Goal: Task Accomplishment & Management: Use online tool/utility

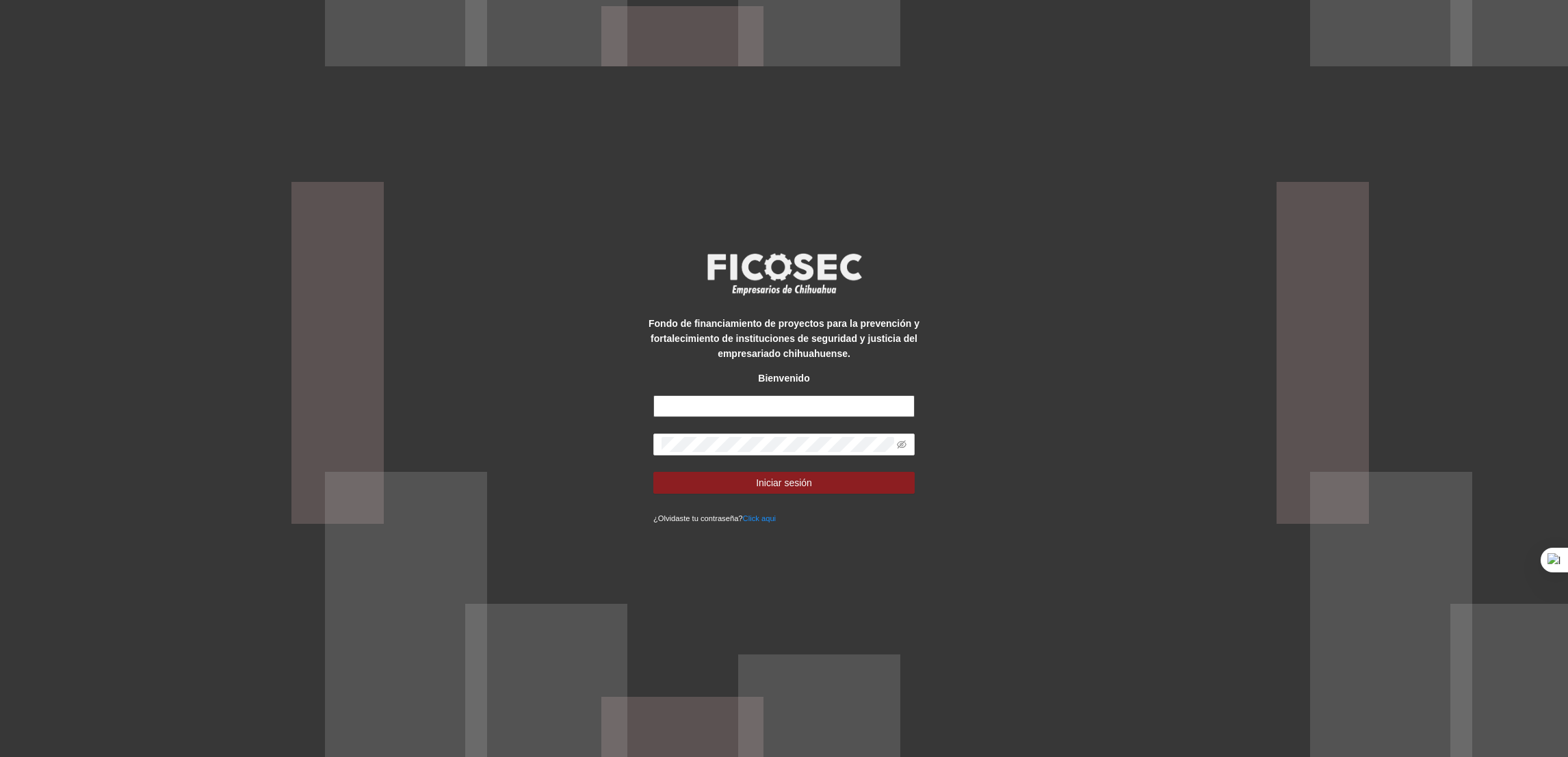
type input "**********"
click at [713, 472] on button "Iniciar sesión" at bounding box center [784, 482] width 261 height 22
click at [708, 472] on button "Iniciar sesión" at bounding box center [784, 482] width 261 height 22
click at [767, 480] on span "Iniciar sesión" at bounding box center [784, 483] width 56 height 15
click at [730, 481] on button "Iniciar sesión" at bounding box center [784, 482] width 261 height 22
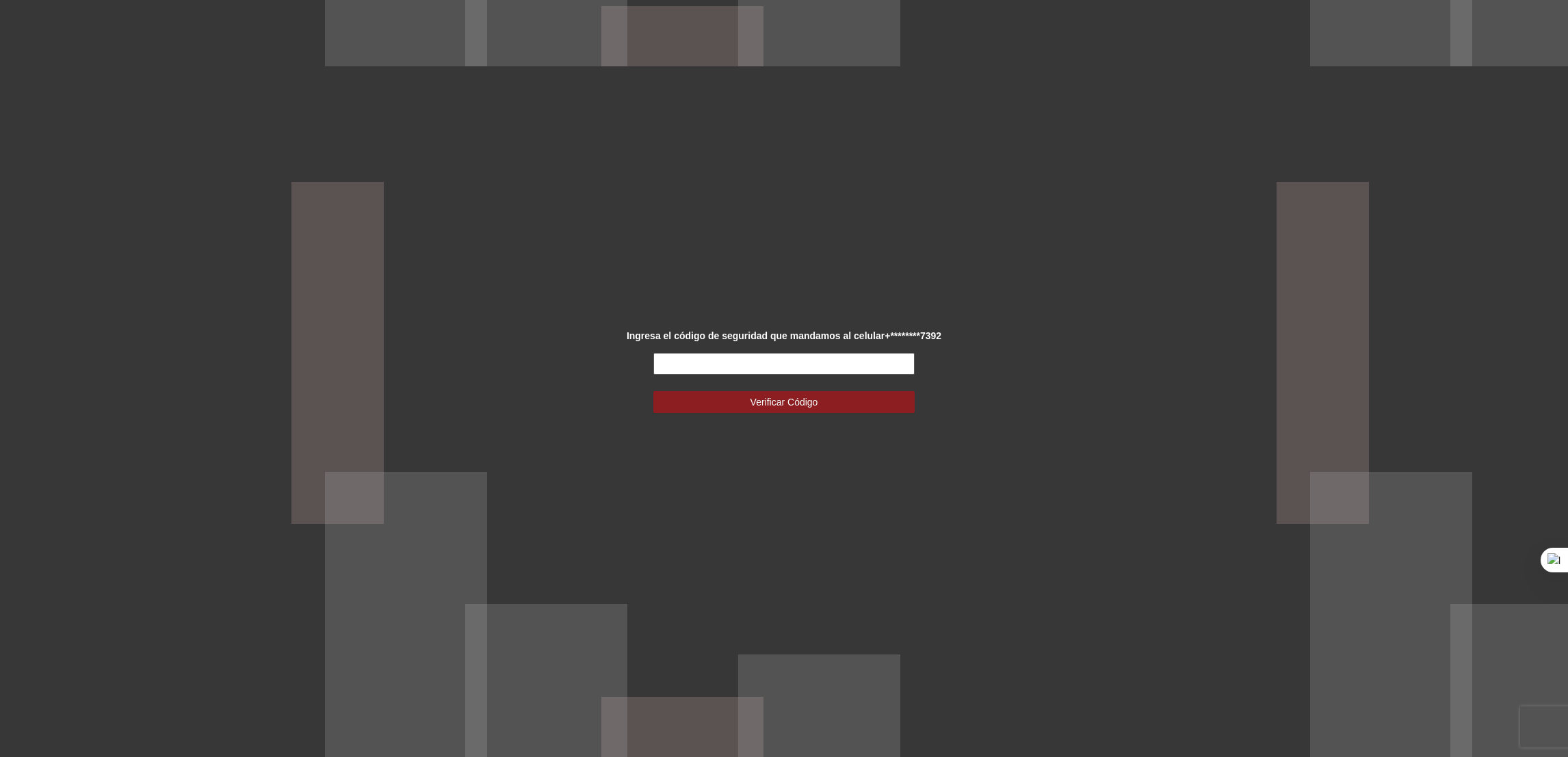
click at [692, 371] on input "text" at bounding box center [784, 363] width 261 height 22
type input "******"
click at [674, 404] on button "Verificar Código" at bounding box center [784, 401] width 261 height 22
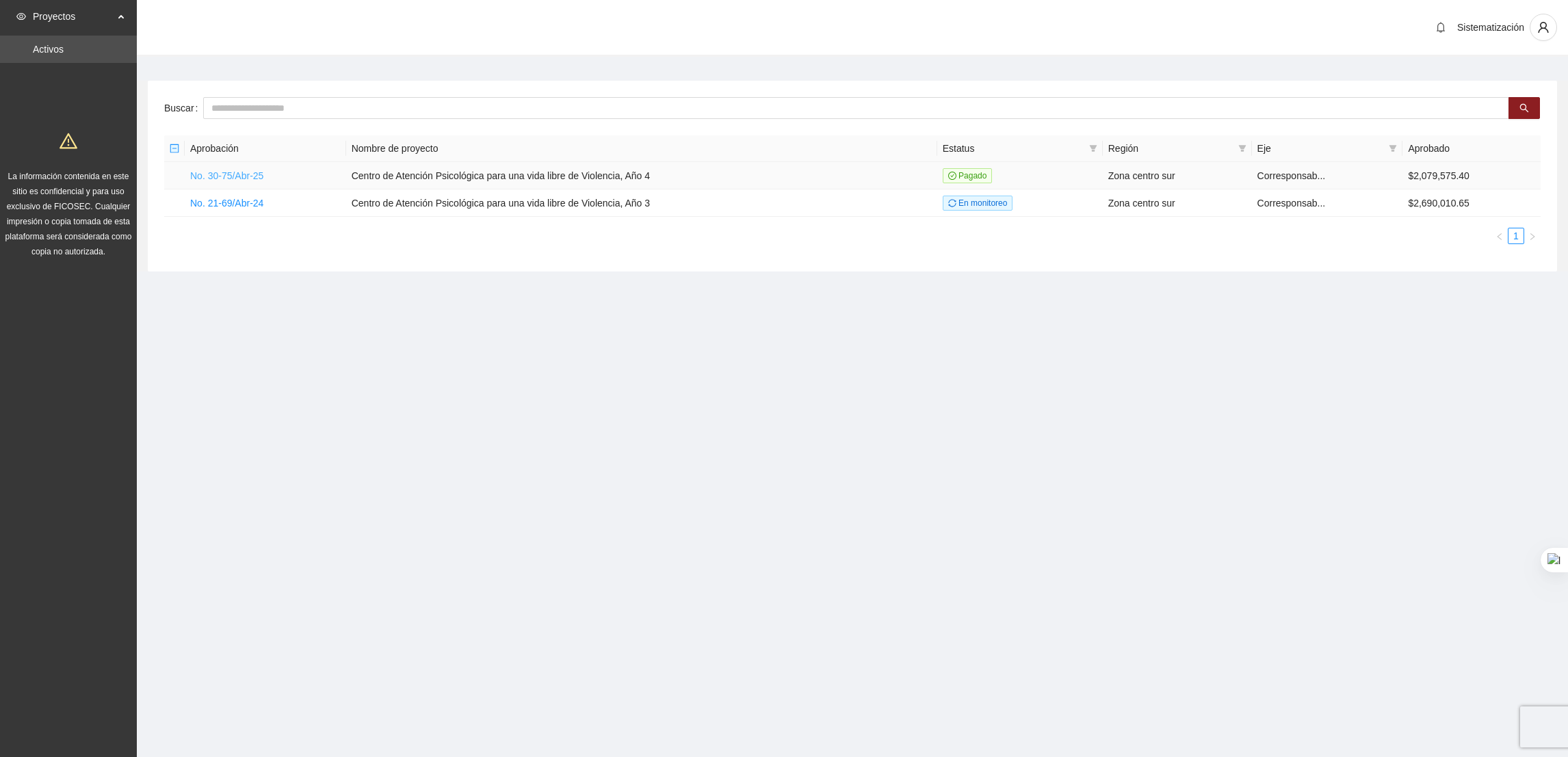
click at [225, 175] on link "No. 30-75/Abr-25" at bounding box center [227, 176] width 74 height 11
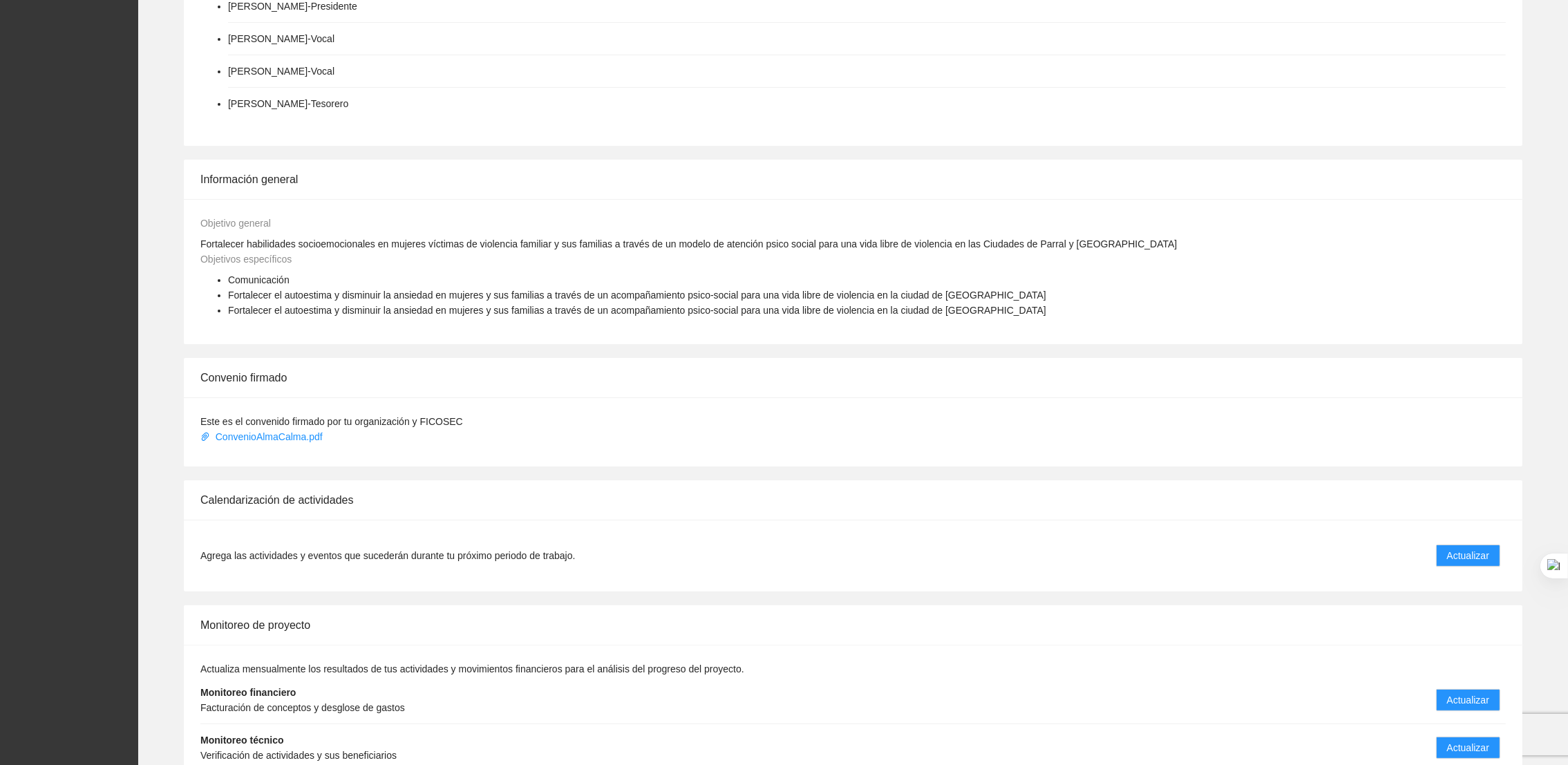
scroll to position [486, 0]
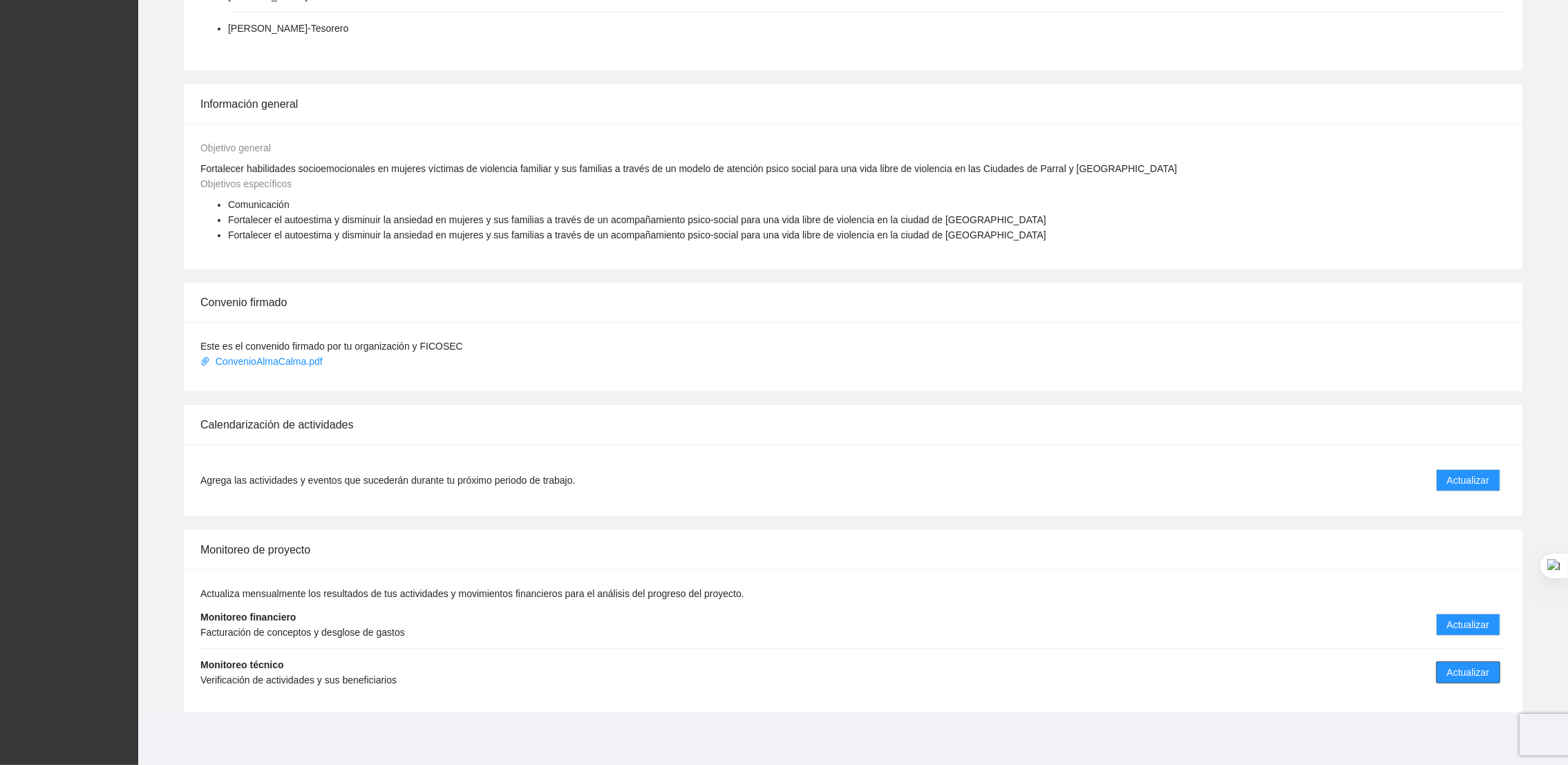
click at [1457, 680] on button "Actualizar" at bounding box center [1469, 672] width 65 height 22
click at [1452, 673] on span "Actualizar" at bounding box center [1468, 672] width 42 height 15
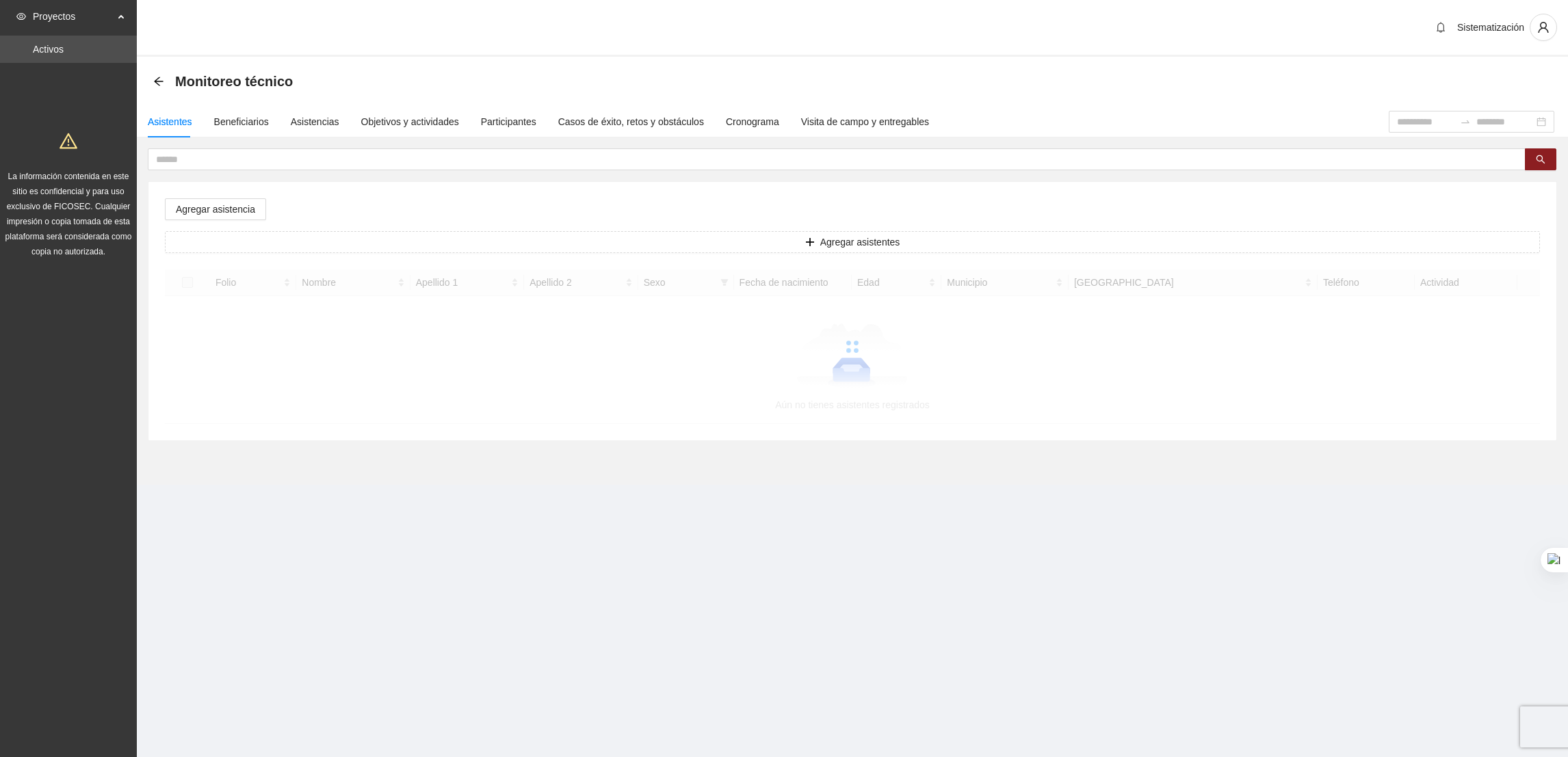
click at [604, 473] on section "Monitoreo técnico Asistentes Beneficiarios Asistencias Objetivos y actividades …" at bounding box center [852, 271] width 1431 height 428
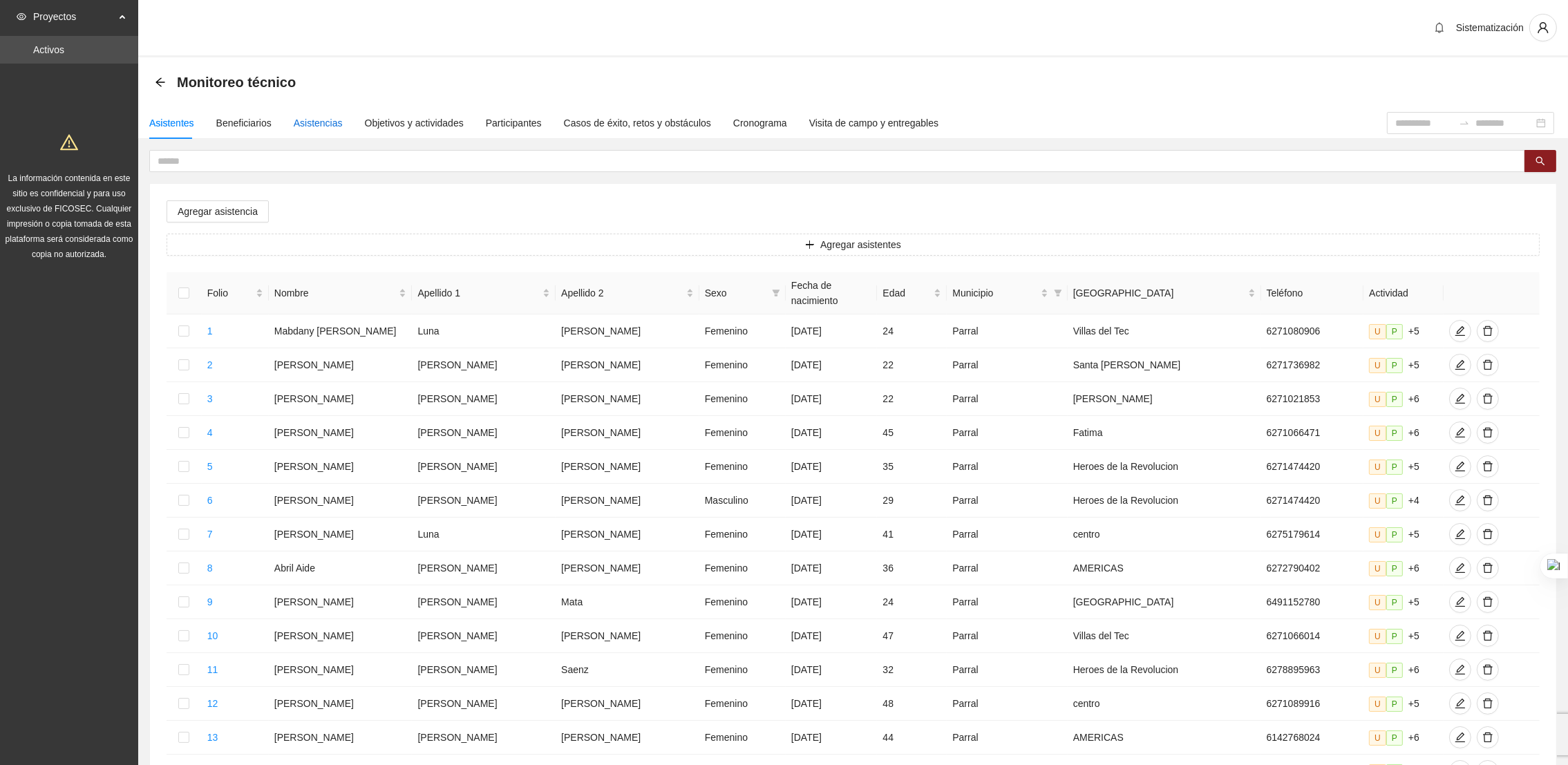
click at [320, 117] on div "Asistencias" at bounding box center [318, 123] width 49 height 15
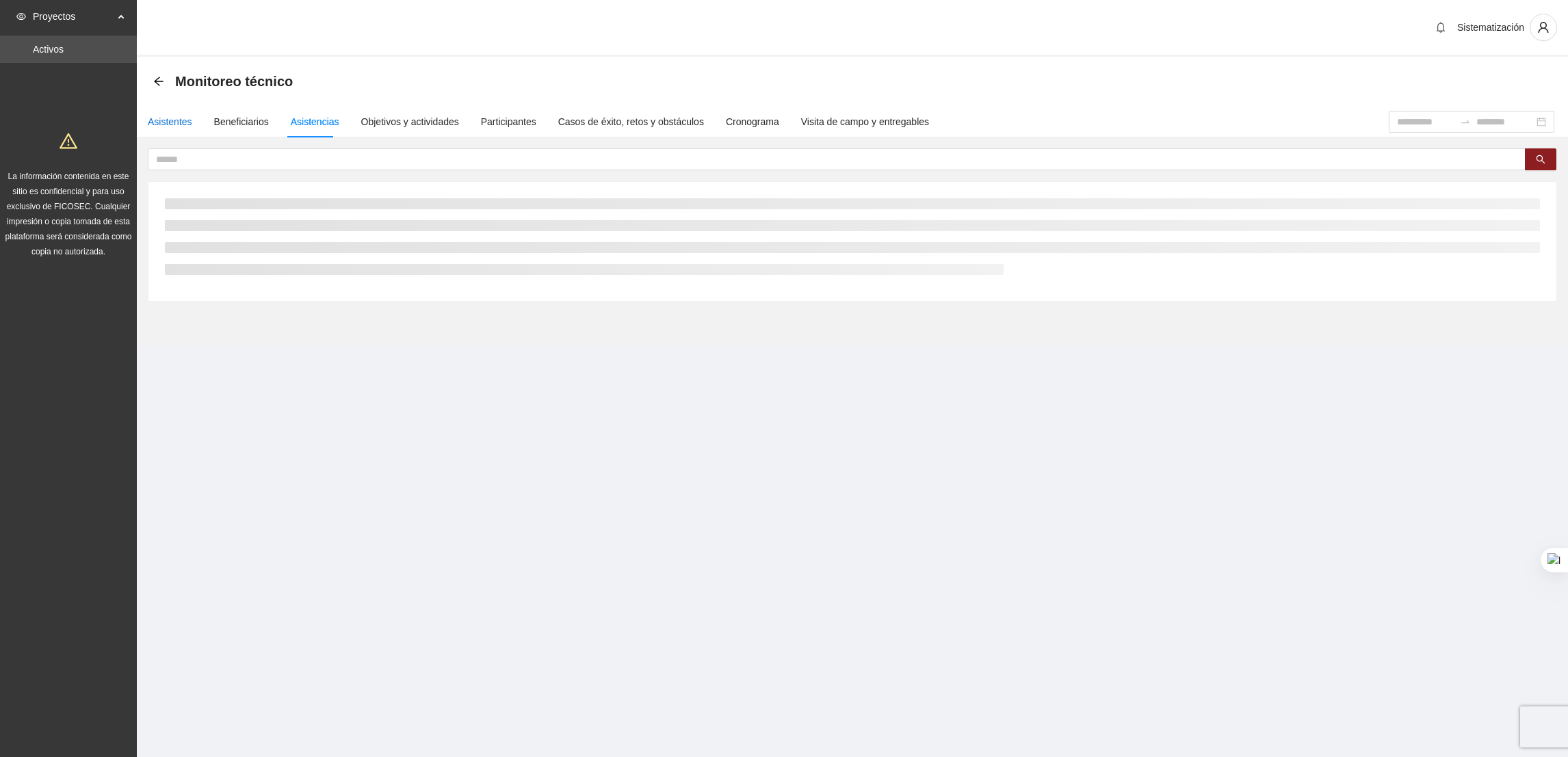
click at [180, 116] on div "Asistentes" at bounding box center [170, 122] width 45 height 15
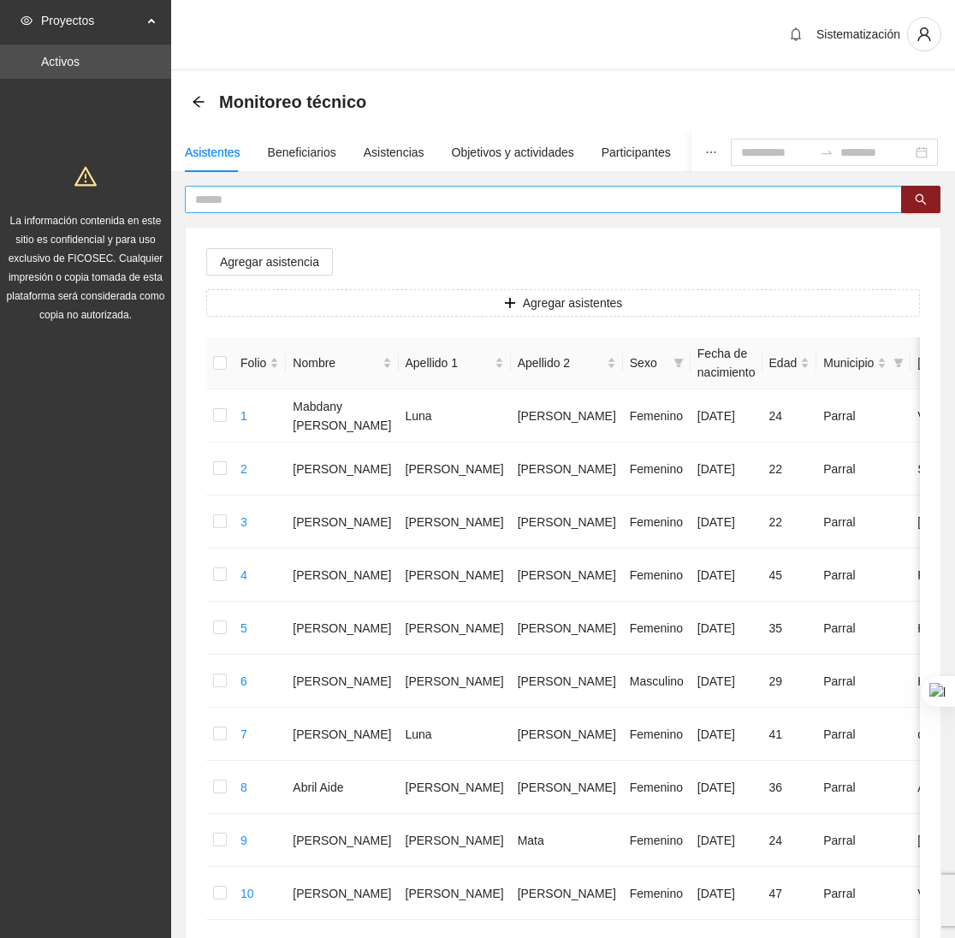
click at [362, 205] on input "text" at bounding box center [536, 199] width 683 height 19
click at [271, 204] on input "text" at bounding box center [536, 199] width 683 height 19
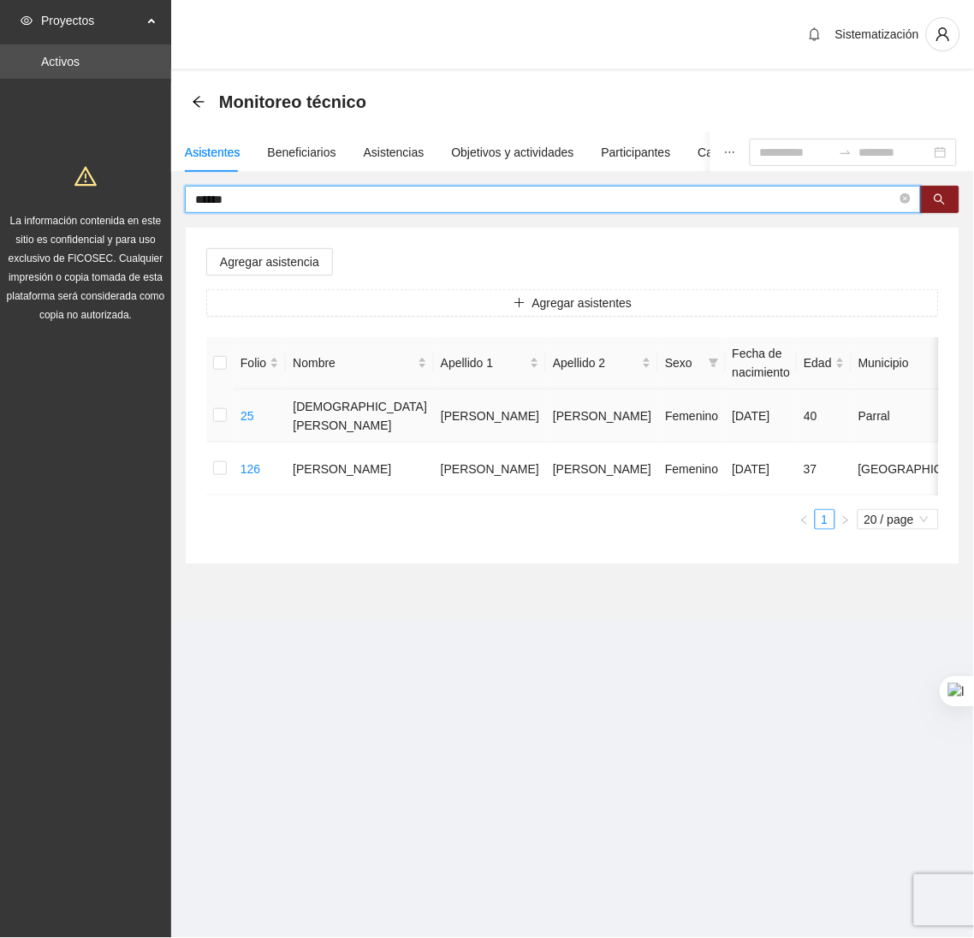
click at [208, 414] on td at bounding box center [219, 415] width 27 height 53
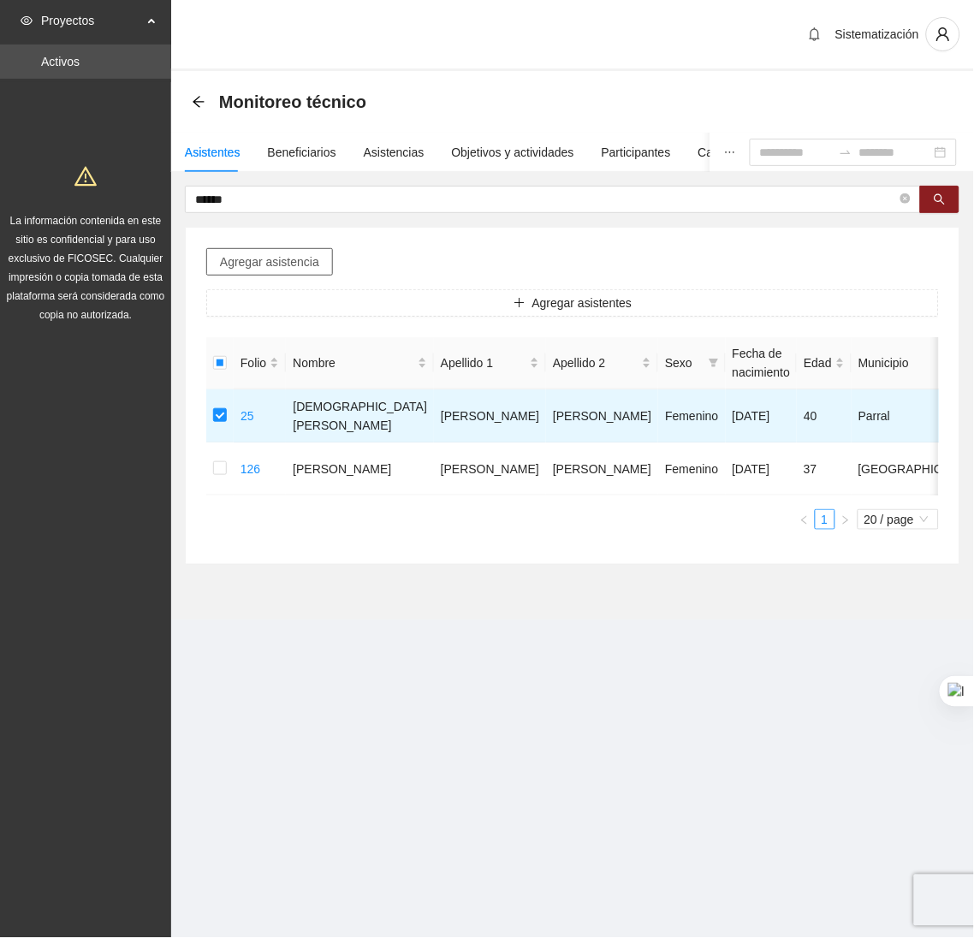
click at [273, 254] on span "Agregar asistencia" at bounding box center [269, 261] width 99 height 19
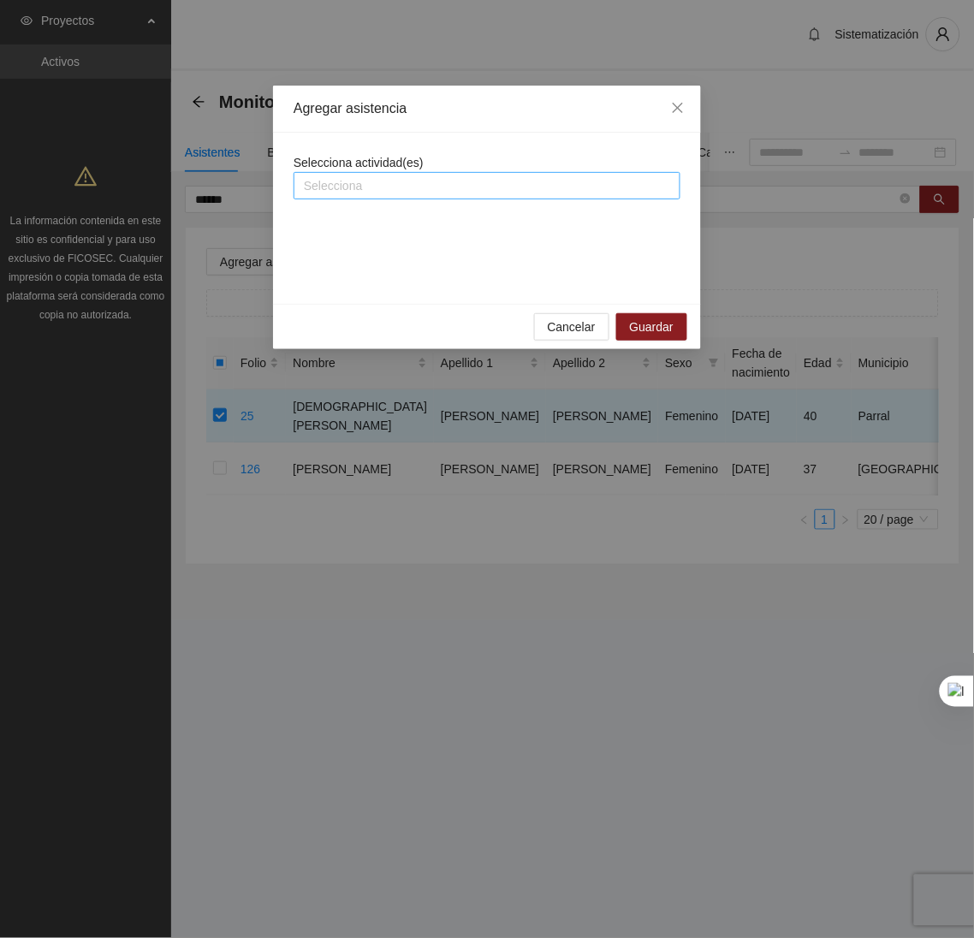
click at [342, 194] on div at bounding box center [487, 185] width 378 height 21
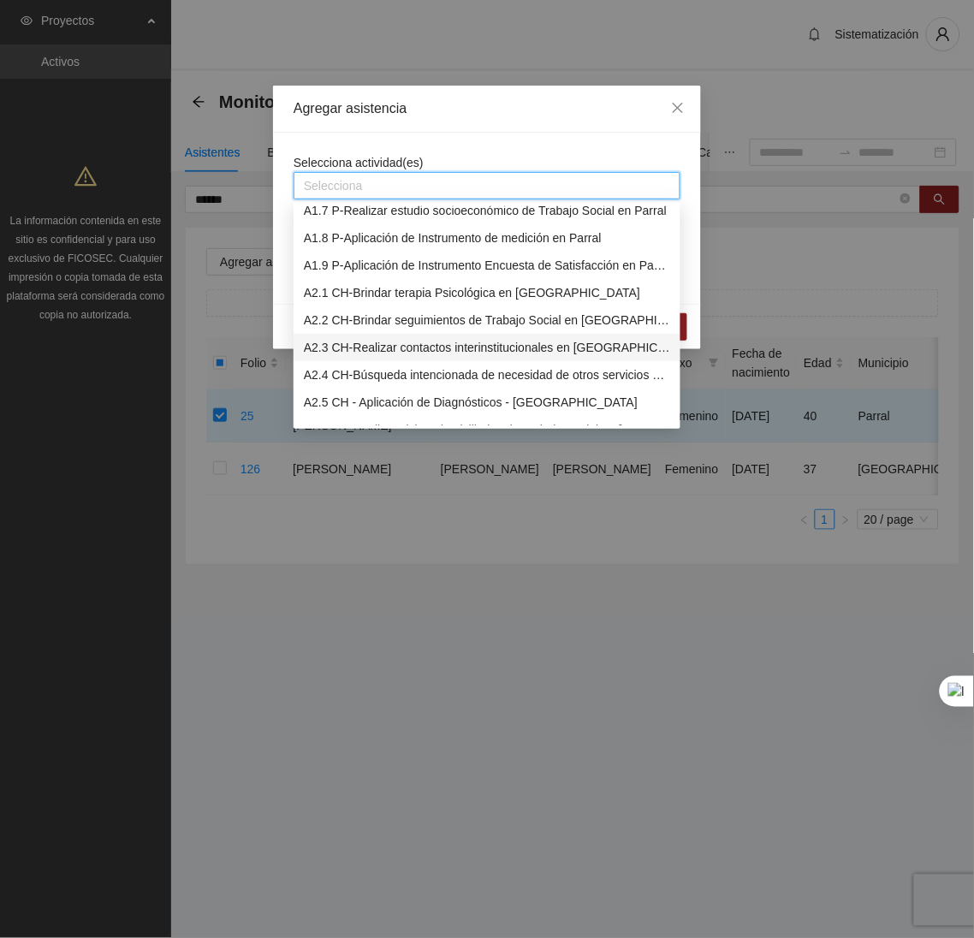
scroll to position [116, 0]
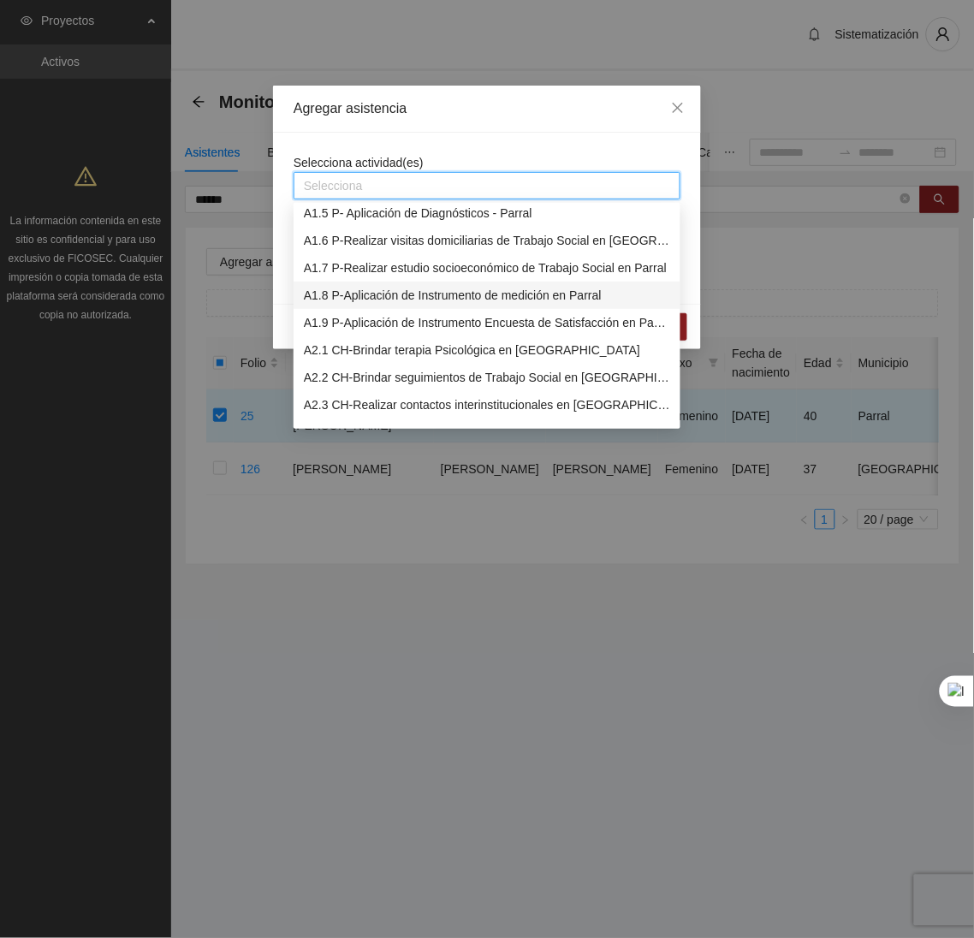
click at [345, 297] on div "A1.8 P-Aplicación de Instrumento de medición en Parral" at bounding box center [487, 295] width 366 height 19
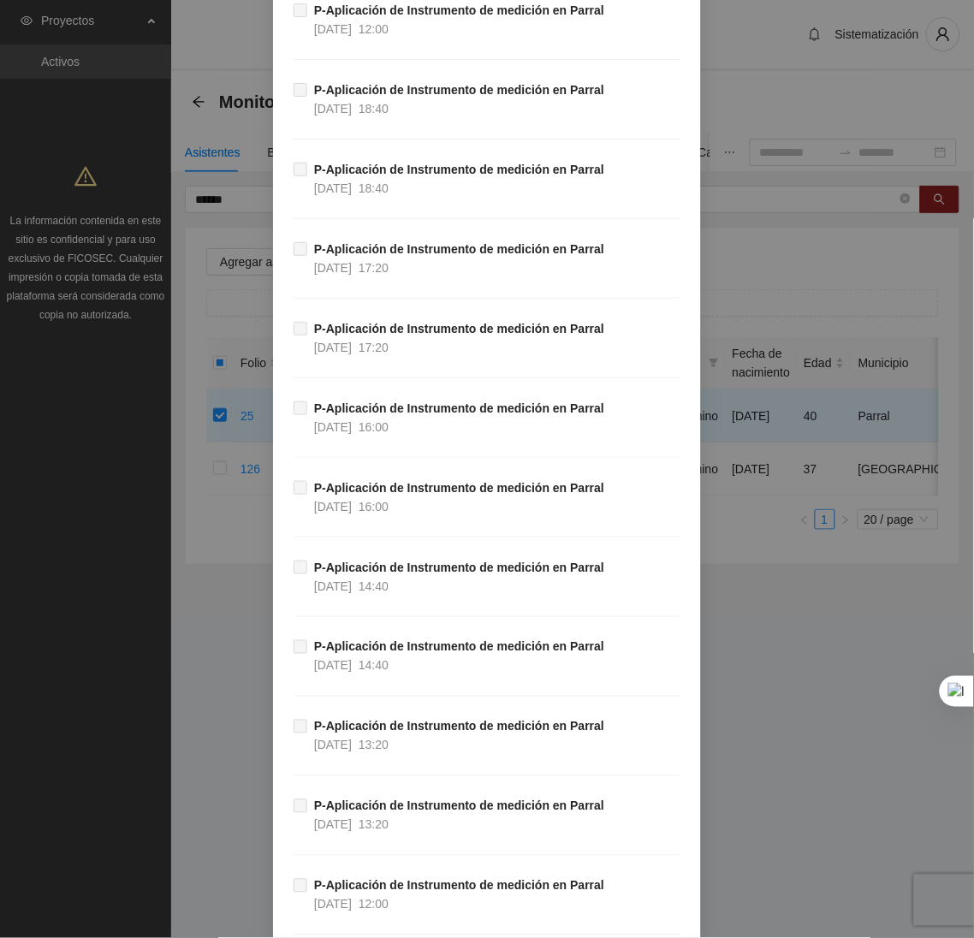
scroll to position [10033, 0]
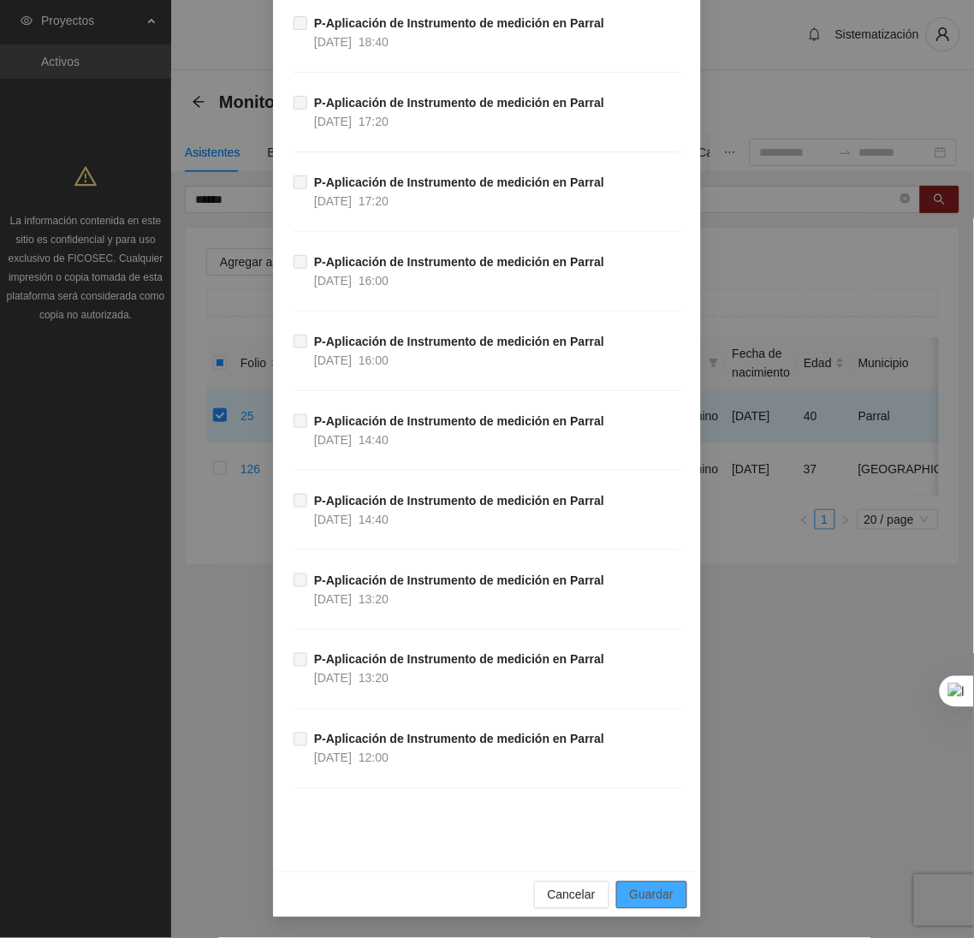
click at [648, 885] on span "Guardar" at bounding box center [652, 894] width 44 height 19
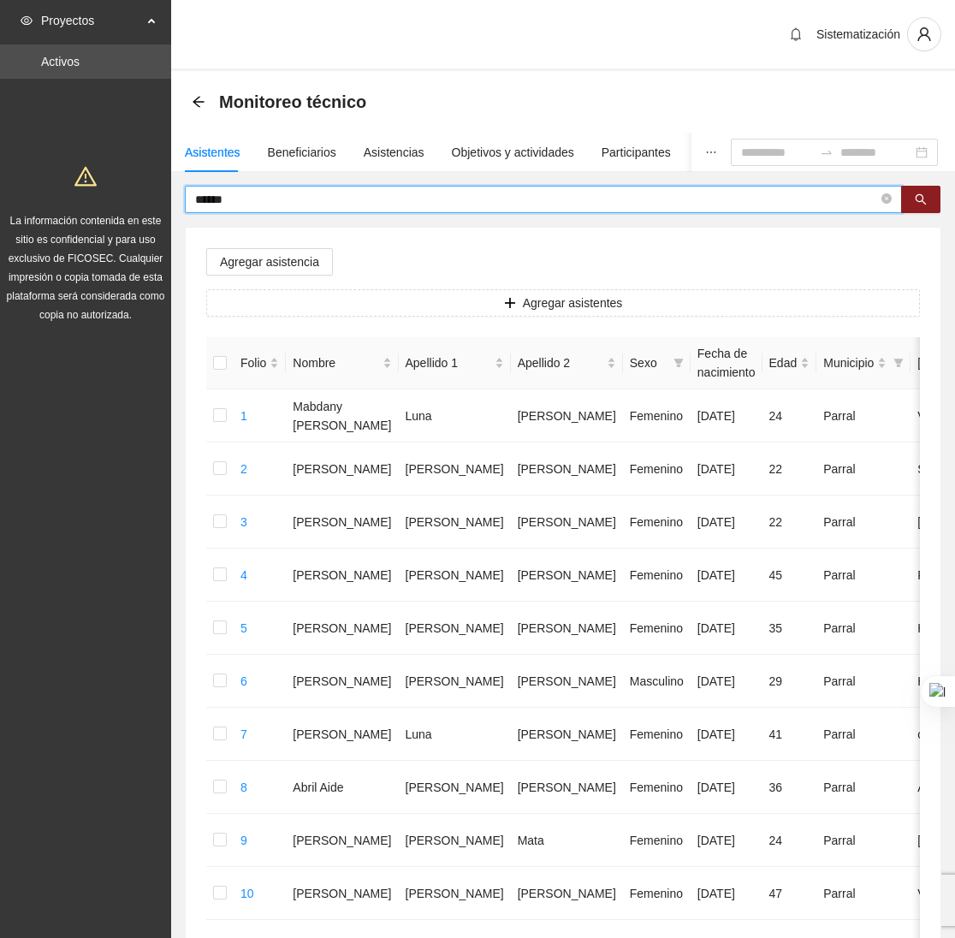
click at [250, 193] on input "******" at bounding box center [536, 199] width 683 height 19
type input "*"
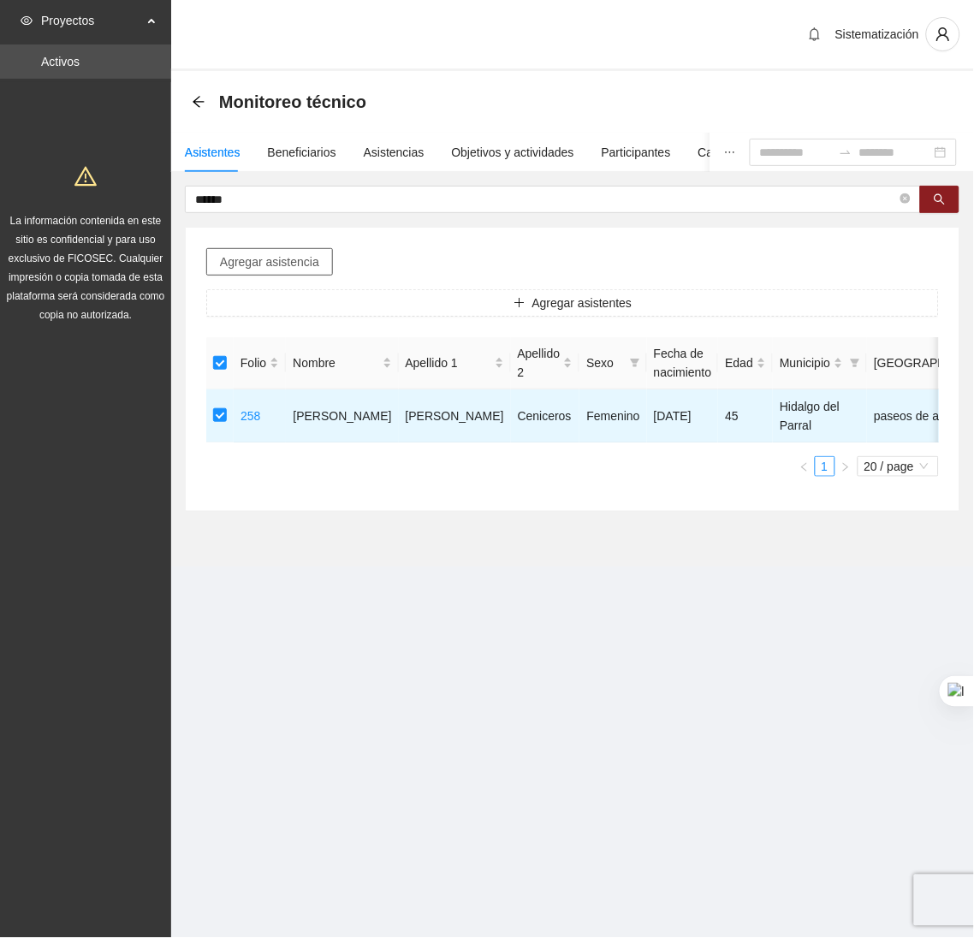
click at [237, 267] on span "Agregar asistencia" at bounding box center [269, 261] width 99 height 19
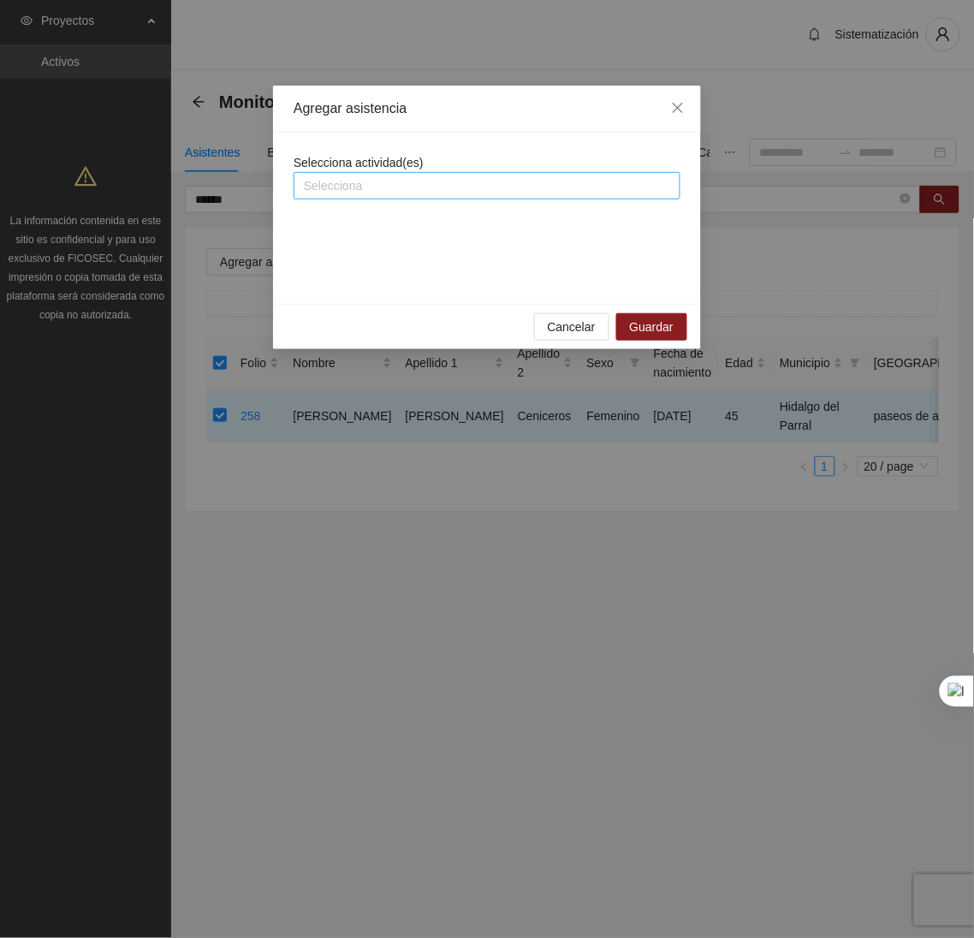
click at [356, 188] on div at bounding box center [487, 185] width 378 height 21
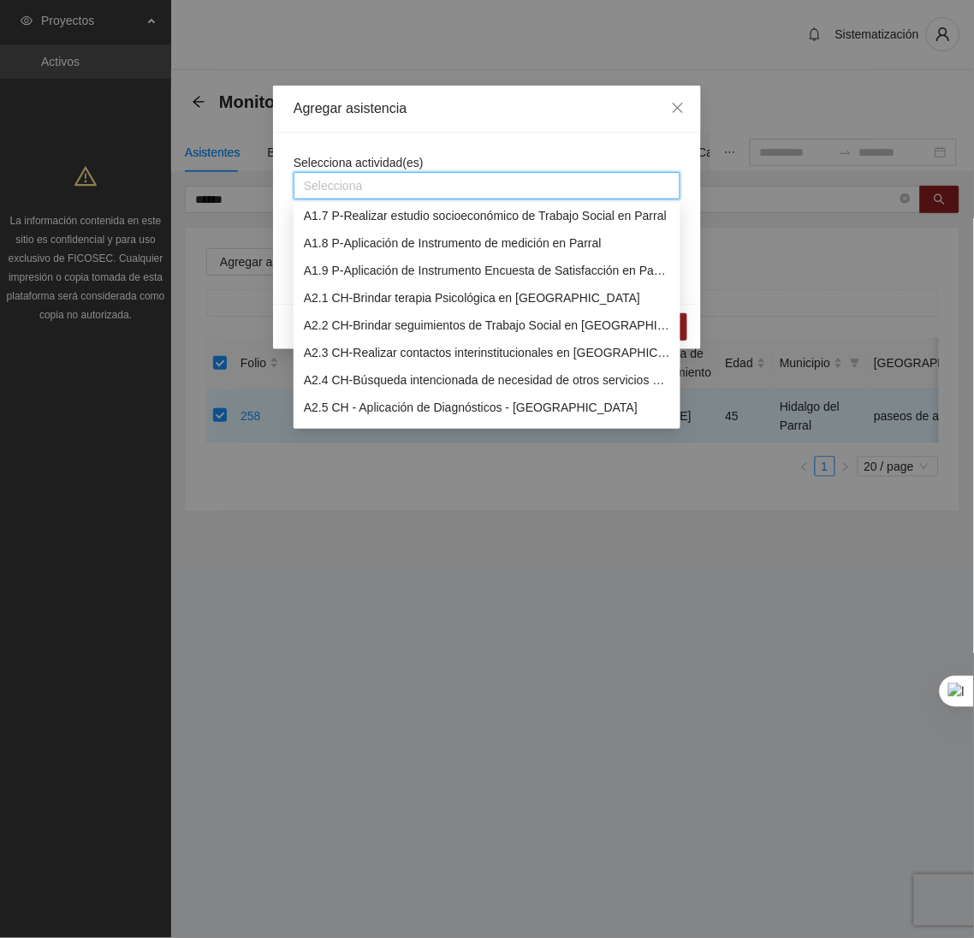
scroll to position [167, 0]
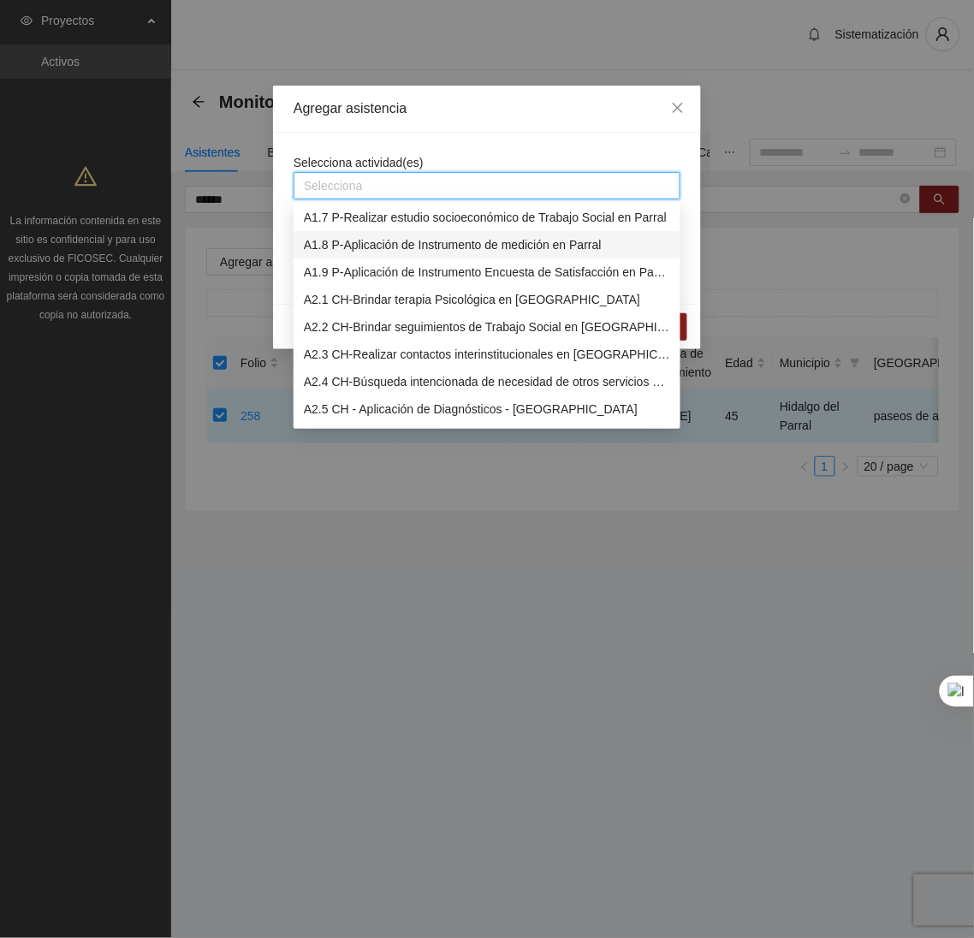
click at [332, 248] on div "A1.8 P-Aplicación de Instrumento de medición en Parral" at bounding box center [487, 244] width 366 height 19
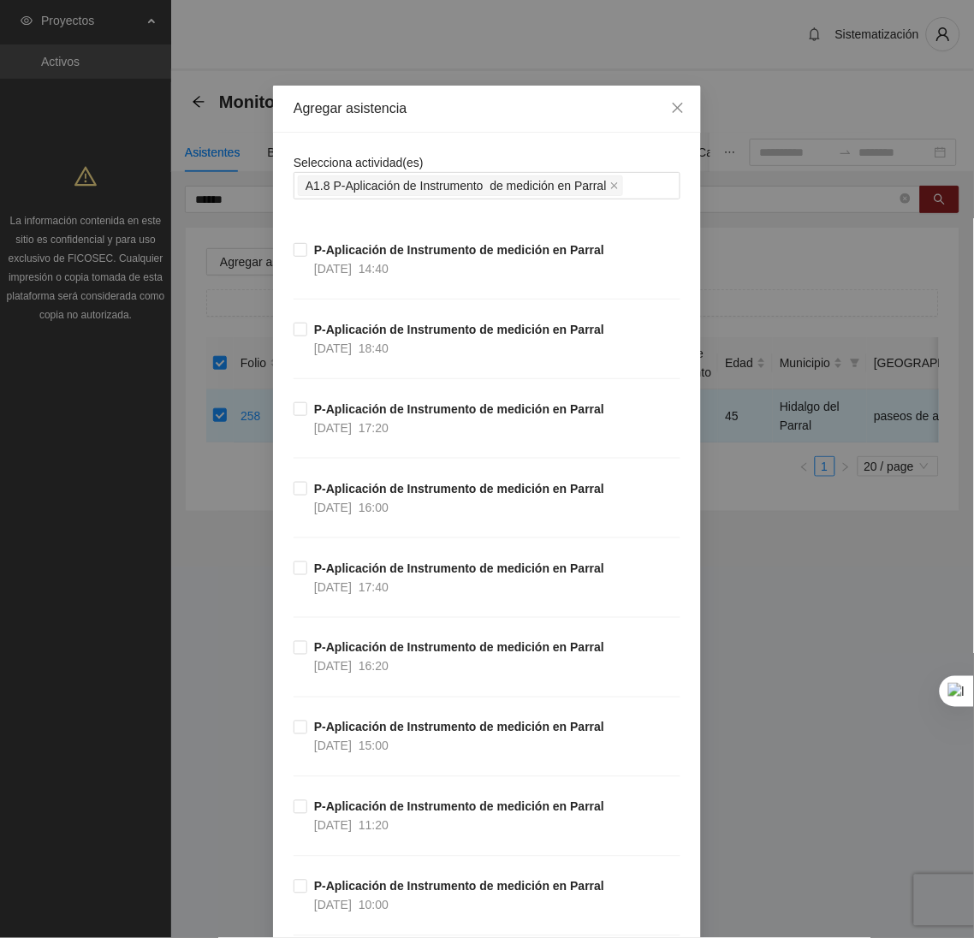
click at [465, 127] on div "Agregar asistencia" at bounding box center [487, 109] width 428 height 47
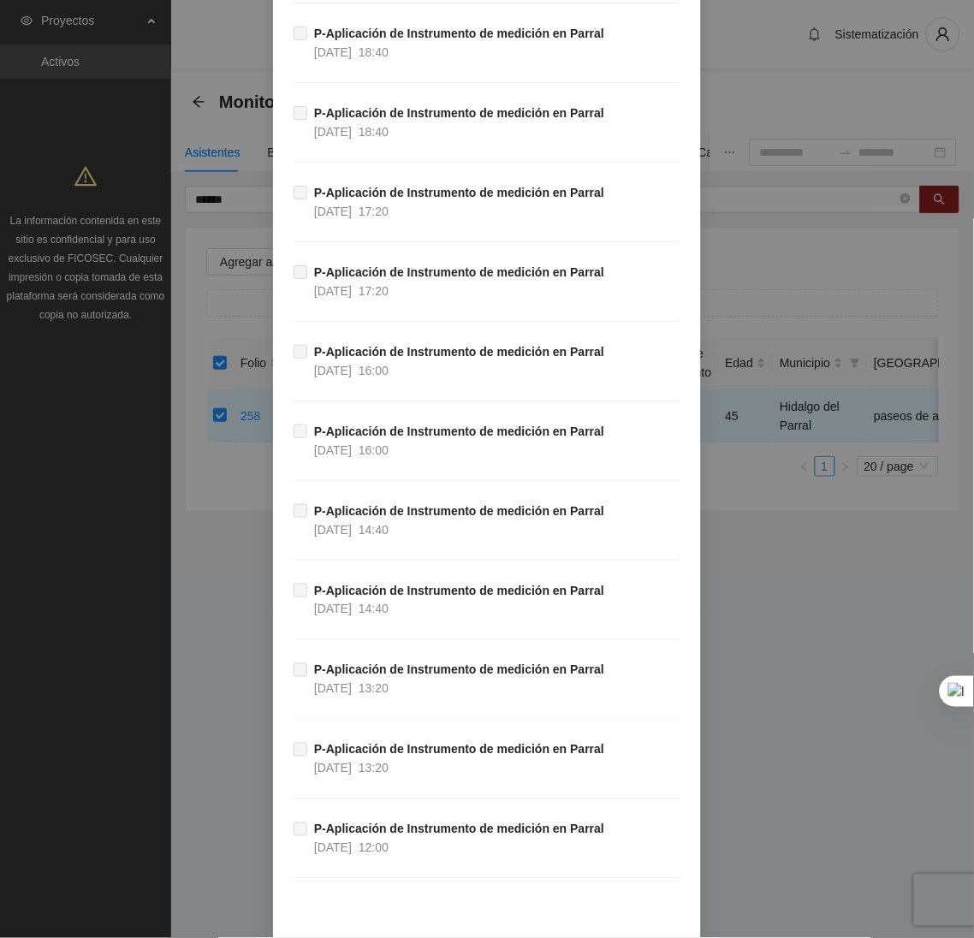
scroll to position [10033, 0]
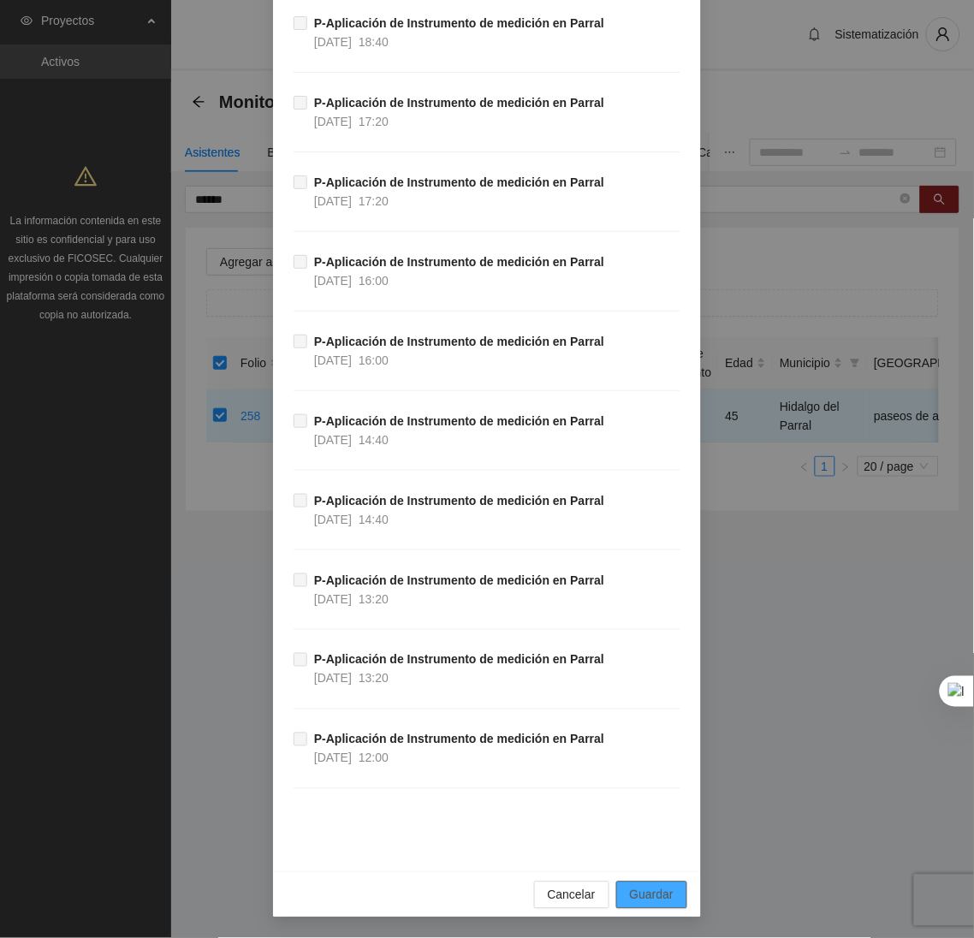
click at [648, 891] on span "Guardar" at bounding box center [652, 894] width 44 height 19
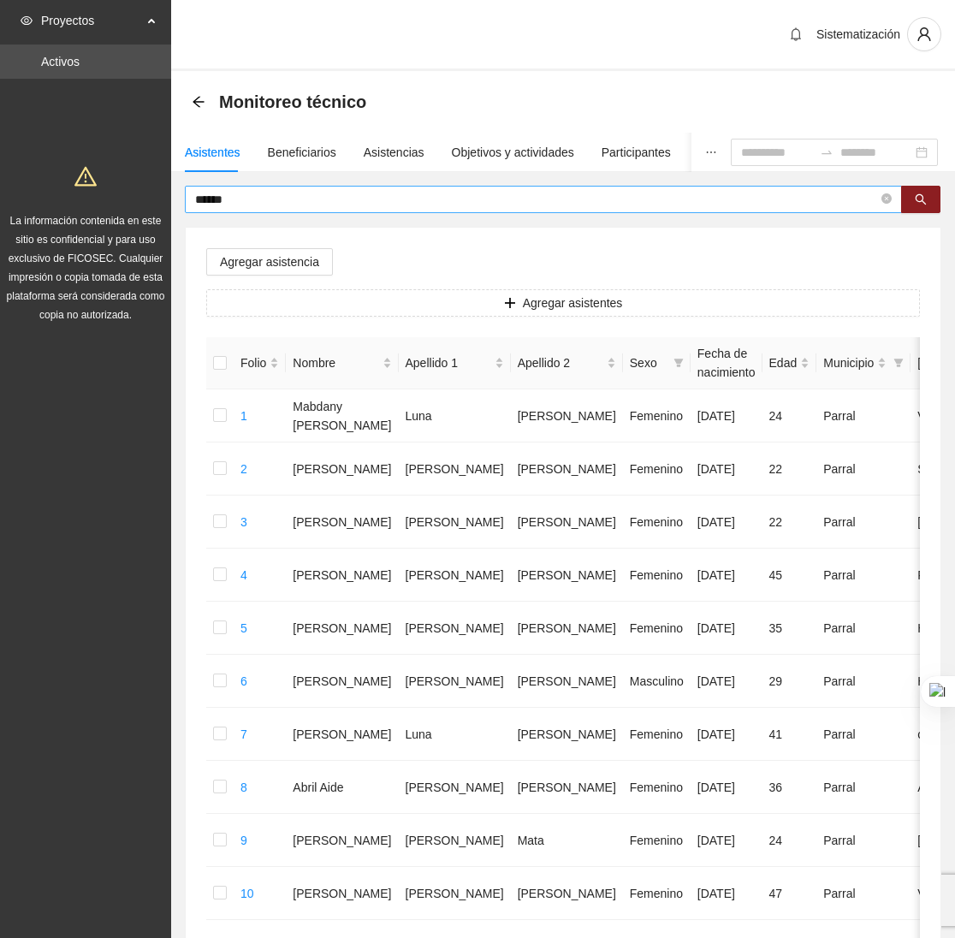
click at [314, 210] on span "******" at bounding box center [543, 199] width 717 height 27
type input "*"
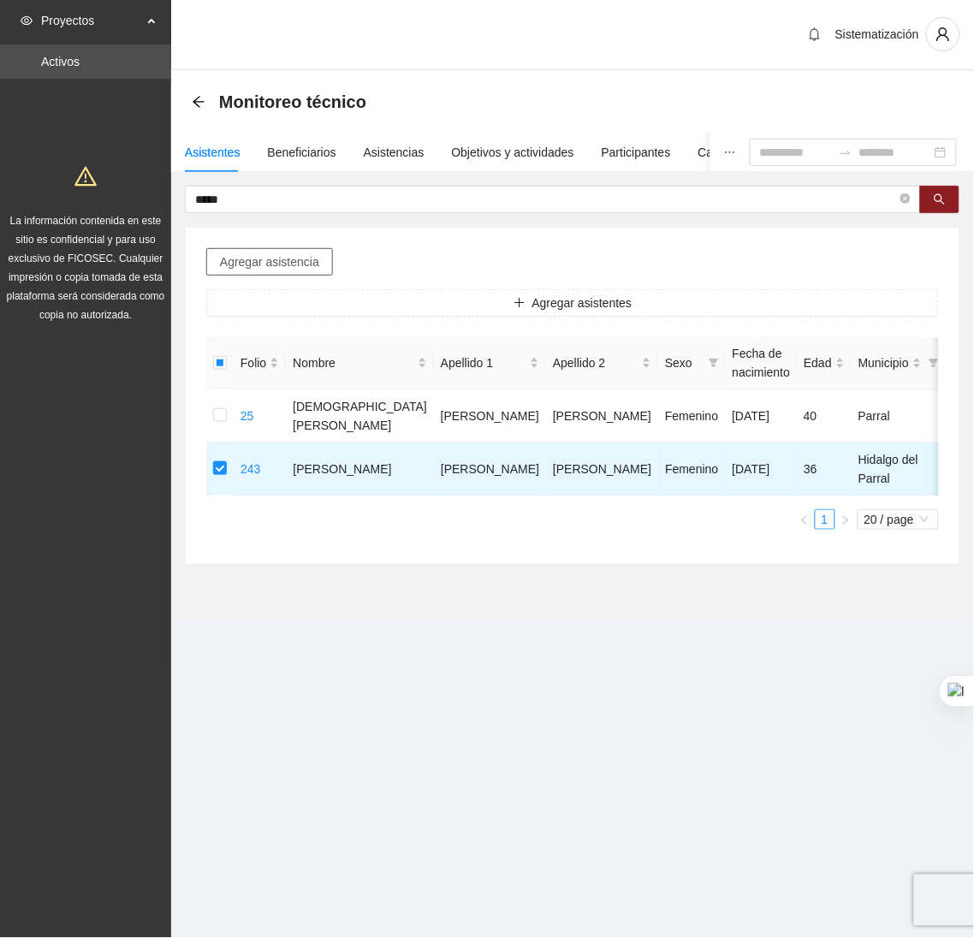
click at [289, 267] on span "Agregar asistencia" at bounding box center [269, 261] width 99 height 19
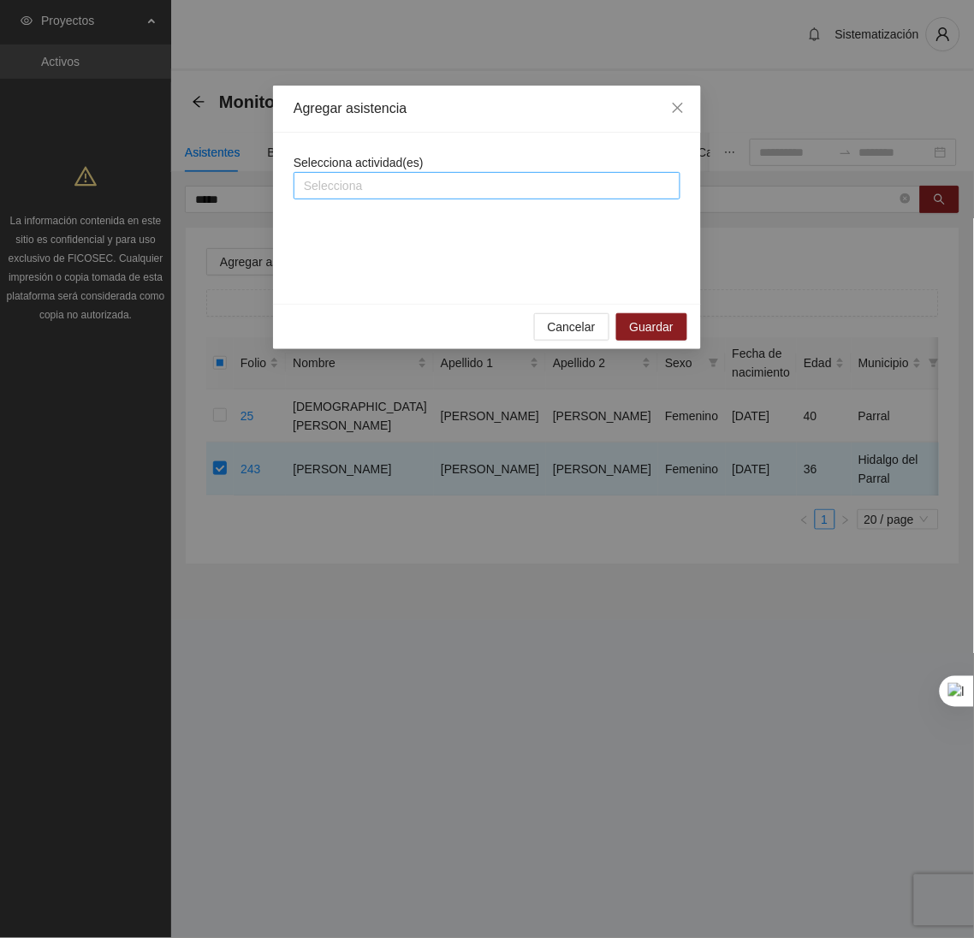
click at [336, 193] on div at bounding box center [487, 185] width 378 height 21
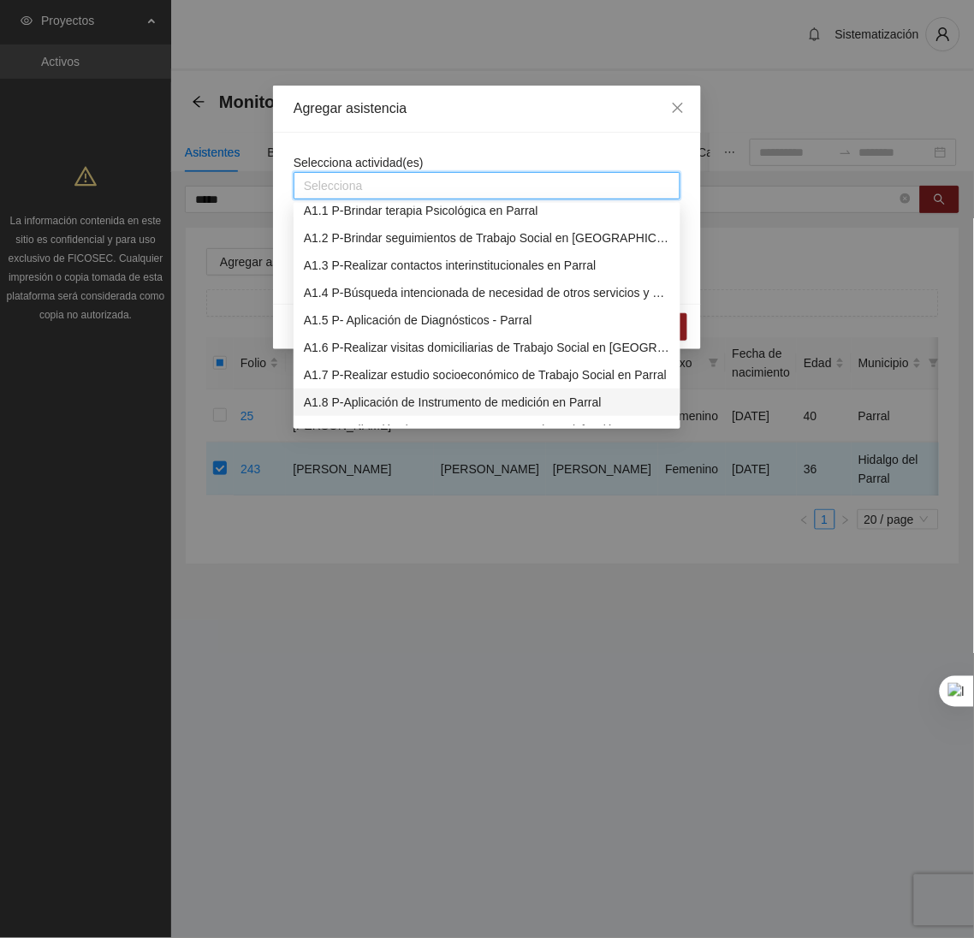
scroll to position [0, 0]
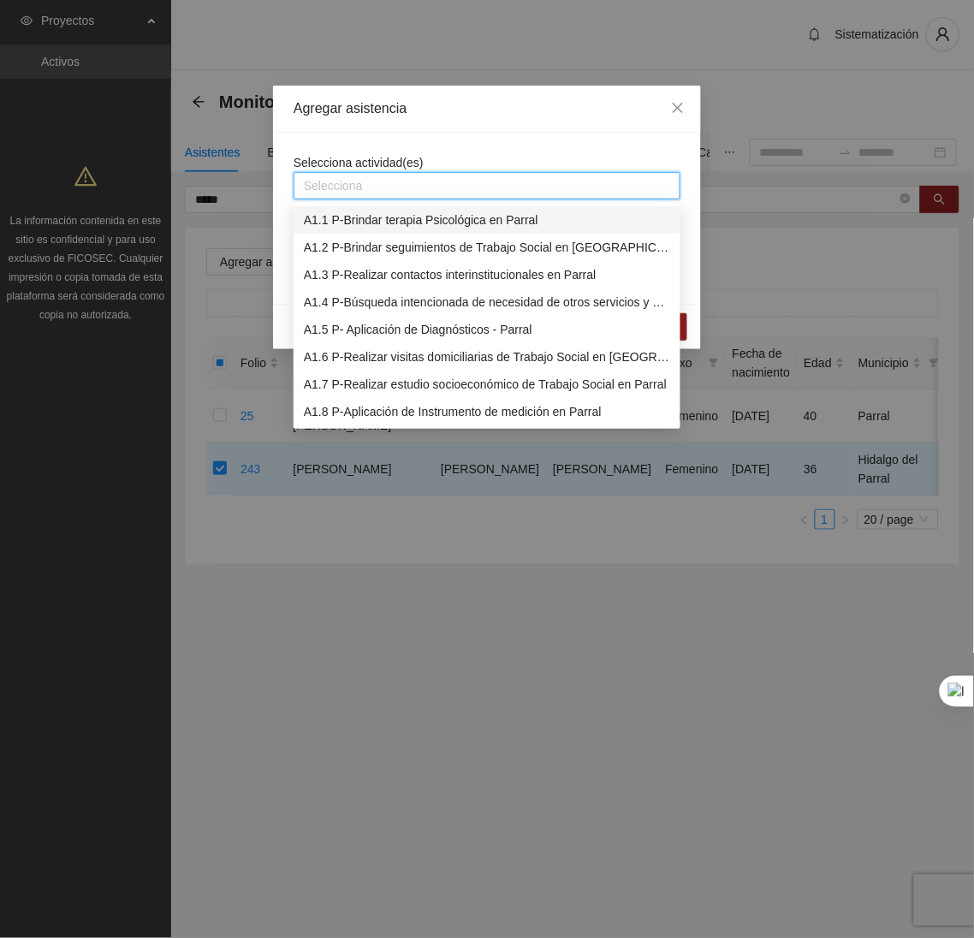
click at [346, 225] on div "A1.1 P-Brindar terapia Psicológica en Parral" at bounding box center [487, 219] width 366 height 19
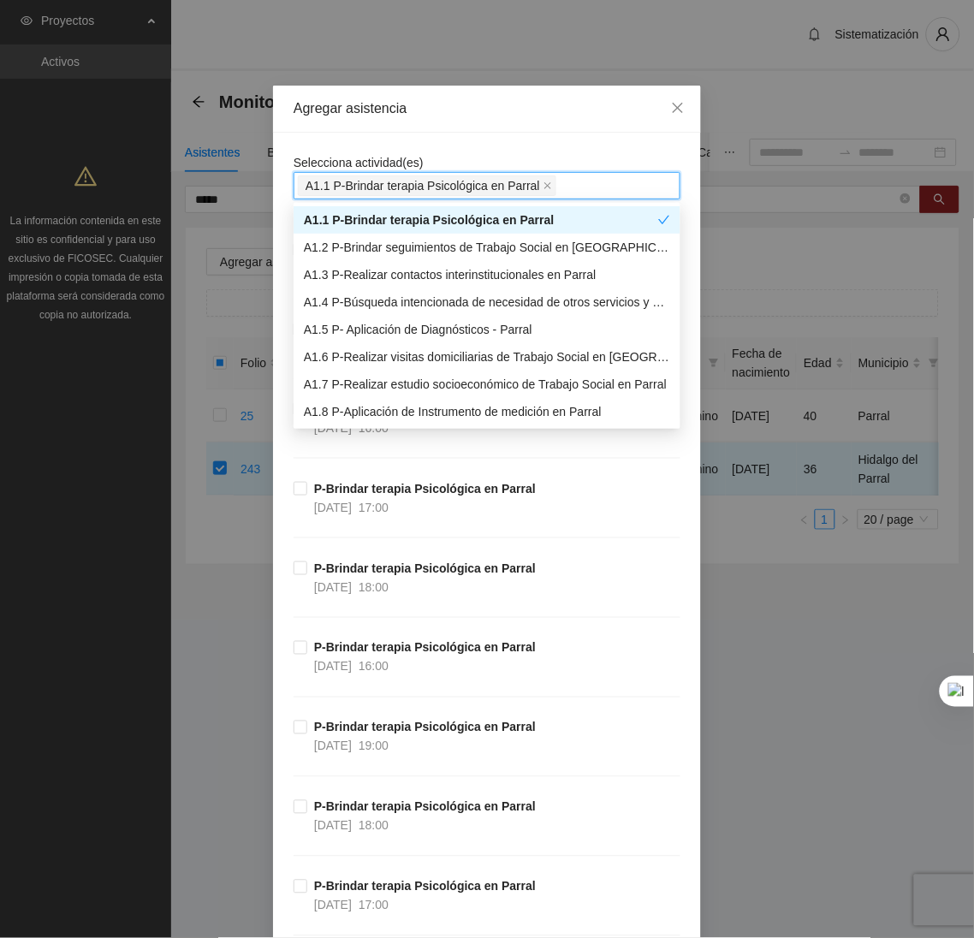
click at [484, 122] on div "Agregar asistencia" at bounding box center [487, 109] width 428 height 47
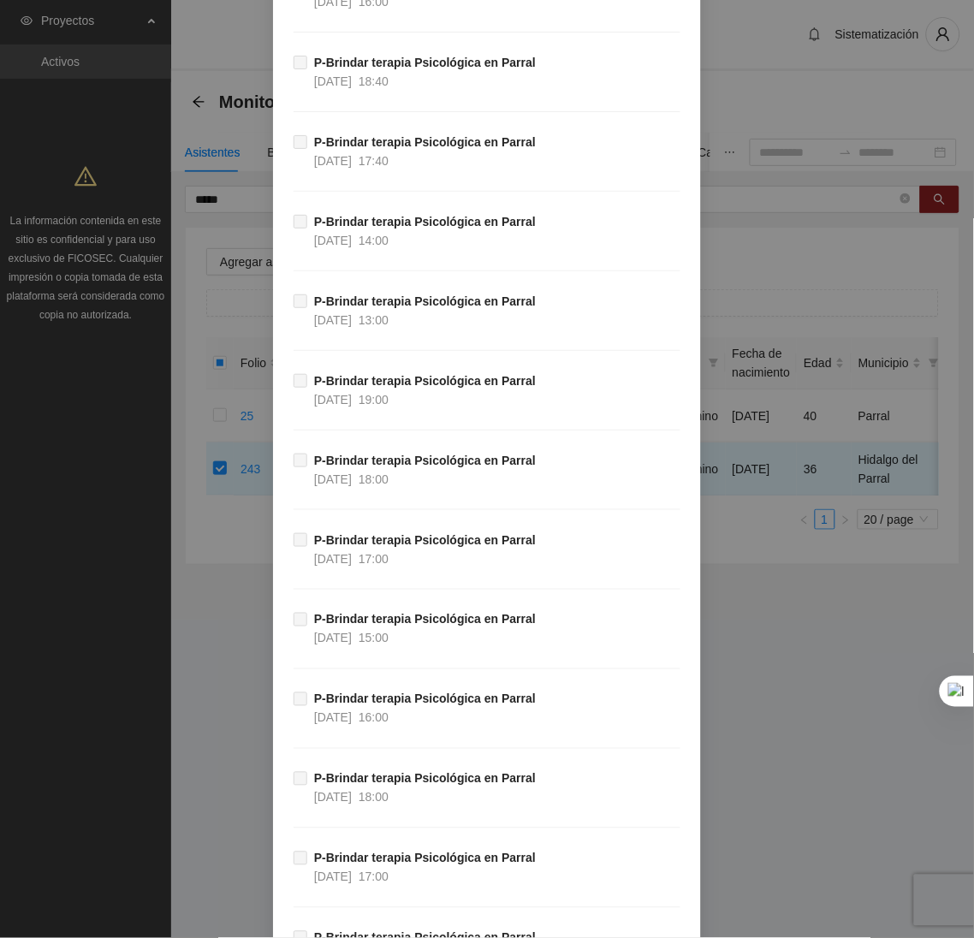
scroll to position [44714, 0]
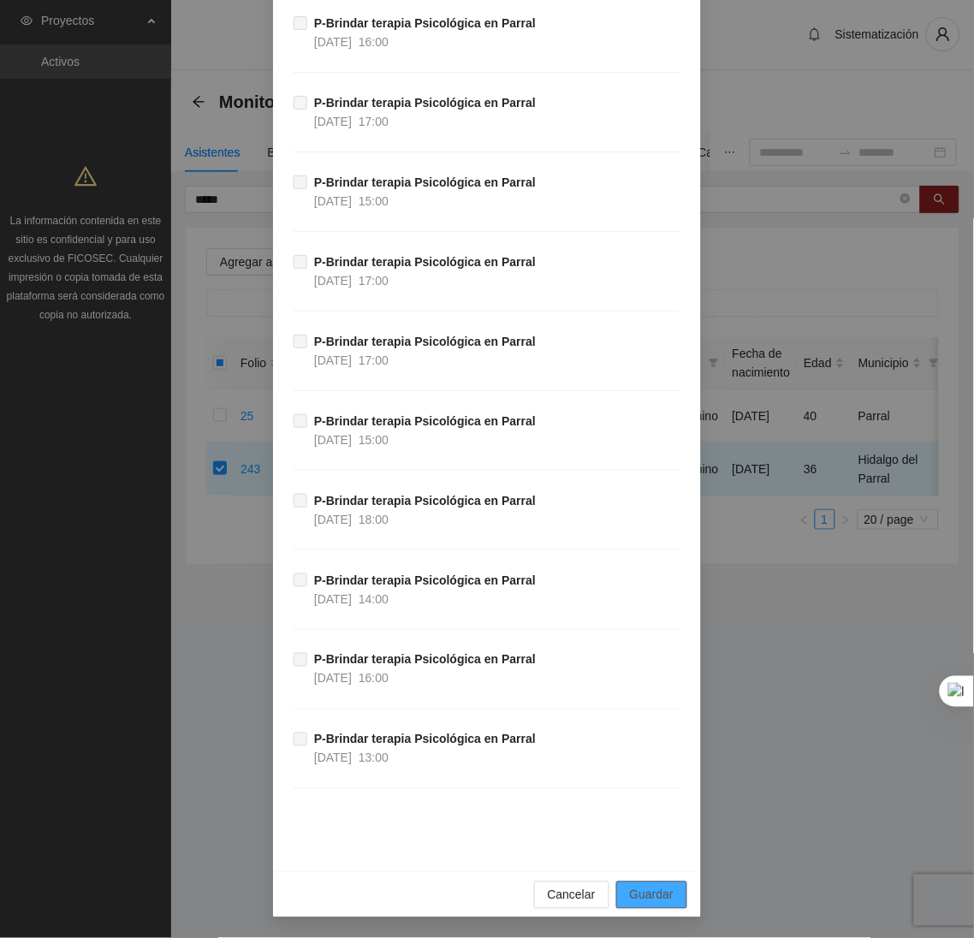
click at [619, 885] on button "Guardar" at bounding box center [651, 894] width 71 height 27
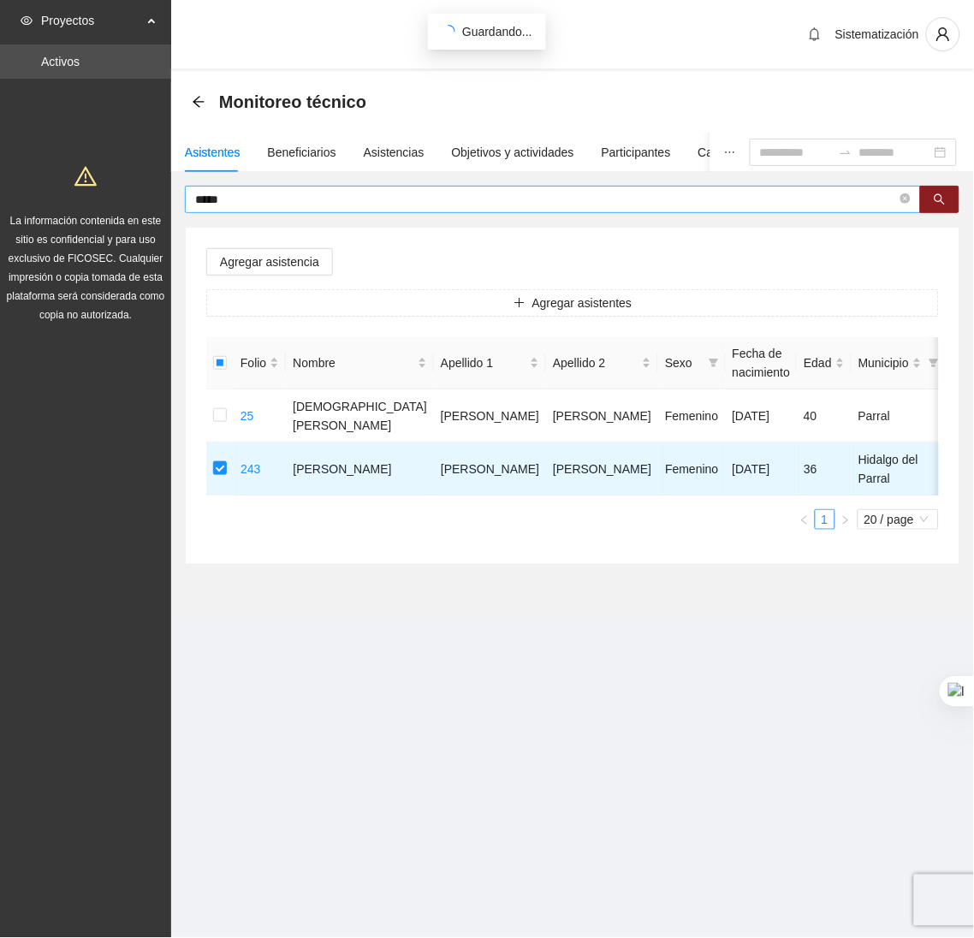
click at [263, 205] on input "*****" at bounding box center [546, 199] width 702 height 19
type input "*"
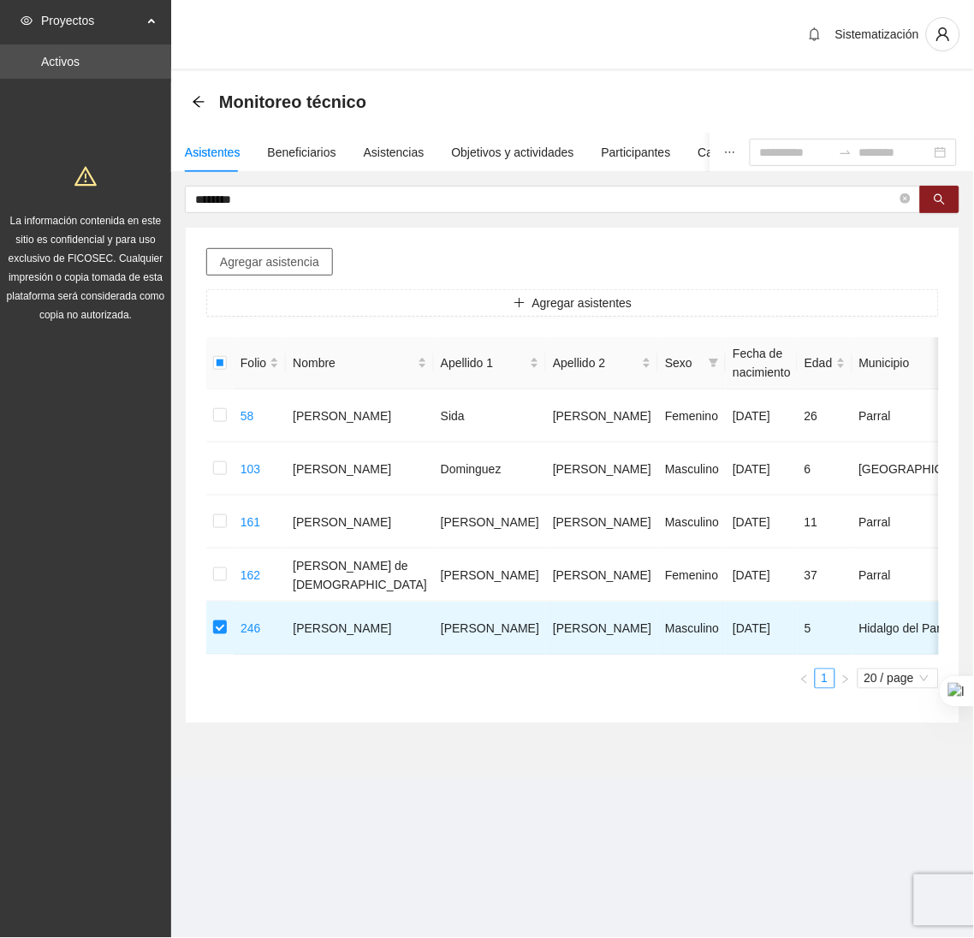
click at [301, 267] on span "Agregar asistencia" at bounding box center [269, 261] width 99 height 19
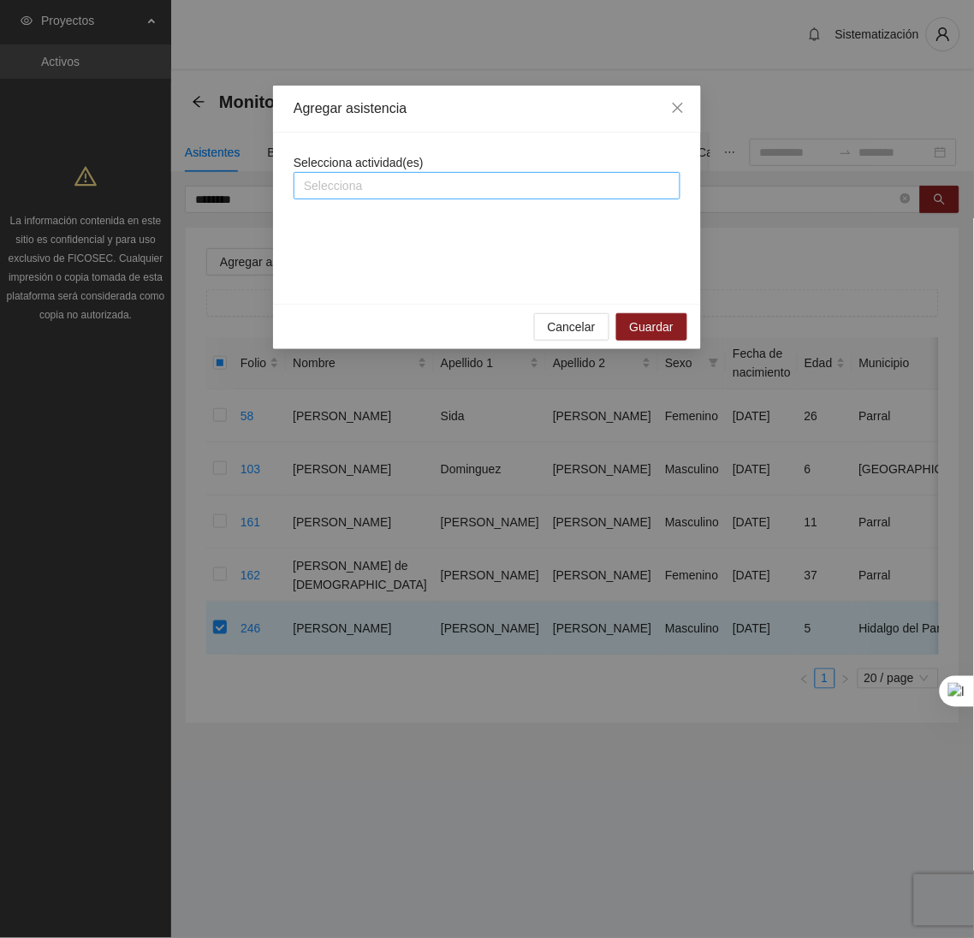
click at [405, 193] on div at bounding box center [487, 185] width 378 height 21
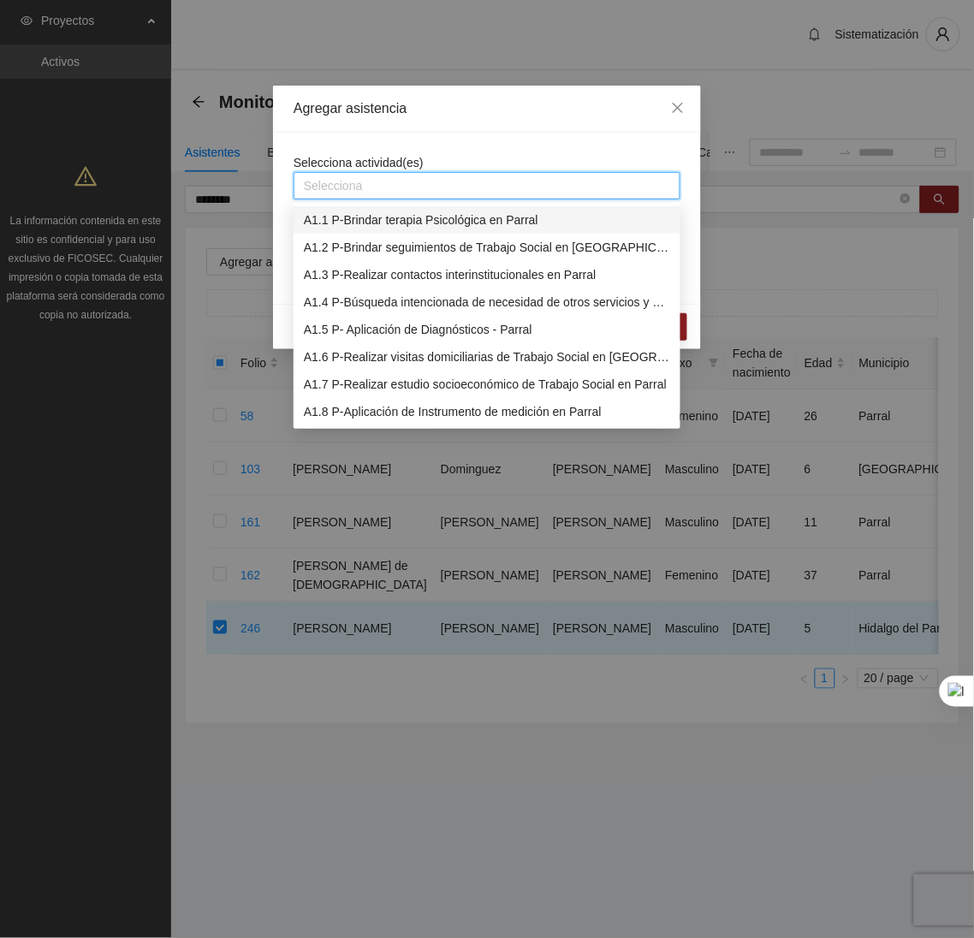
click at [371, 213] on div "A1.1 P-Brindar terapia Psicológica en Parral" at bounding box center [487, 219] width 366 height 19
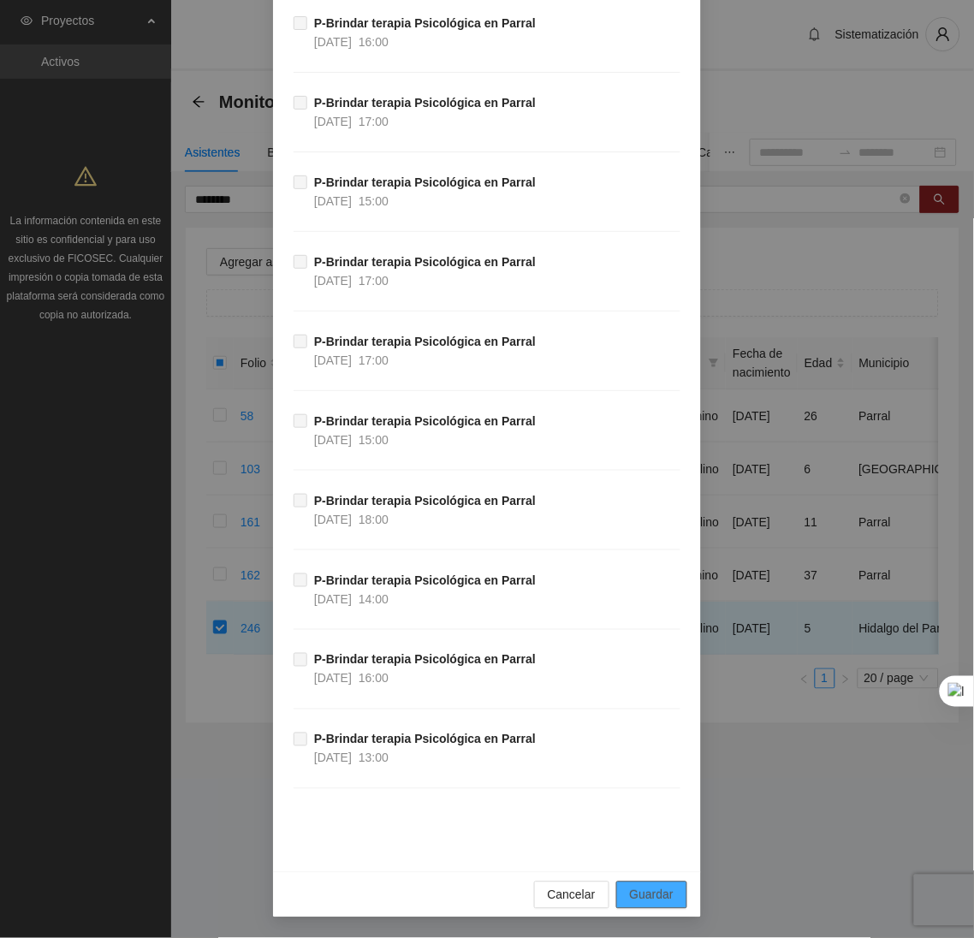
click at [638, 900] on span "Guardar" at bounding box center [652, 894] width 44 height 19
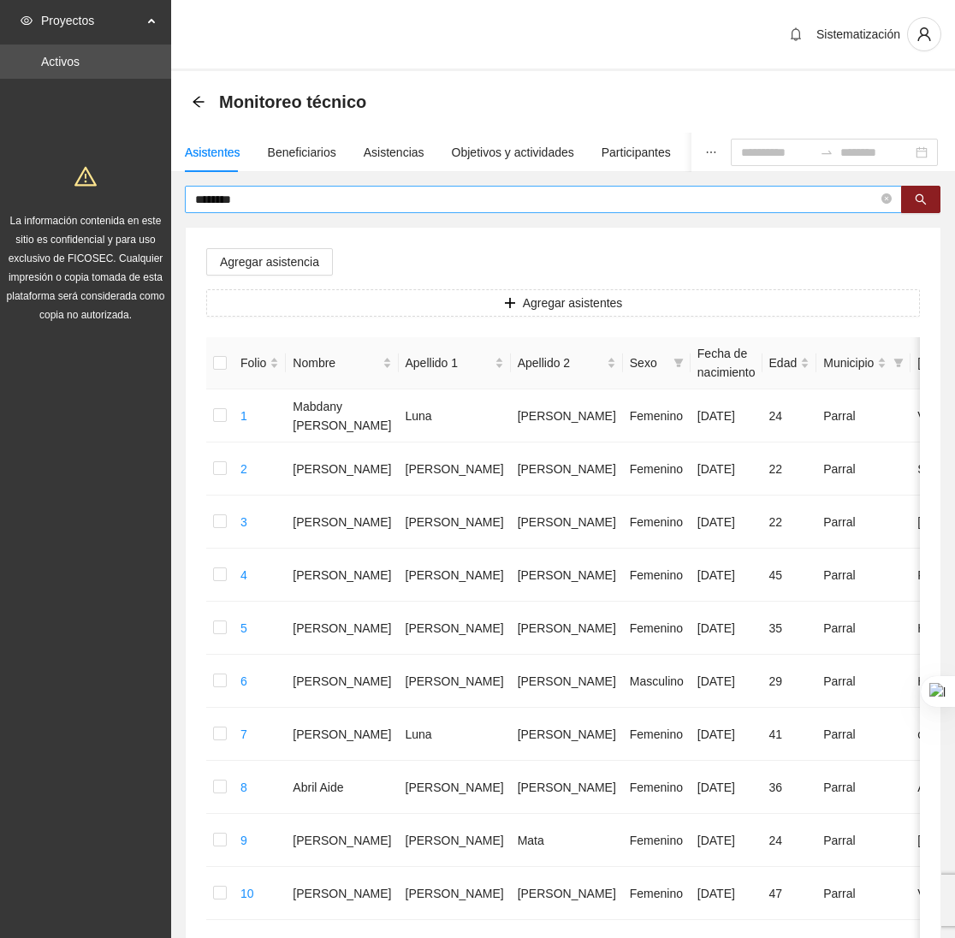
click at [271, 199] on input "********" at bounding box center [536, 199] width 683 height 19
type input "*"
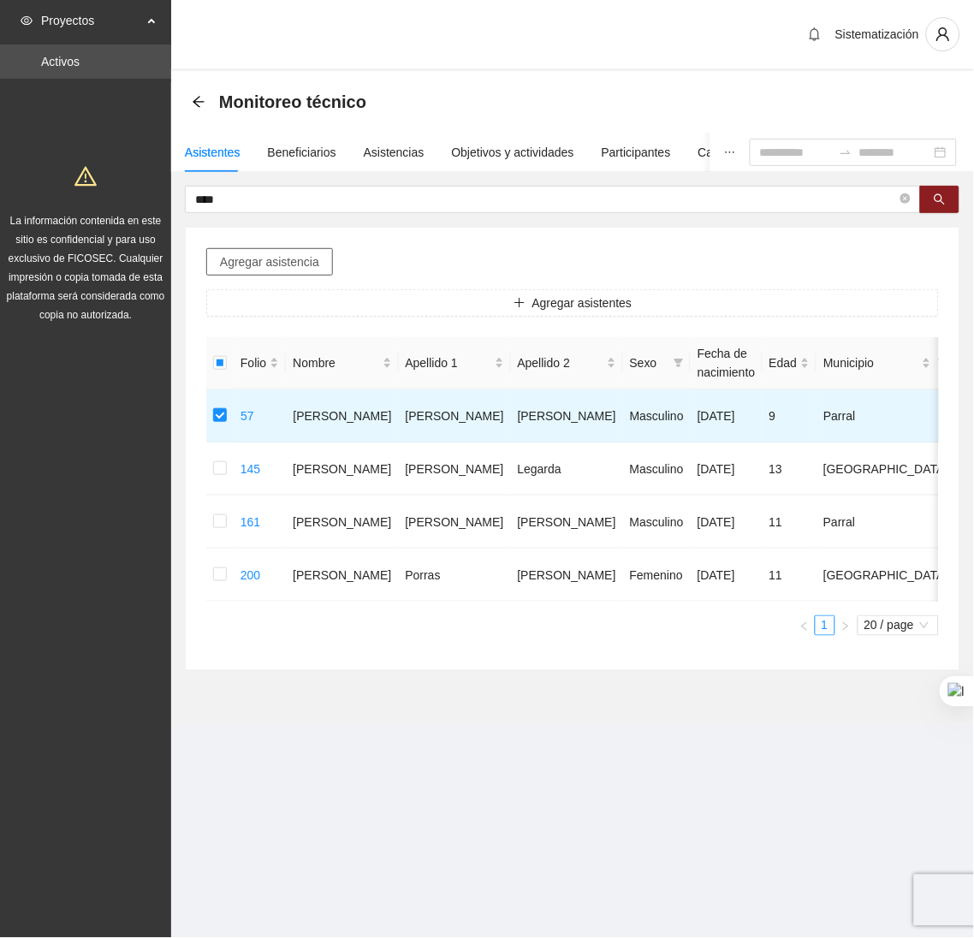
click at [246, 267] on span "Agregar asistencia" at bounding box center [269, 261] width 99 height 19
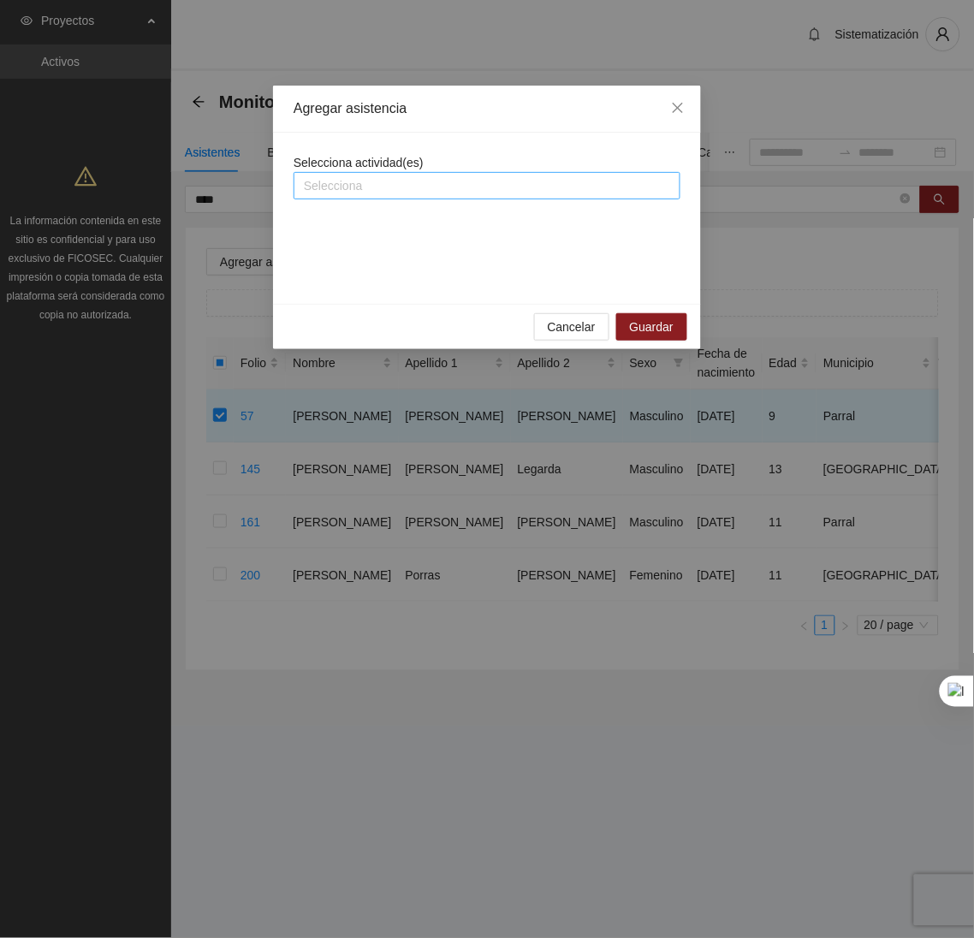
click at [351, 194] on div at bounding box center [487, 185] width 378 height 21
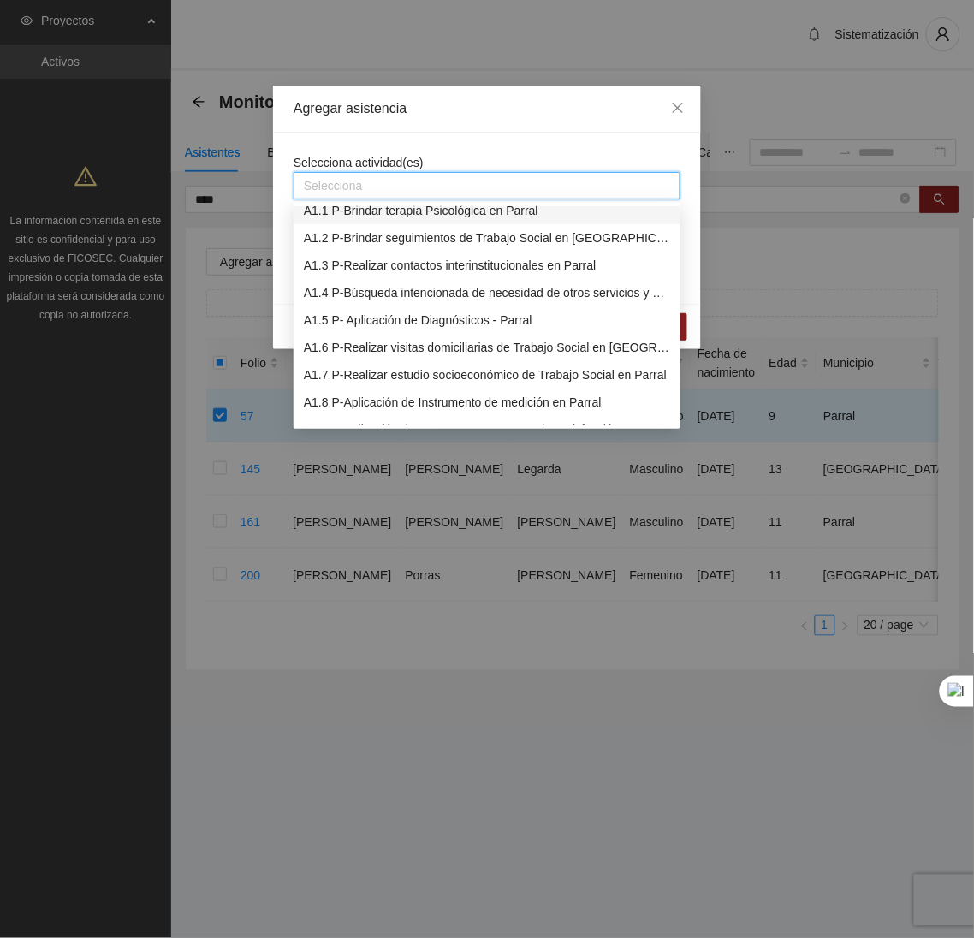
scroll to position [0, 0]
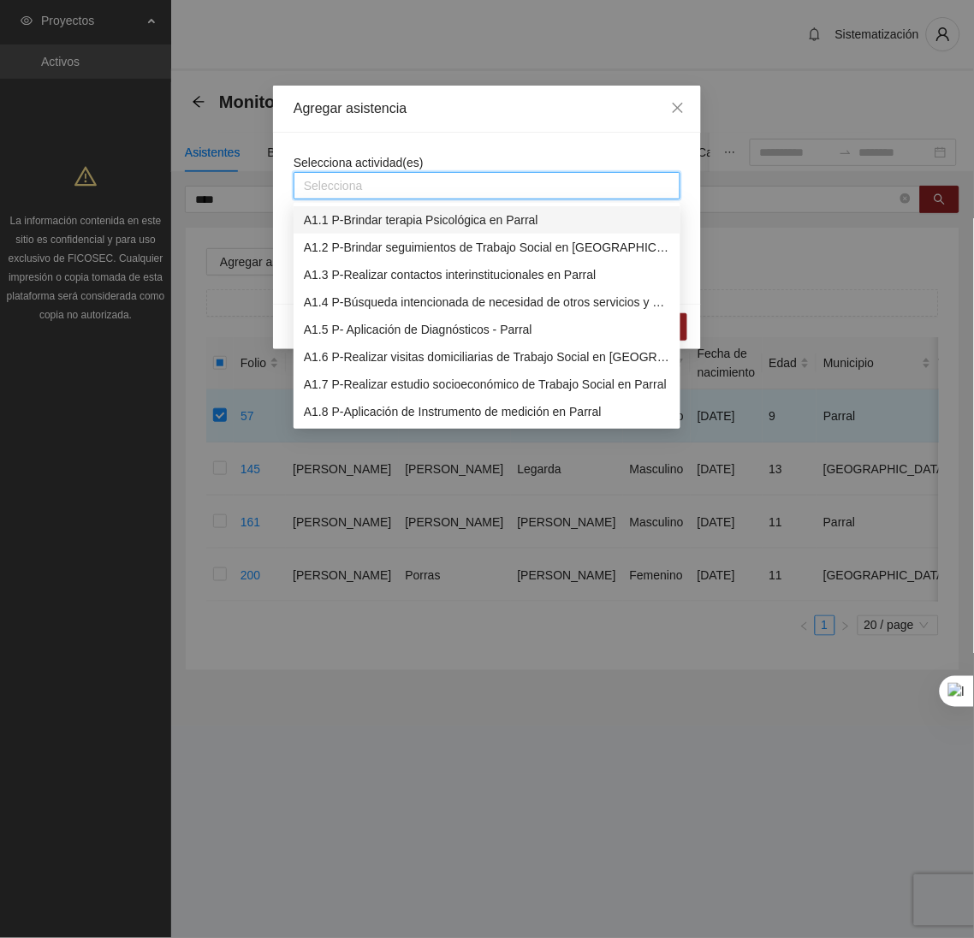
click at [338, 228] on div "A1.1 P-Brindar terapia Psicológica en Parral" at bounding box center [487, 219] width 366 height 19
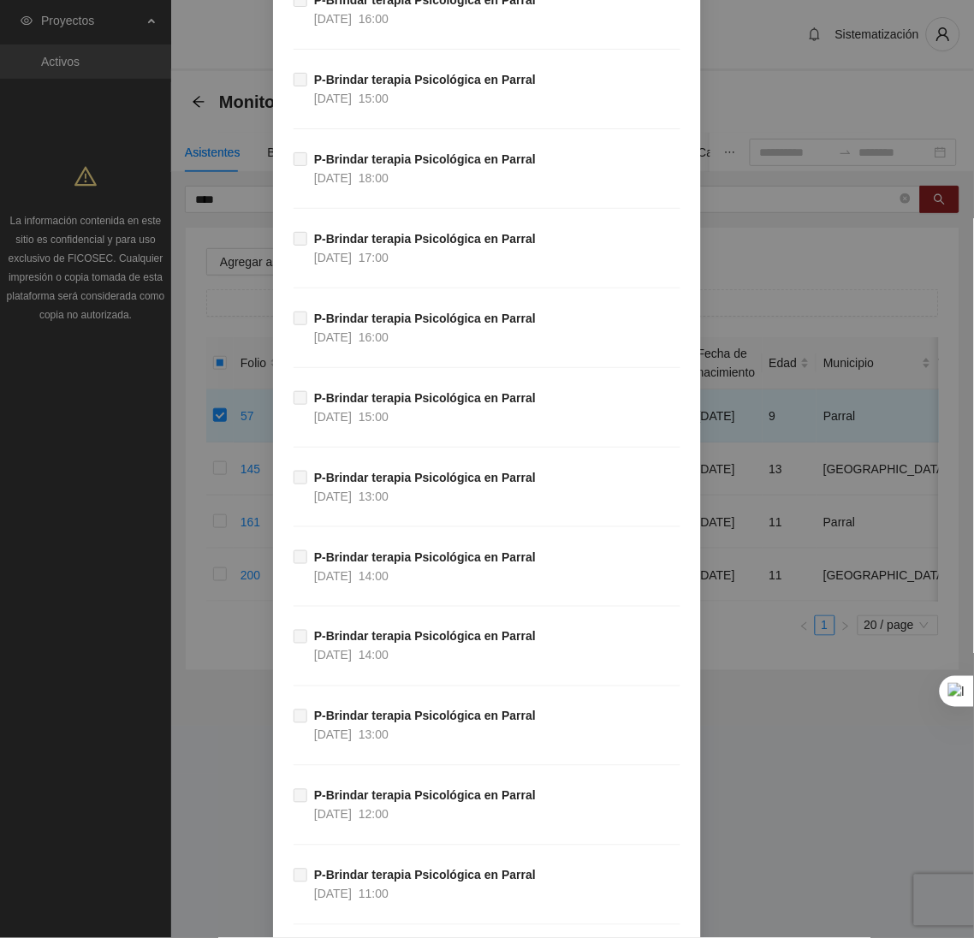
scroll to position [44714, 0]
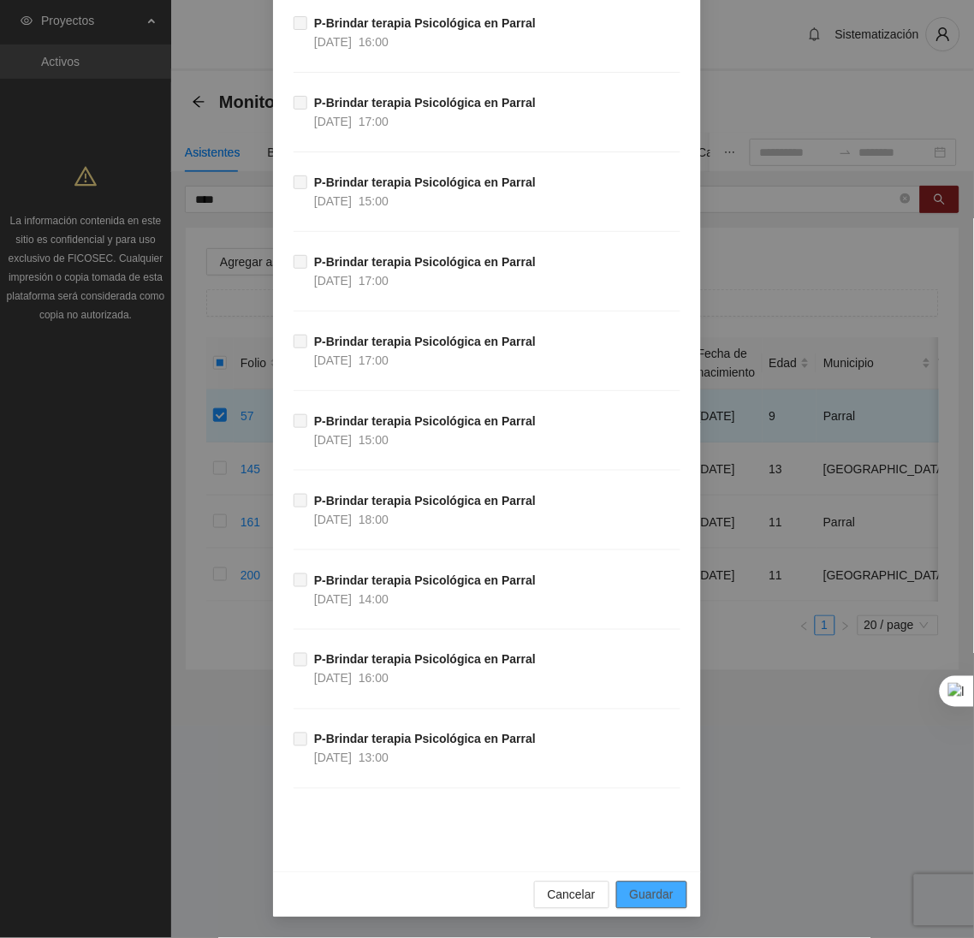
click at [631, 900] on span "Guardar" at bounding box center [652, 894] width 44 height 19
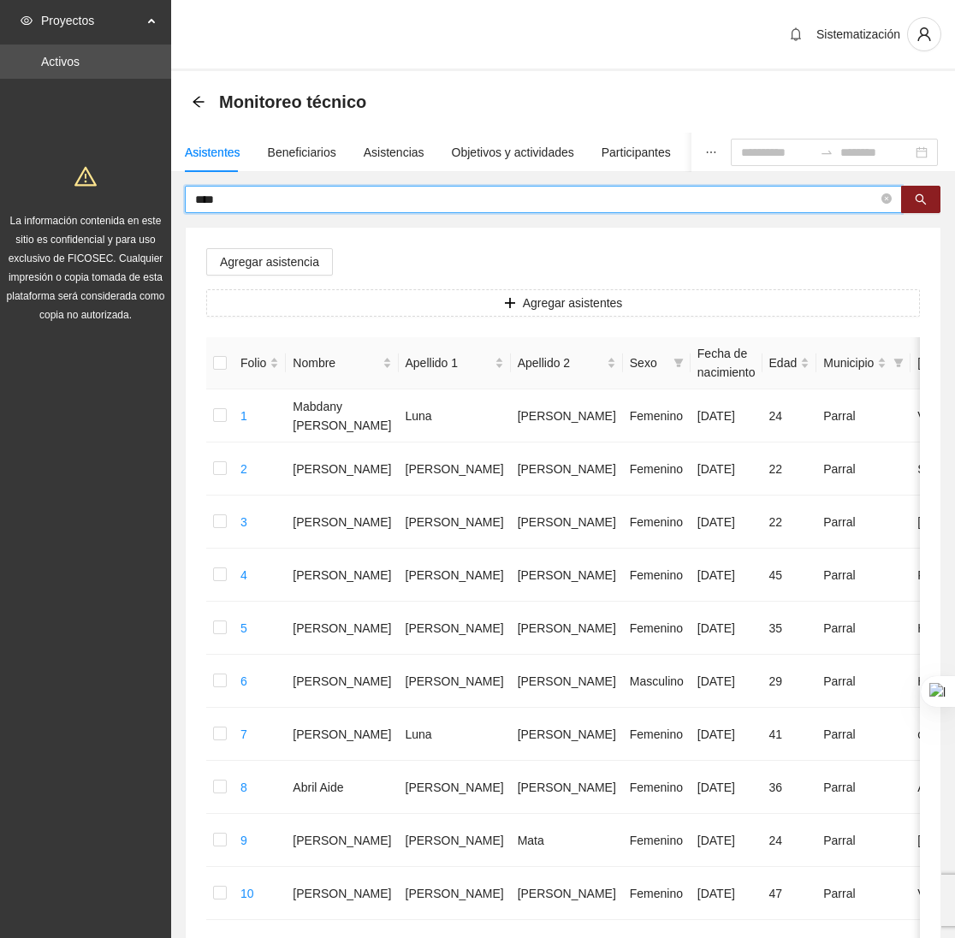
click at [254, 200] on input "****" at bounding box center [536, 199] width 683 height 19
type input "*"
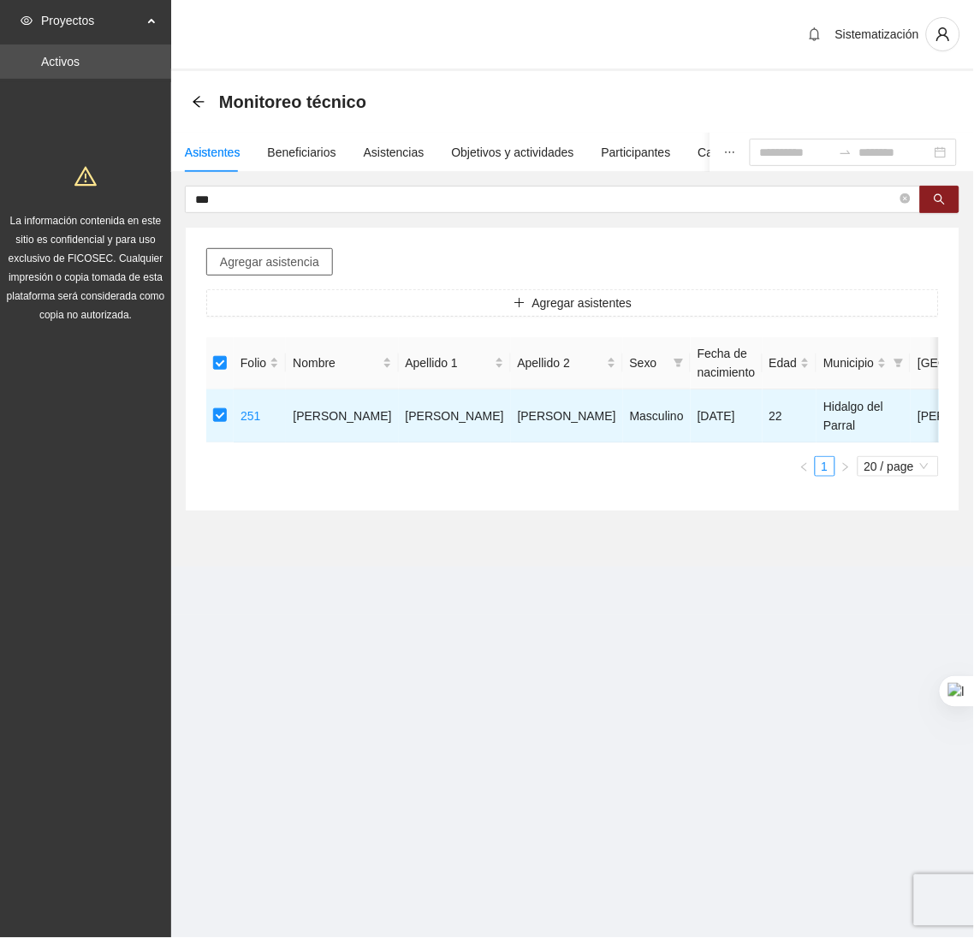
click at [278, 260] on span "Agregar asistencia" at bounding box center [269, 261] width 99 height 19
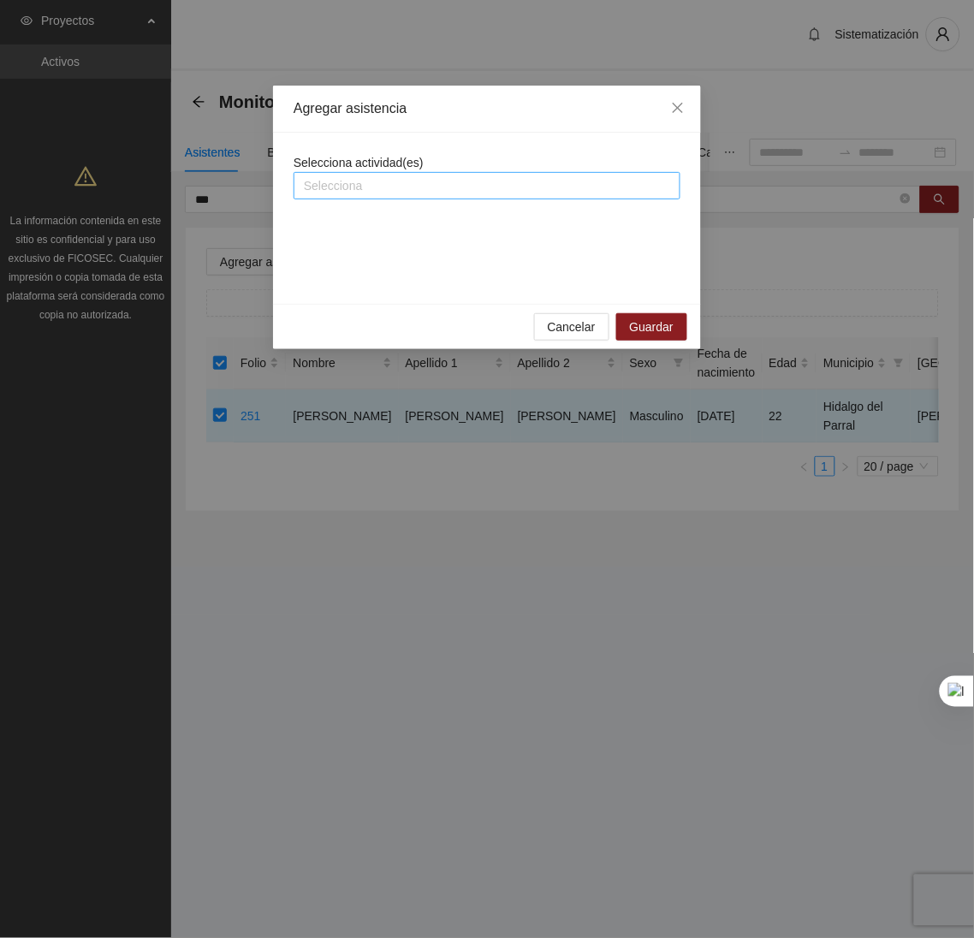
click at [364, 183] on div at bounding box center [487, 185] width 378 height 21
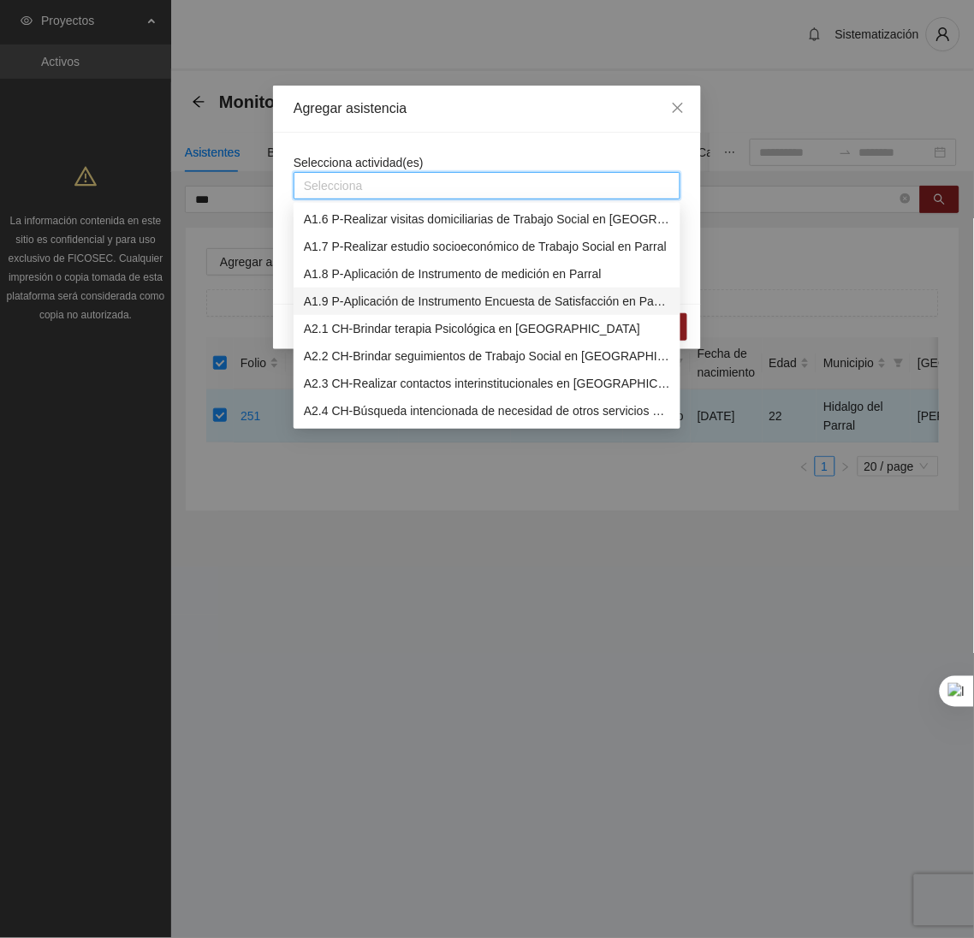
scroll to position [0, 0]
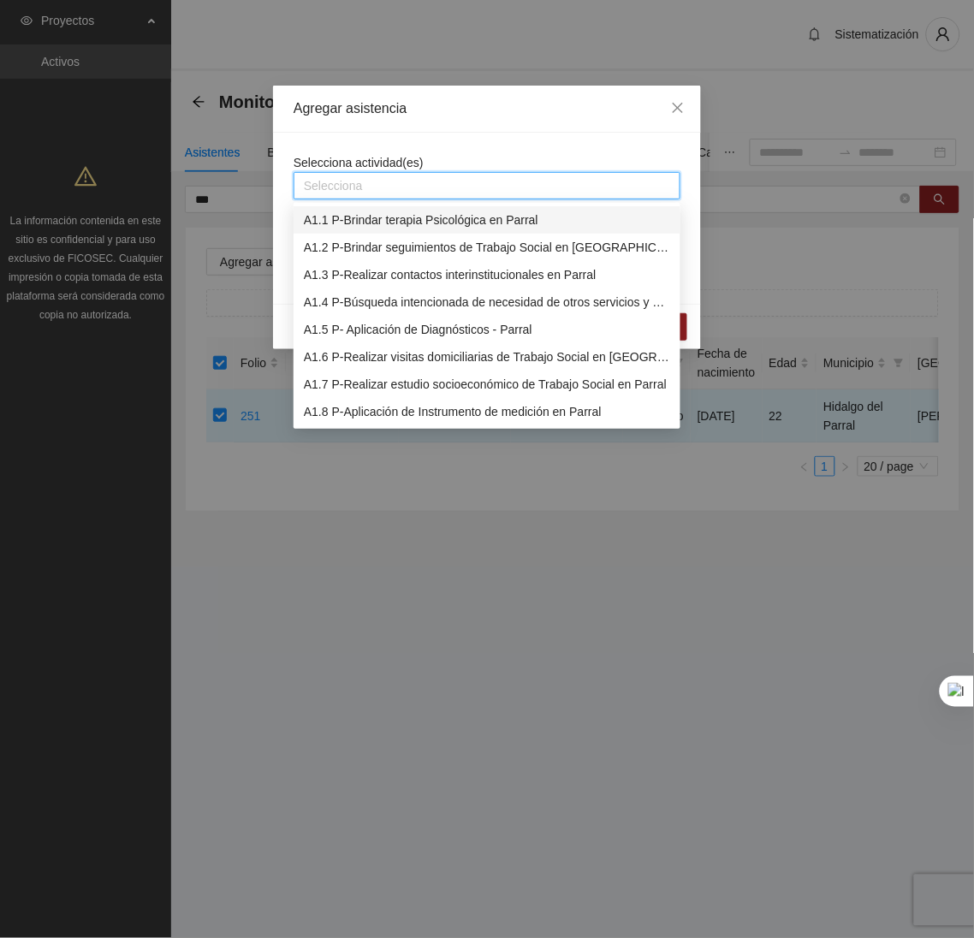
click at [358, 217] on div "A1.1 P-Brindar terapia Psicológica en Parral" at bounding box center [487, 219] width 366 height 19
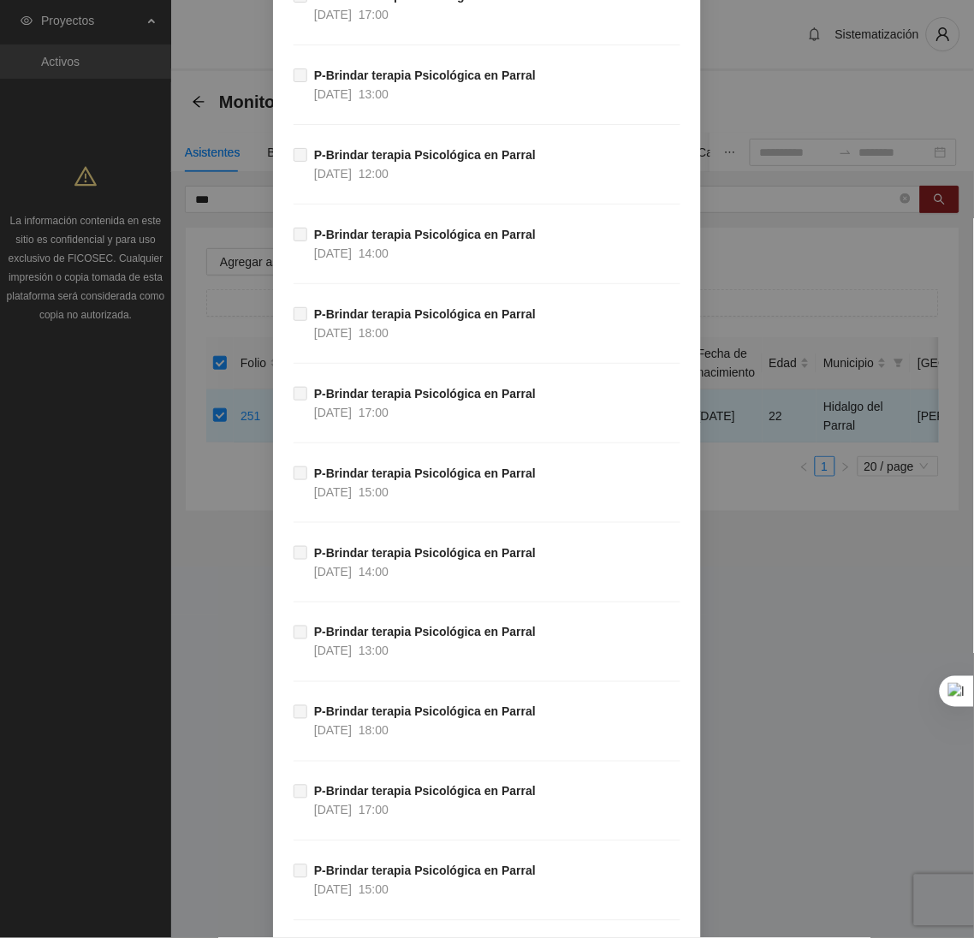
scroll to position [44714, 0]
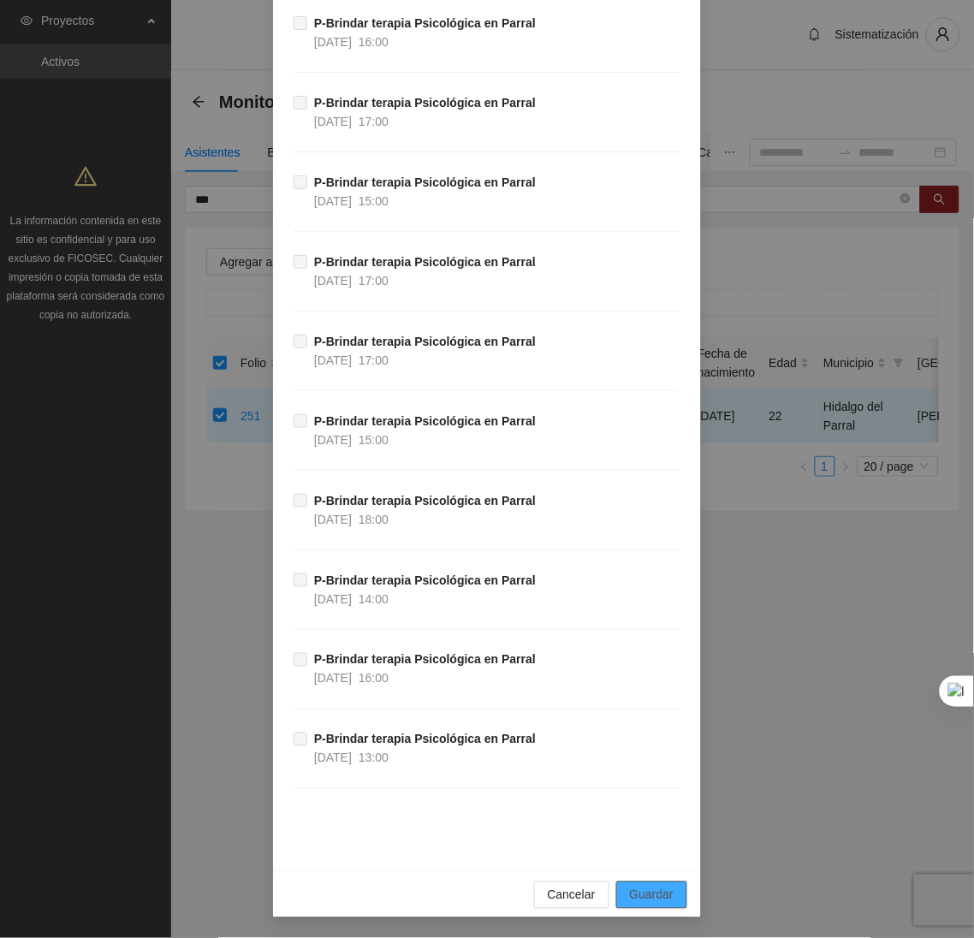
click at [635, 901] on span "Guardar" at bounding box center [652, 894] width 44 height 19
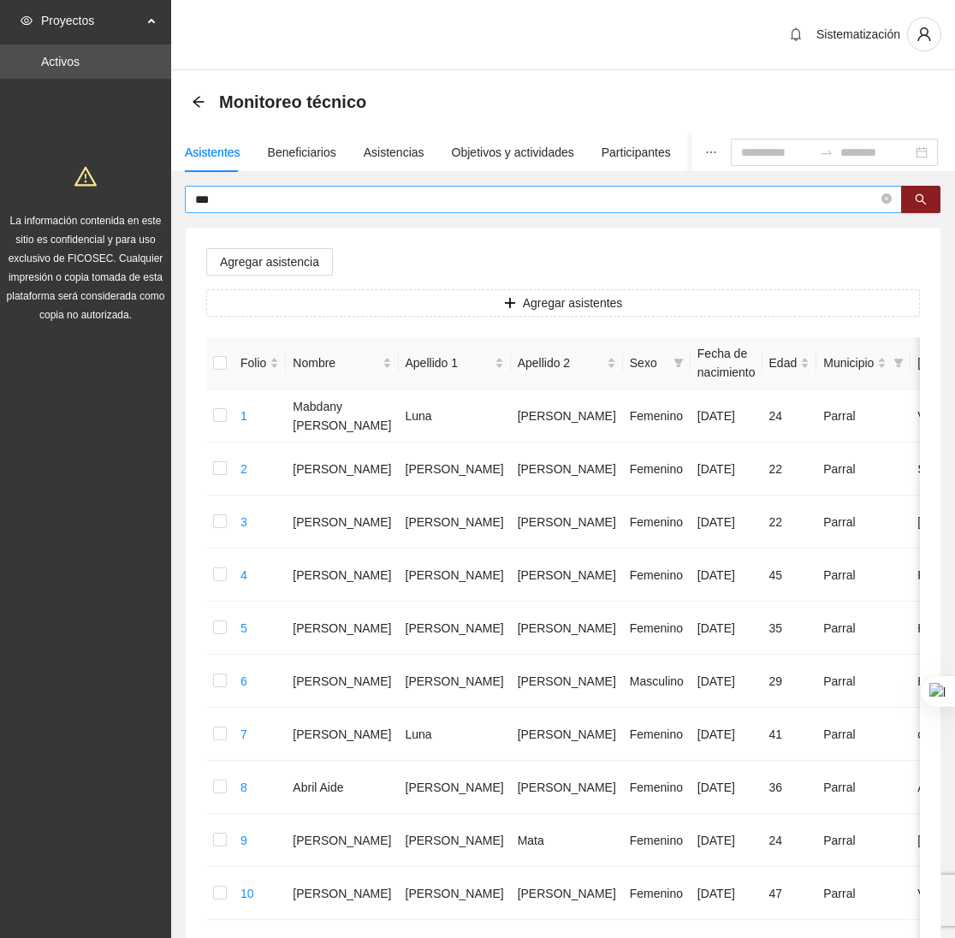
click at [240, 212] on span "***" at bounding box center [543, 199] width 717 height 27
type input "*"
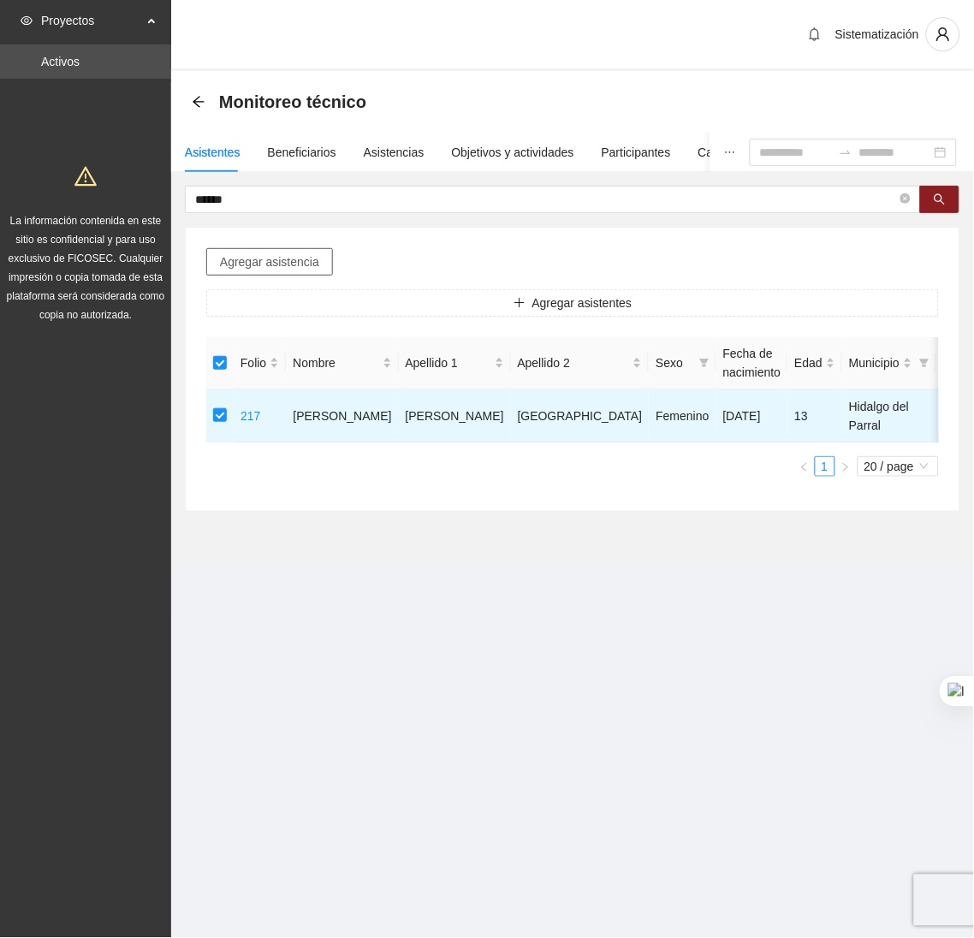
click at [259, 274] on button "Agregar asistencia" at bounding box center [269, 261] width 127 height 27
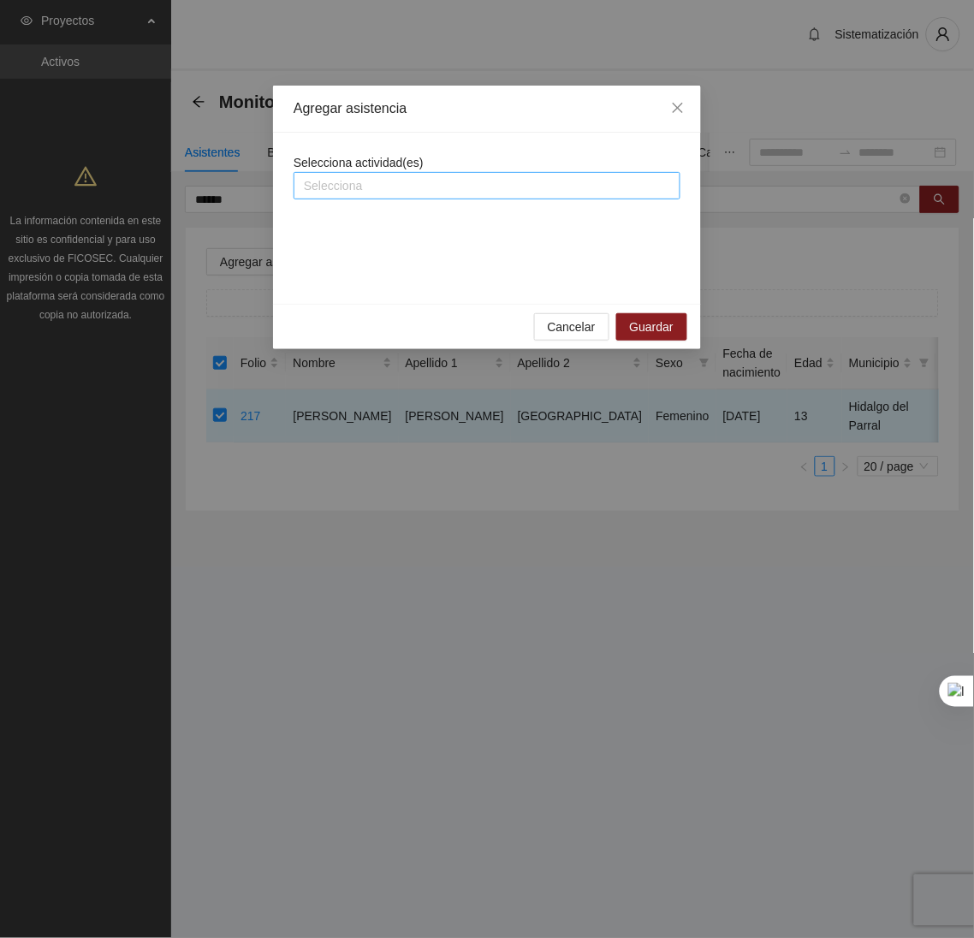
click at [364, 194] on div at bounding box center [487, 185] width 378 height 21
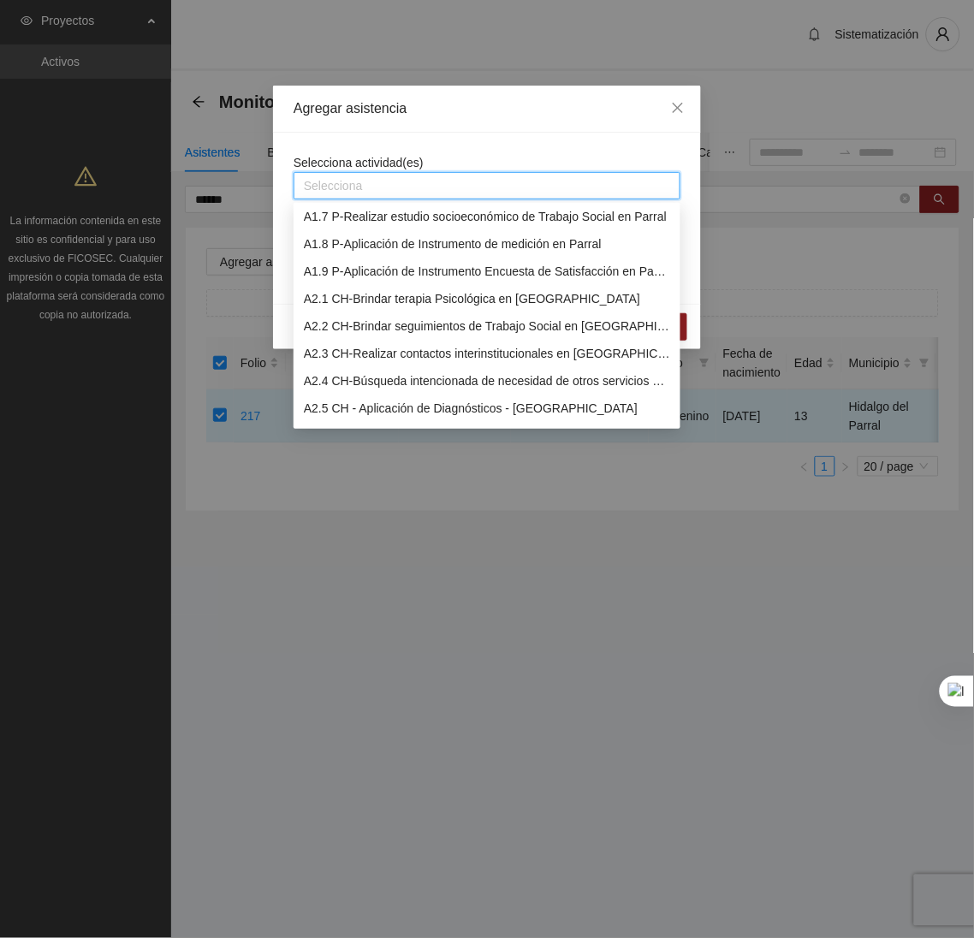
scroll to position [0, 0]
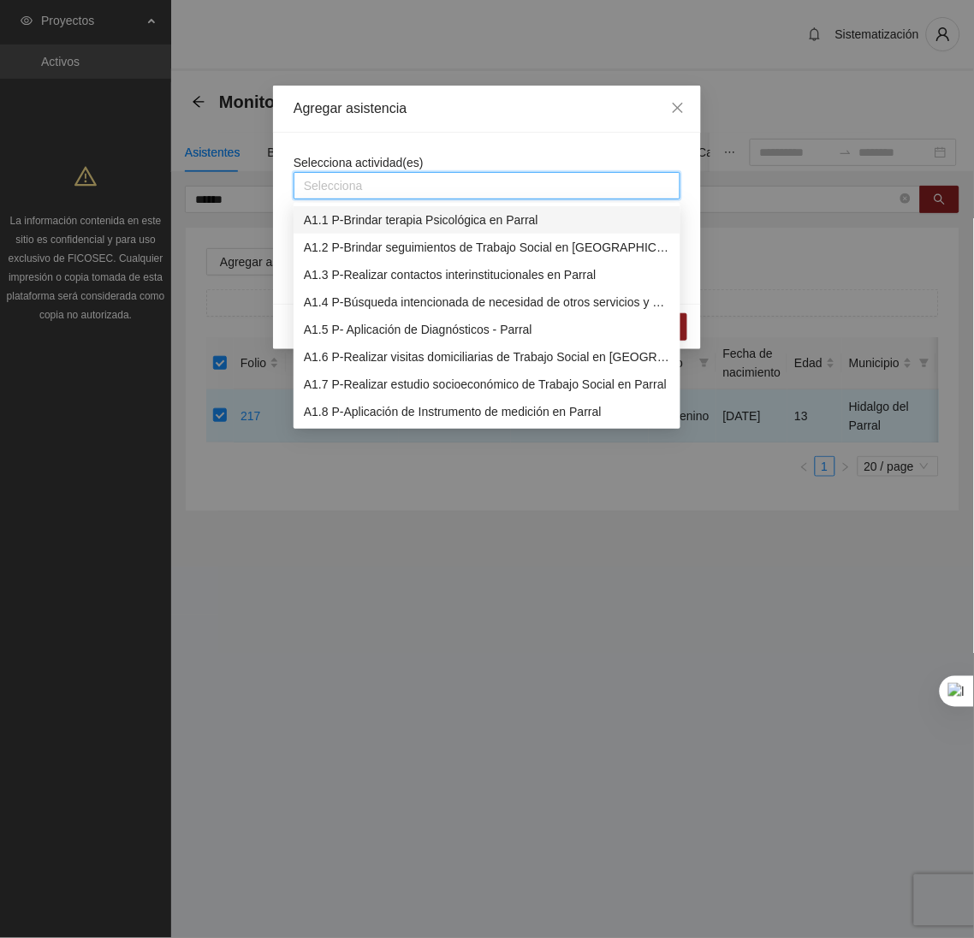
click at [338, 228] on div "A1.1 P-Brindar terapia Psicológica en Parral" at bounding box center [487, 219] width 366 height 19
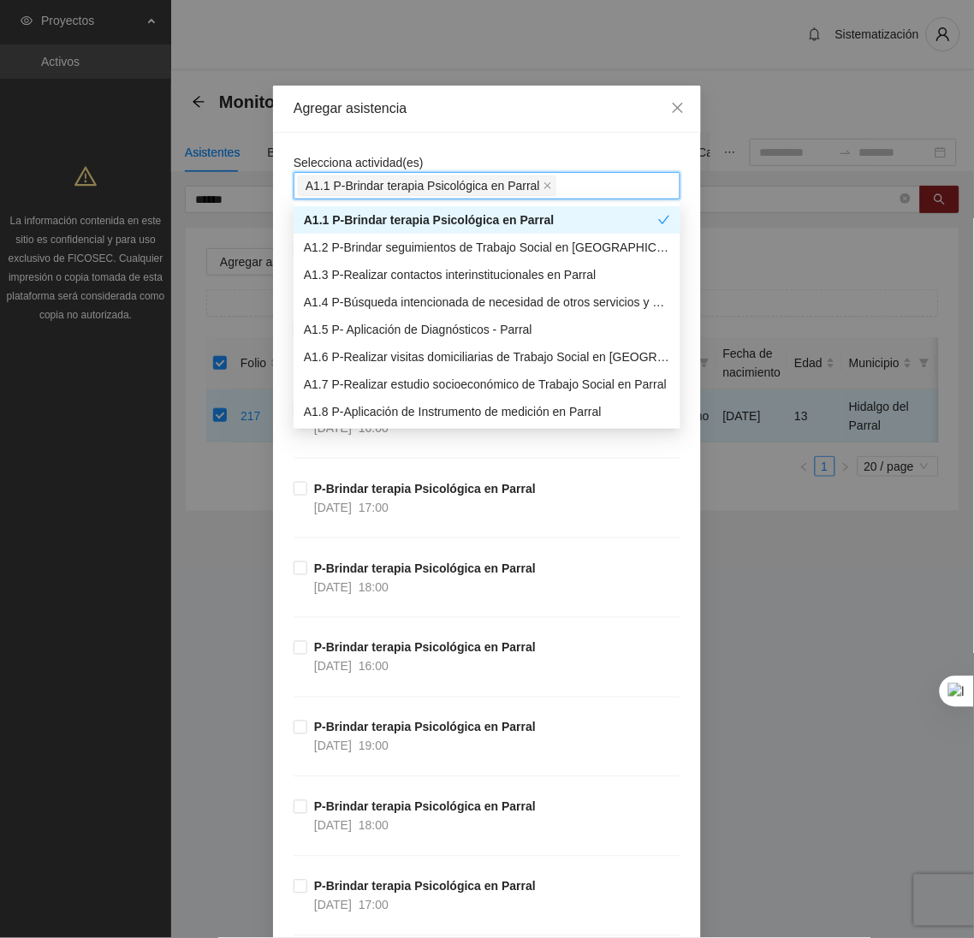
click at [526, 120] on div "Agregar asistencia" at bounding box center [487, 109] width 428 height 47
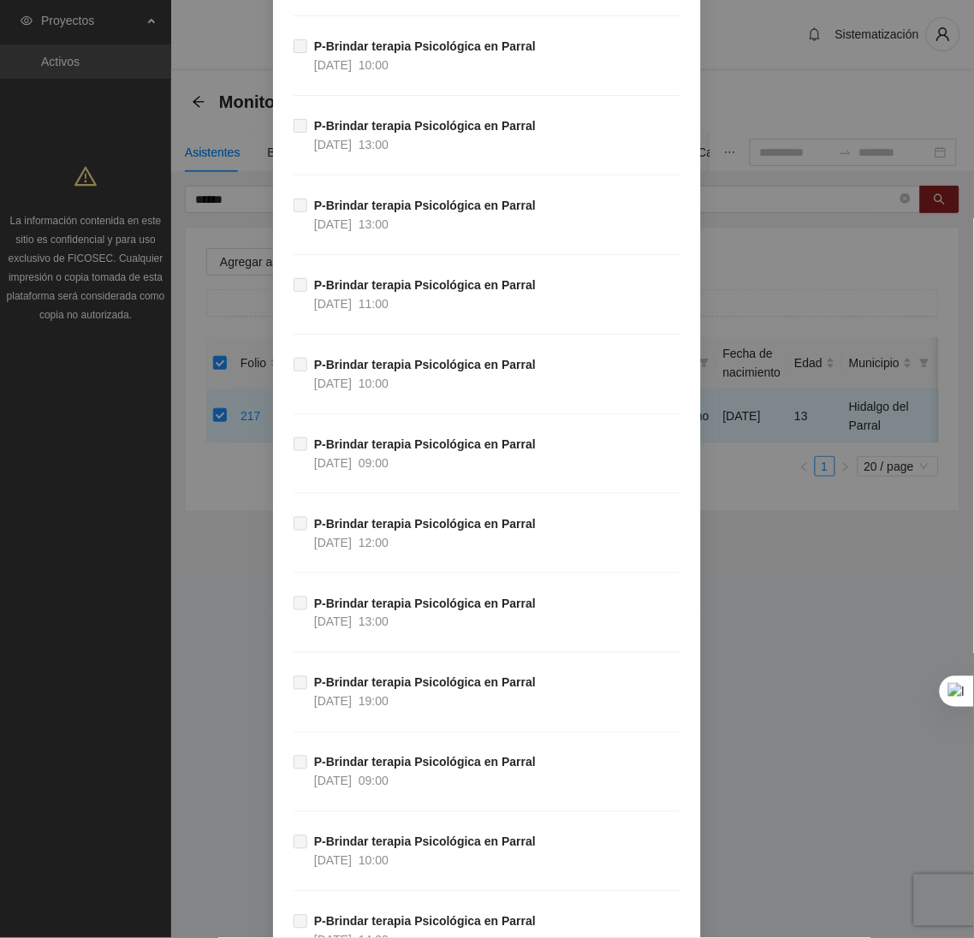
scroll to position [44714, 0]
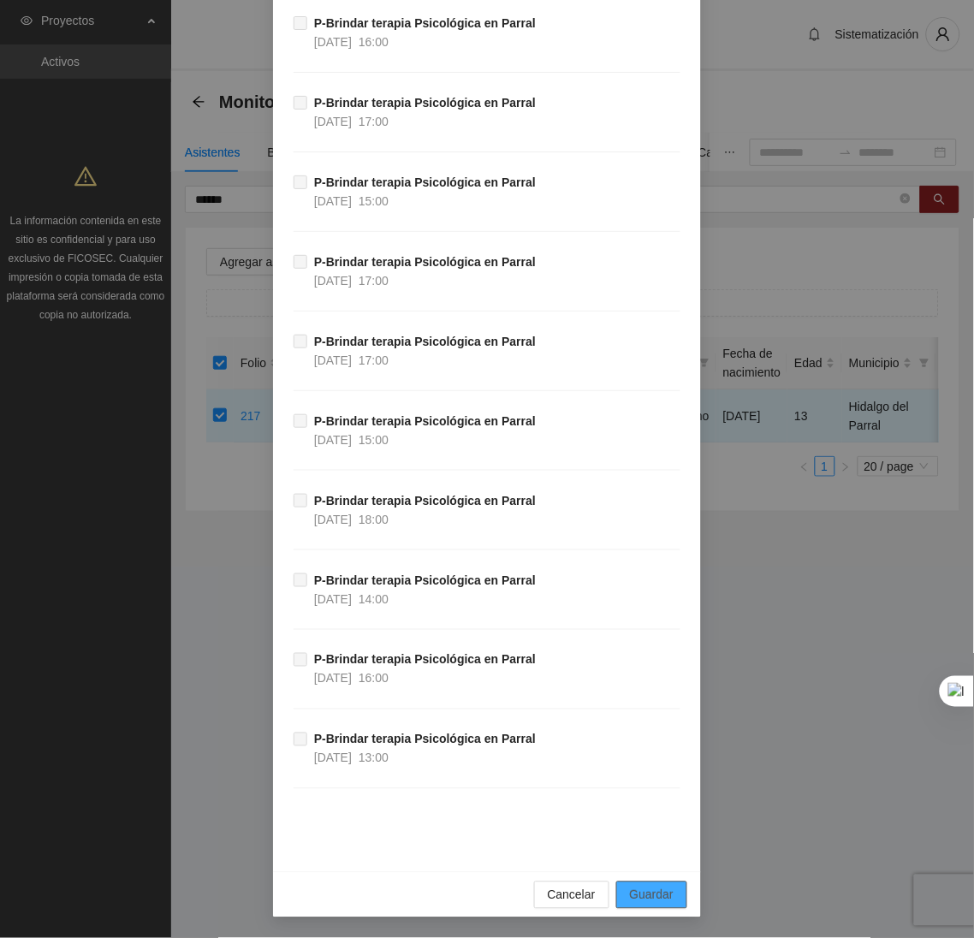
click at [648, 885] on span "Guardar" at bounding box center [652, 894] width 44 height 19
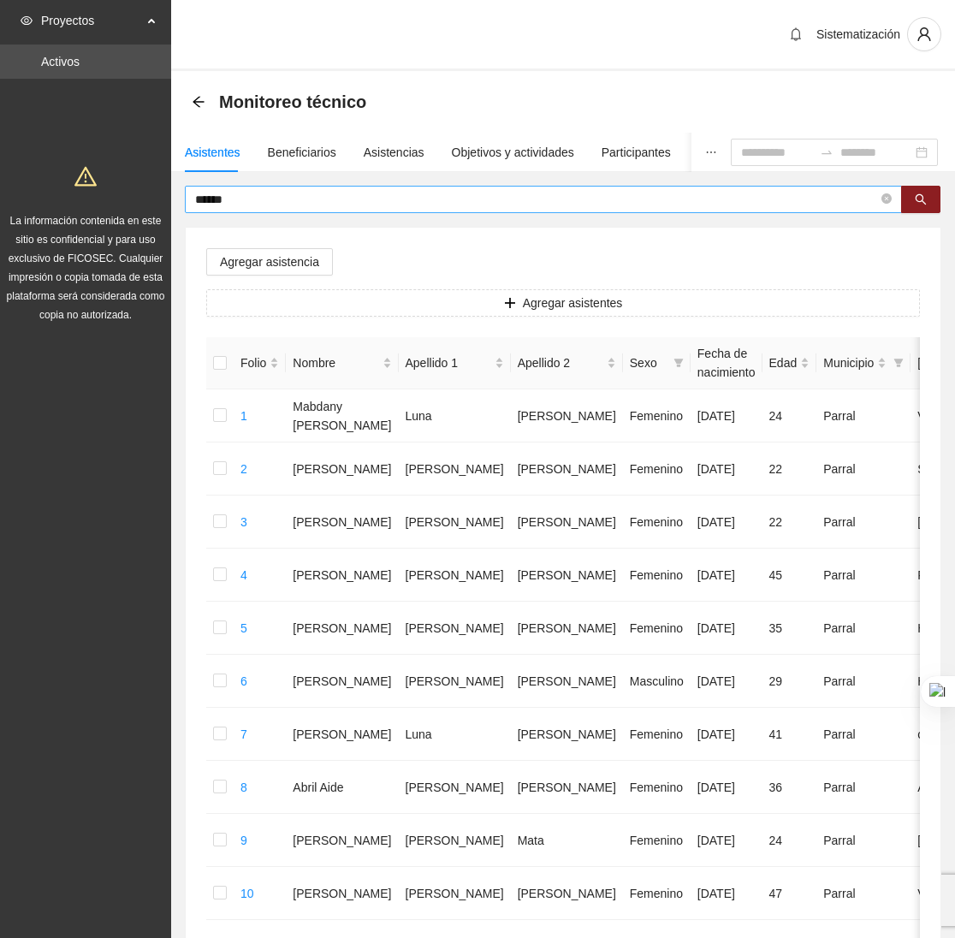
click at [242, 198] on input "******" at bounding box center [536, 199] width 683 height 19
type input "*"
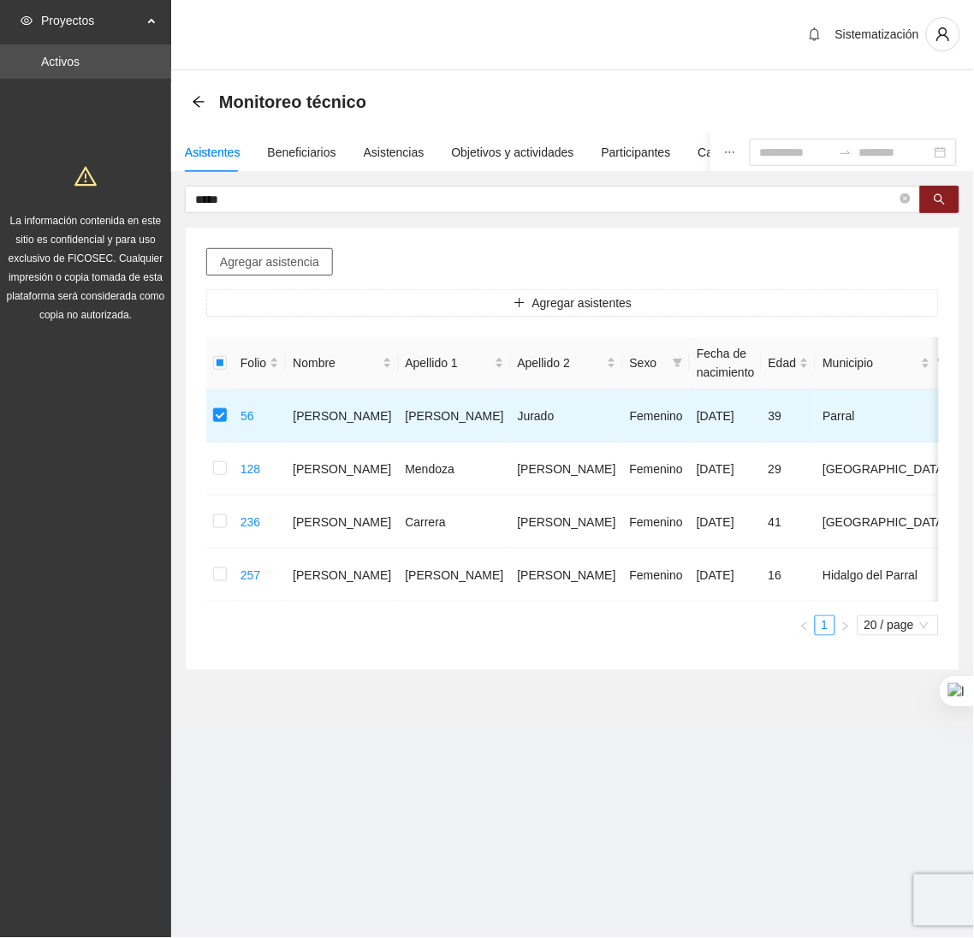
click at [305, 256] on span "Agregar asistencia" at bounding box center [269, 261] width 99 height 19
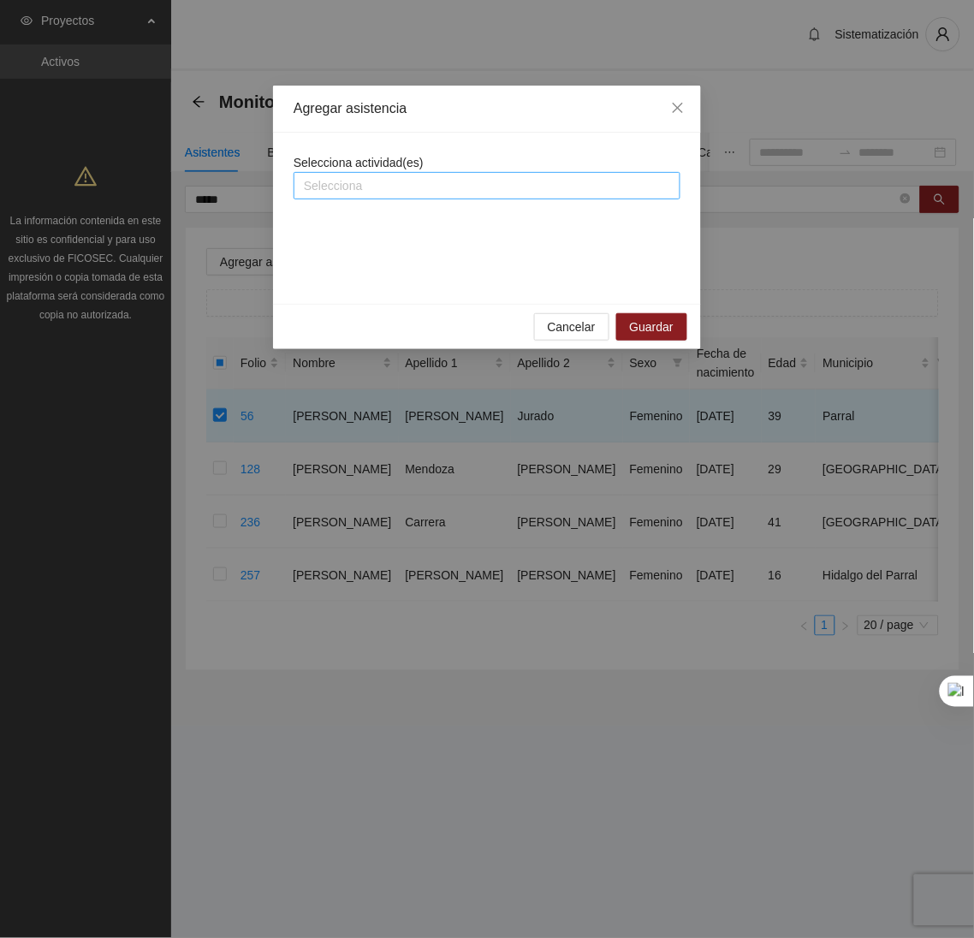
click at [414, 182] on div at bounding box center [487, 185] width 378 height 21
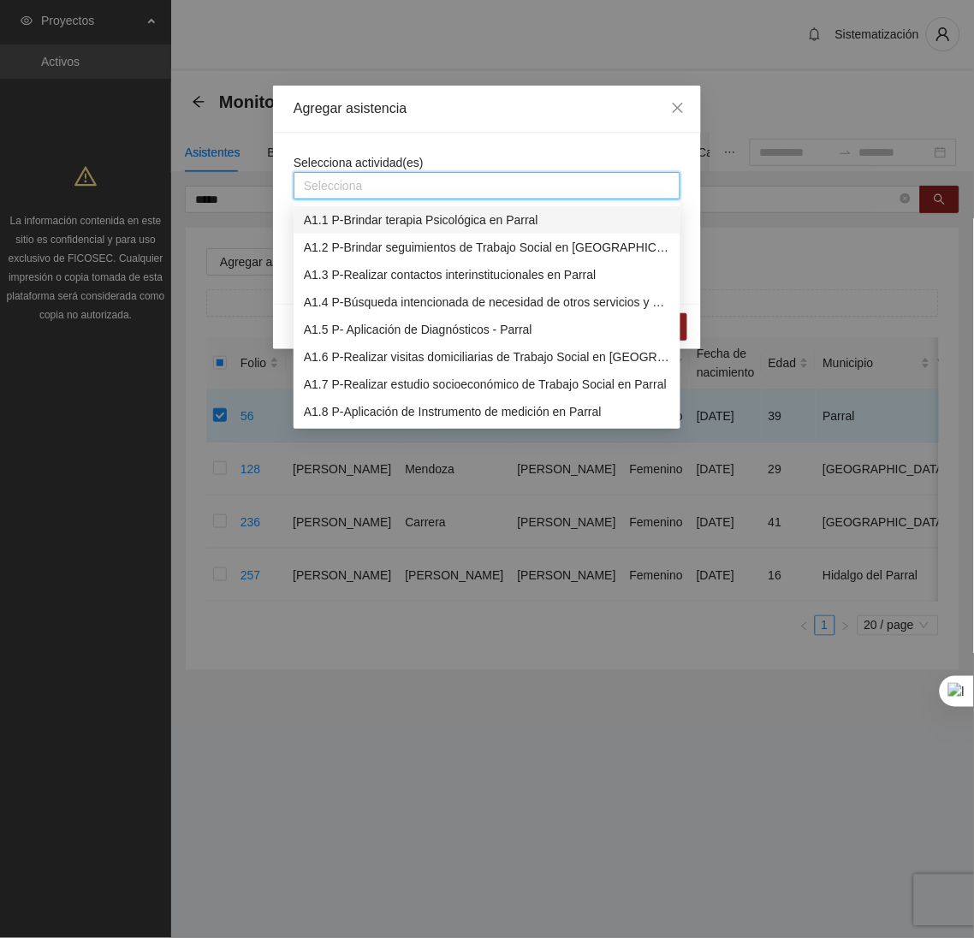
click at [398, 228] on div "A1.1 P-Brindar terapia Psicológica en Parral" at bounding box center [487, 219] width 366 height 19
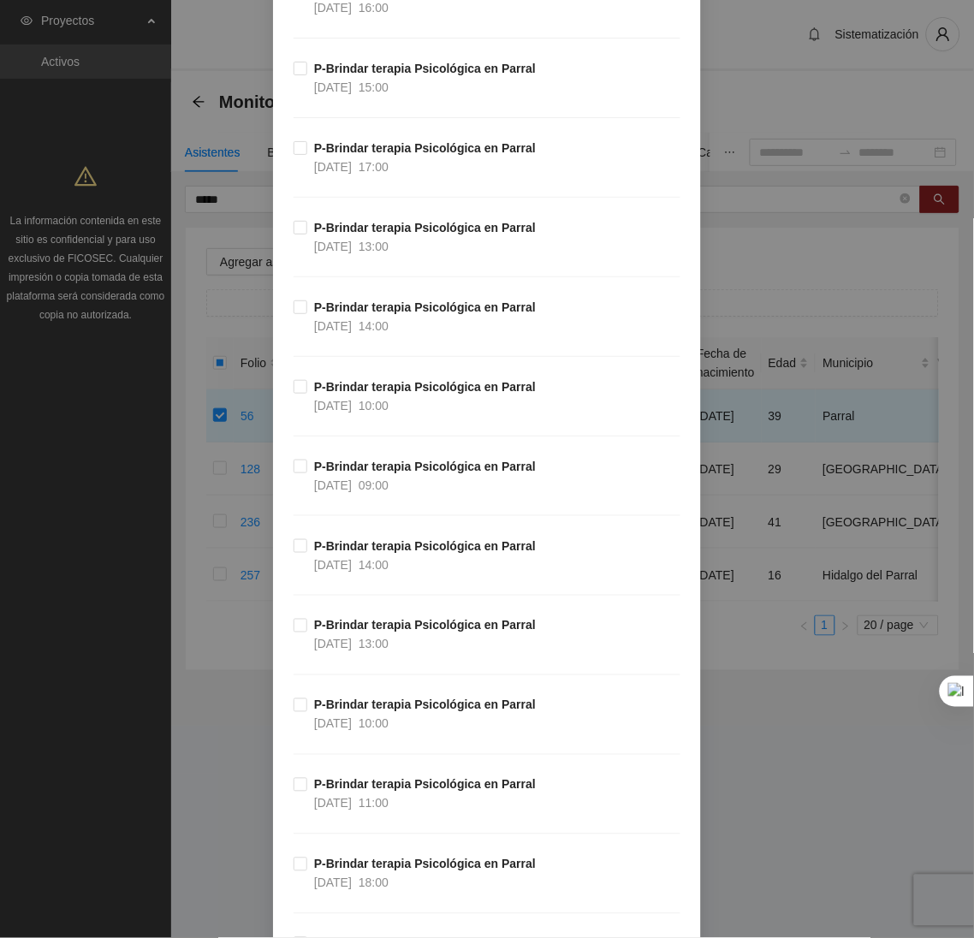
scroll to position [2848, 0]
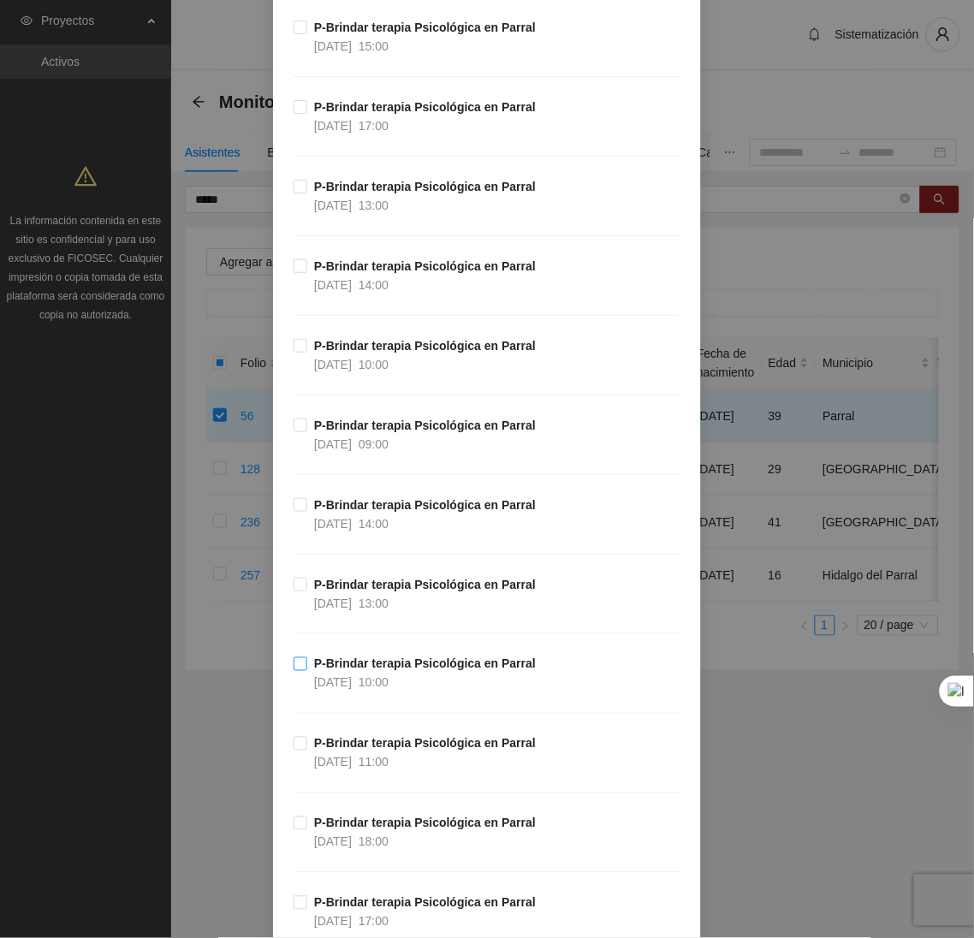
click at [319, 684] on span "[DATE]" at bounding box center [333, 683] width 38 height 14
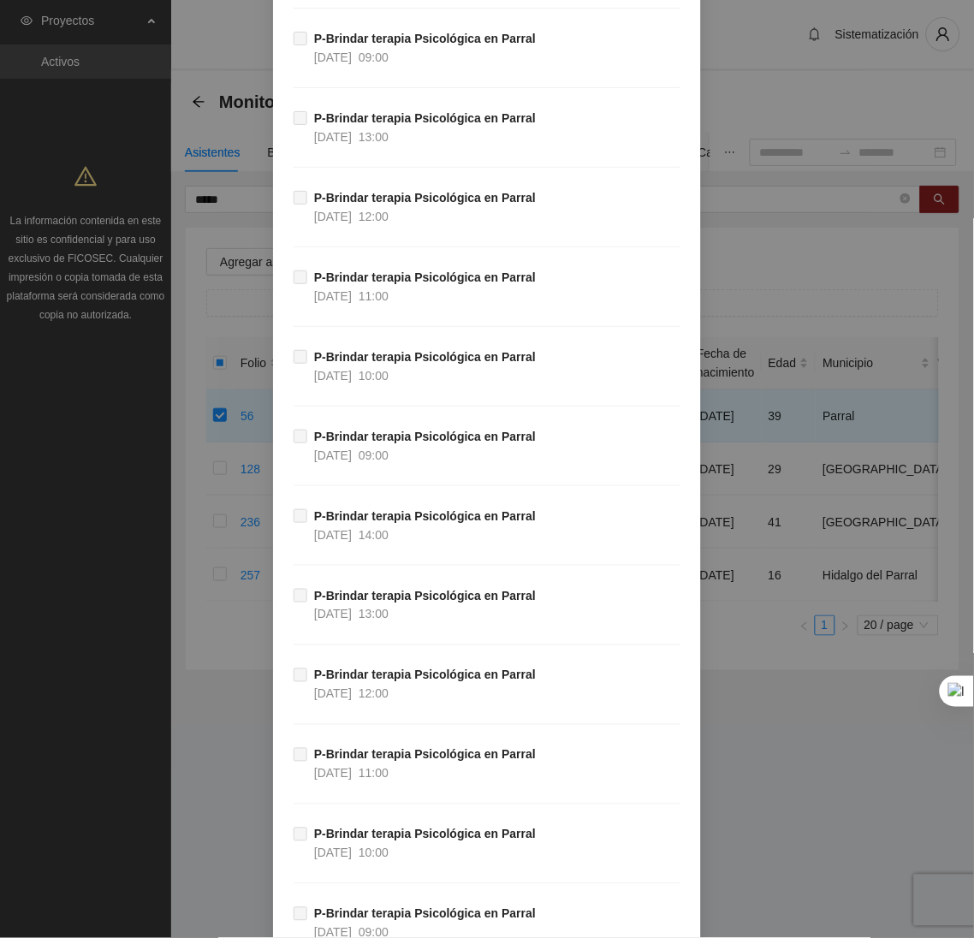
scroll to position [44714, 0]
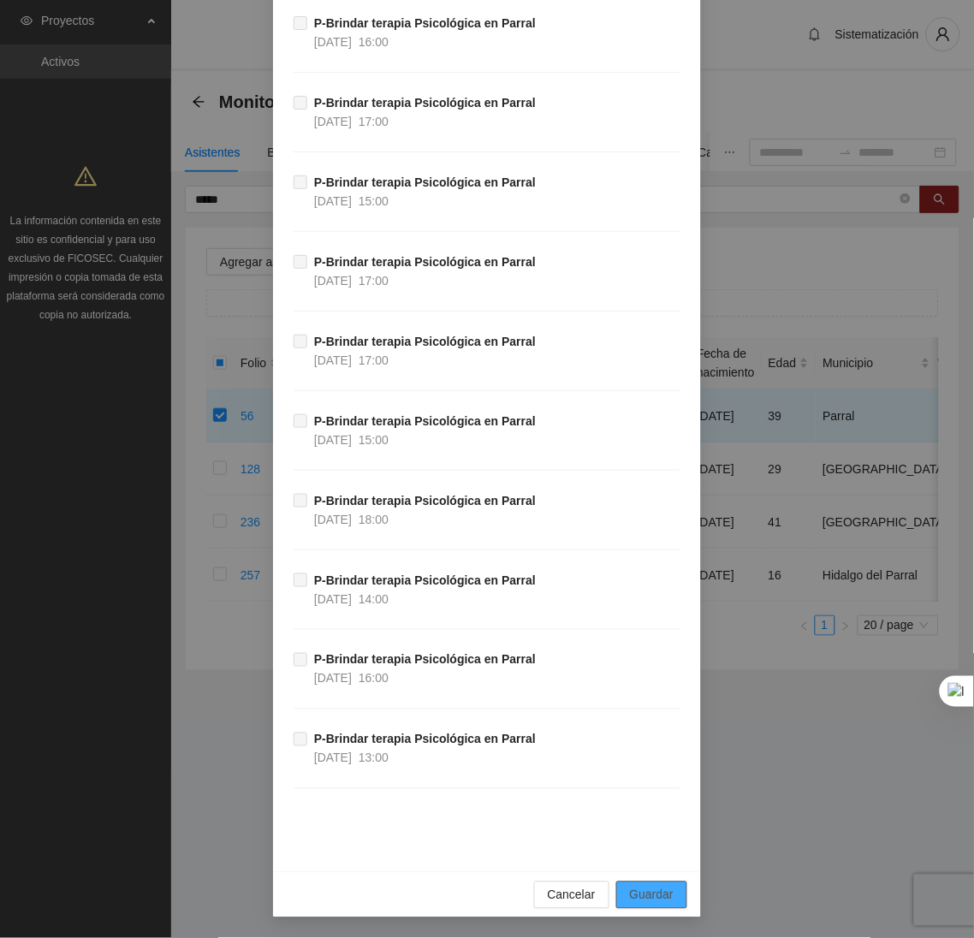
click at [630, 895] on span "Guardar" at bounding box center [652, 894] width 44 height 19
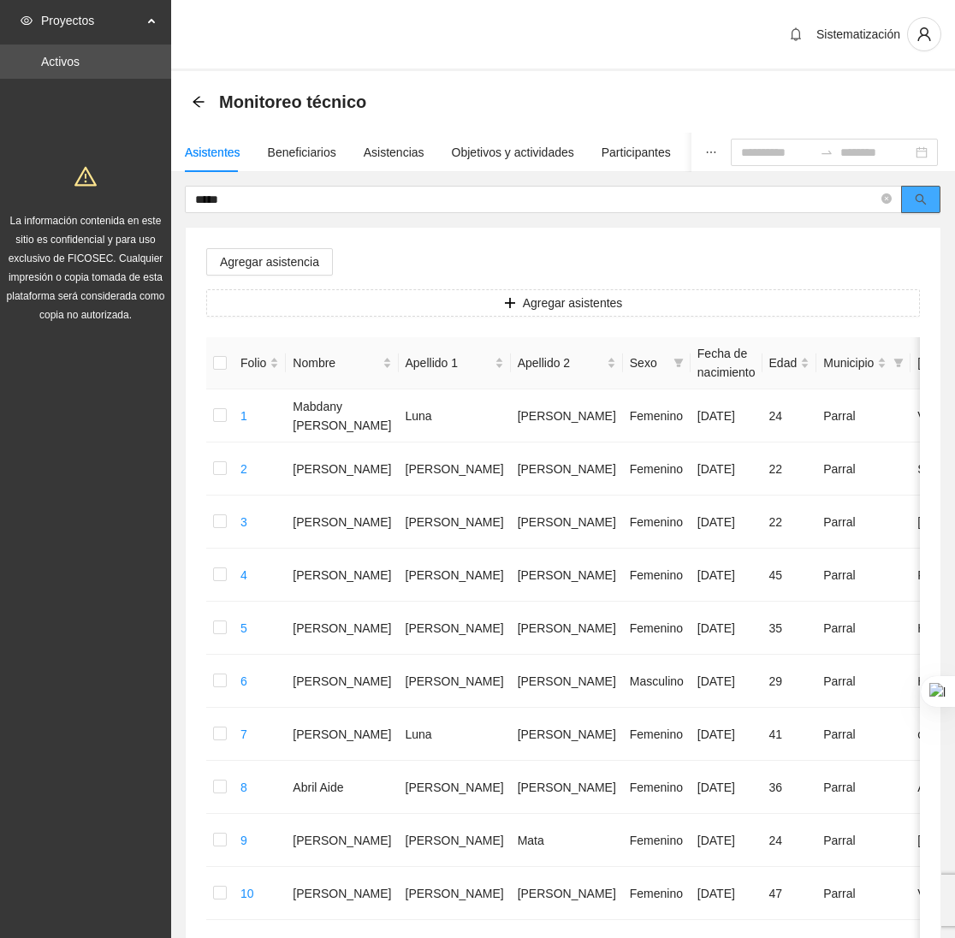
click at [917, 205] on span "search" at bounding box center [921, 200] width 12 height 14
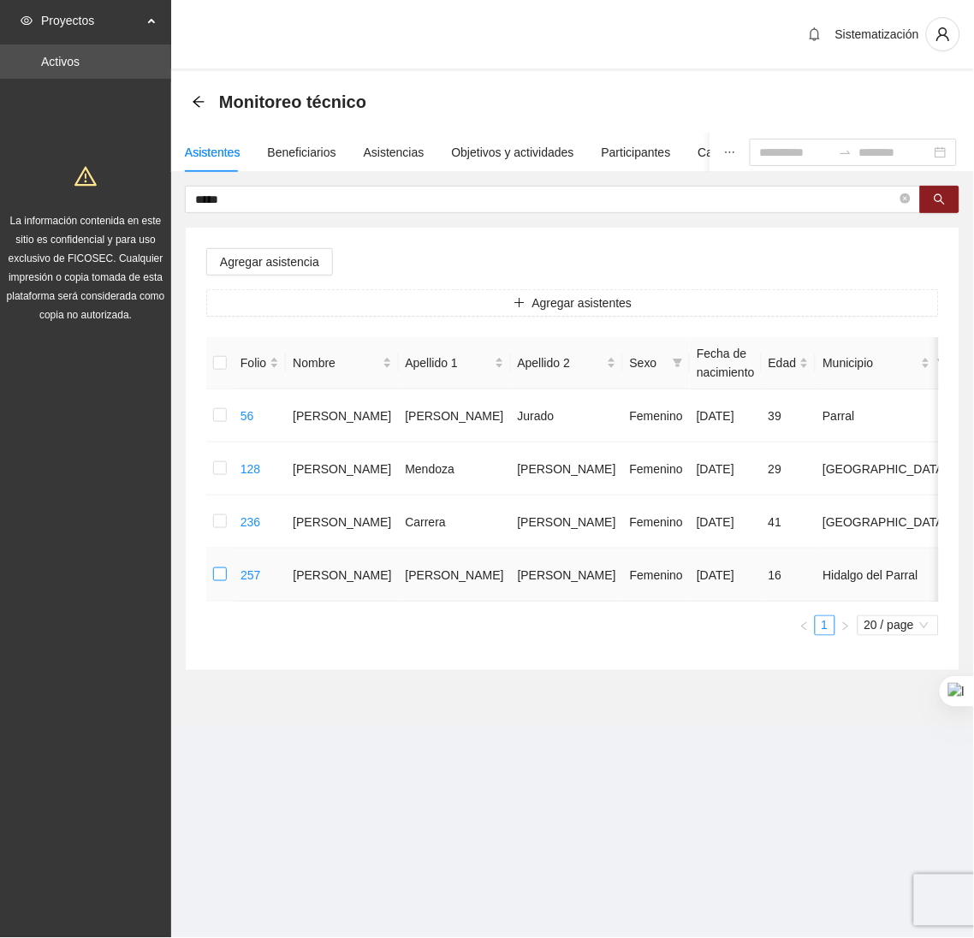
click at [223, 584] on label at bounding box center [220, 574] width 14 height 19
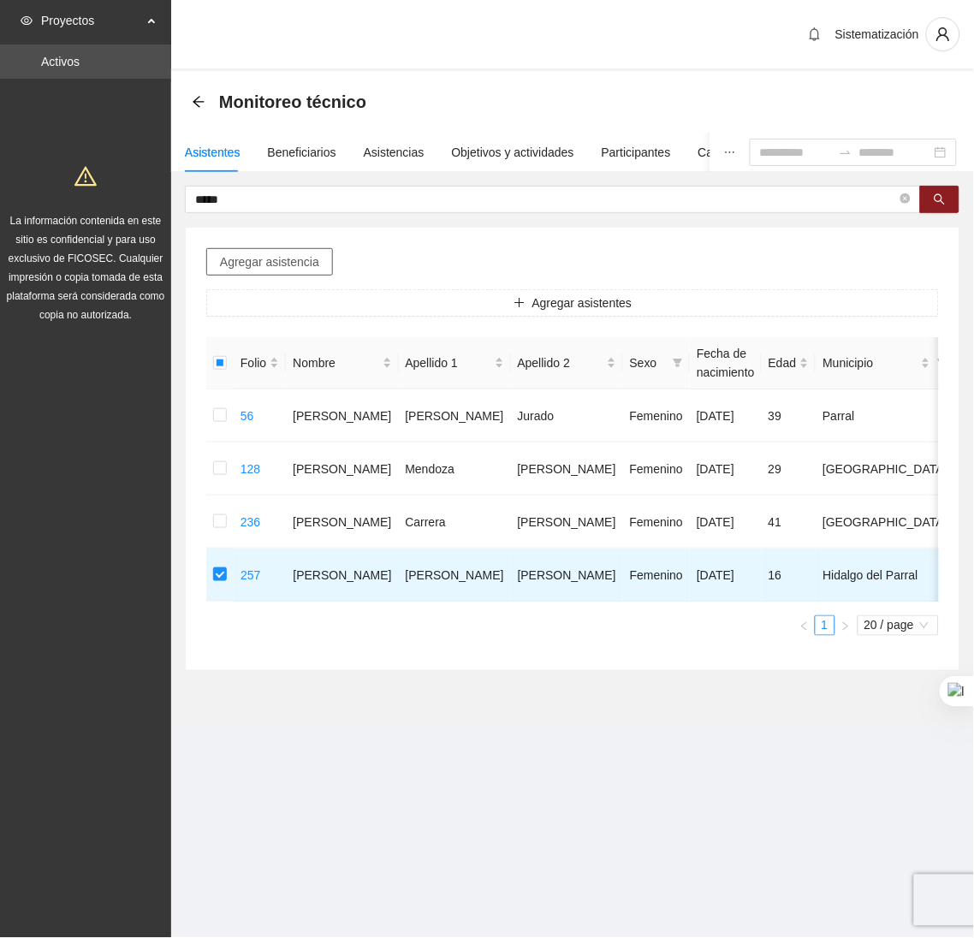
click at [286, 261] on span "Agregar asistencia" at bounding box center [269, 261] width 99 height 19
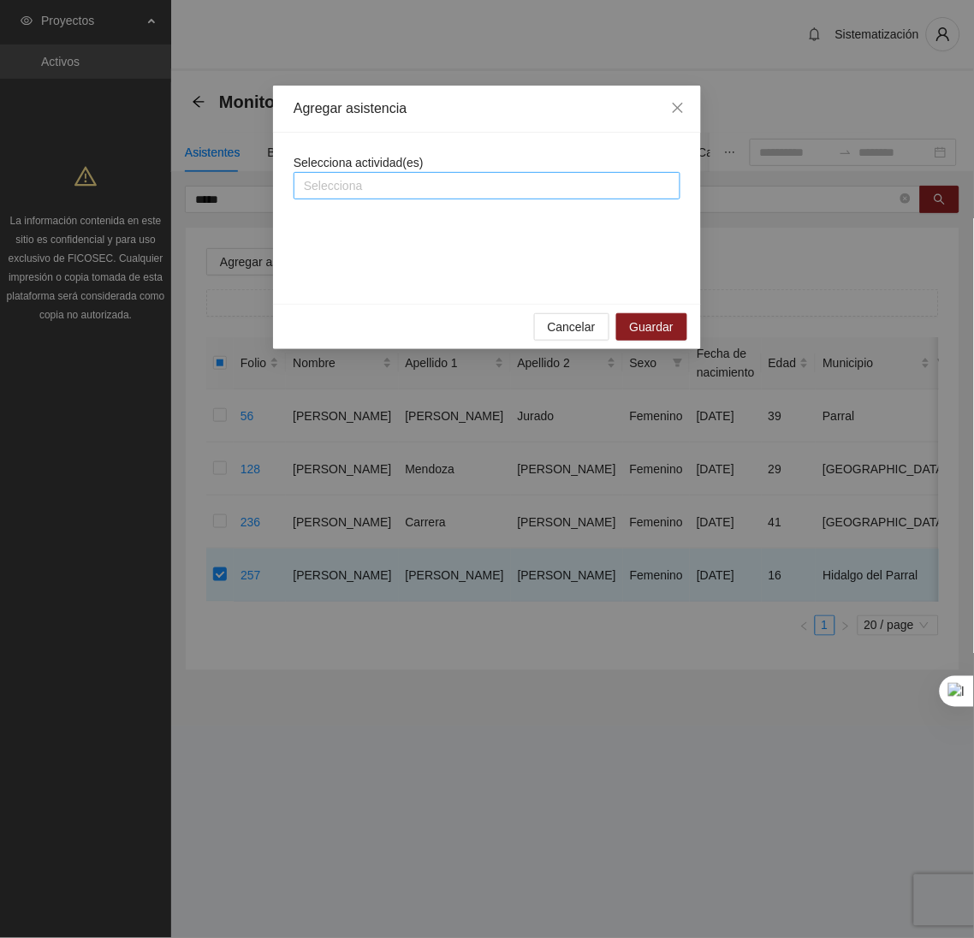
click at [400, 194] on div at bounding box center [487, 185] width 378 height 21
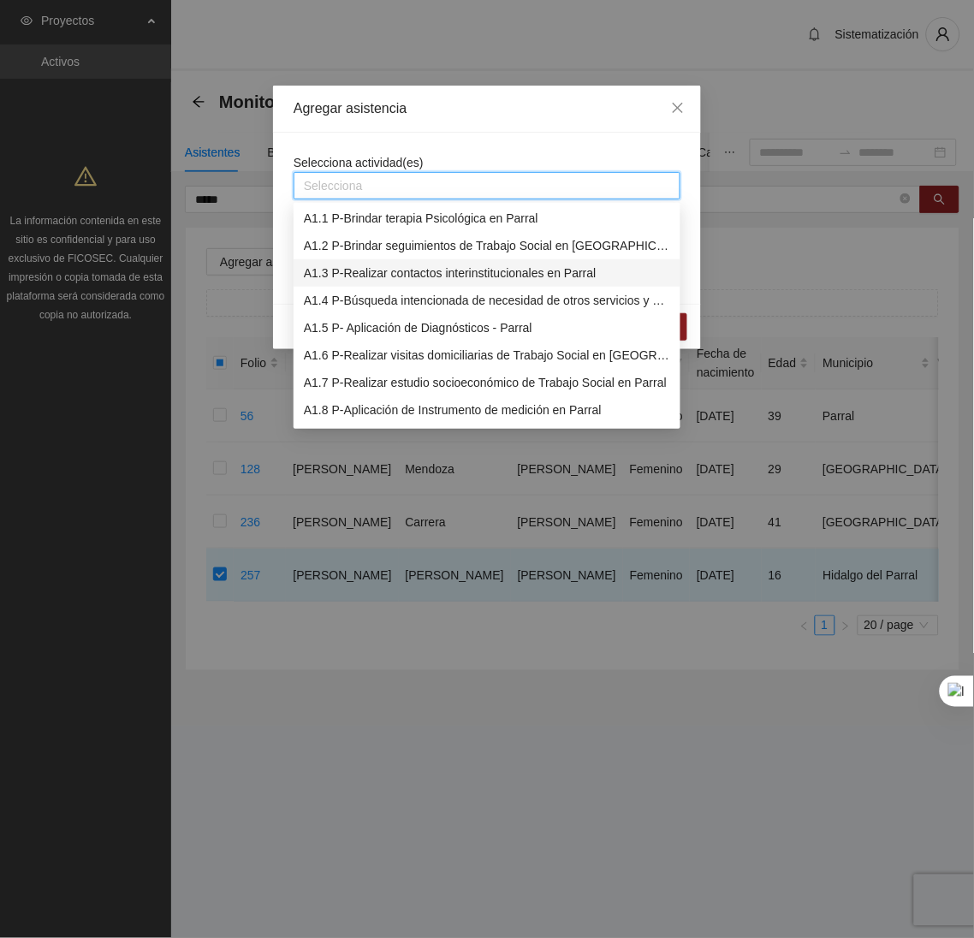
scroll to position [0, 0]
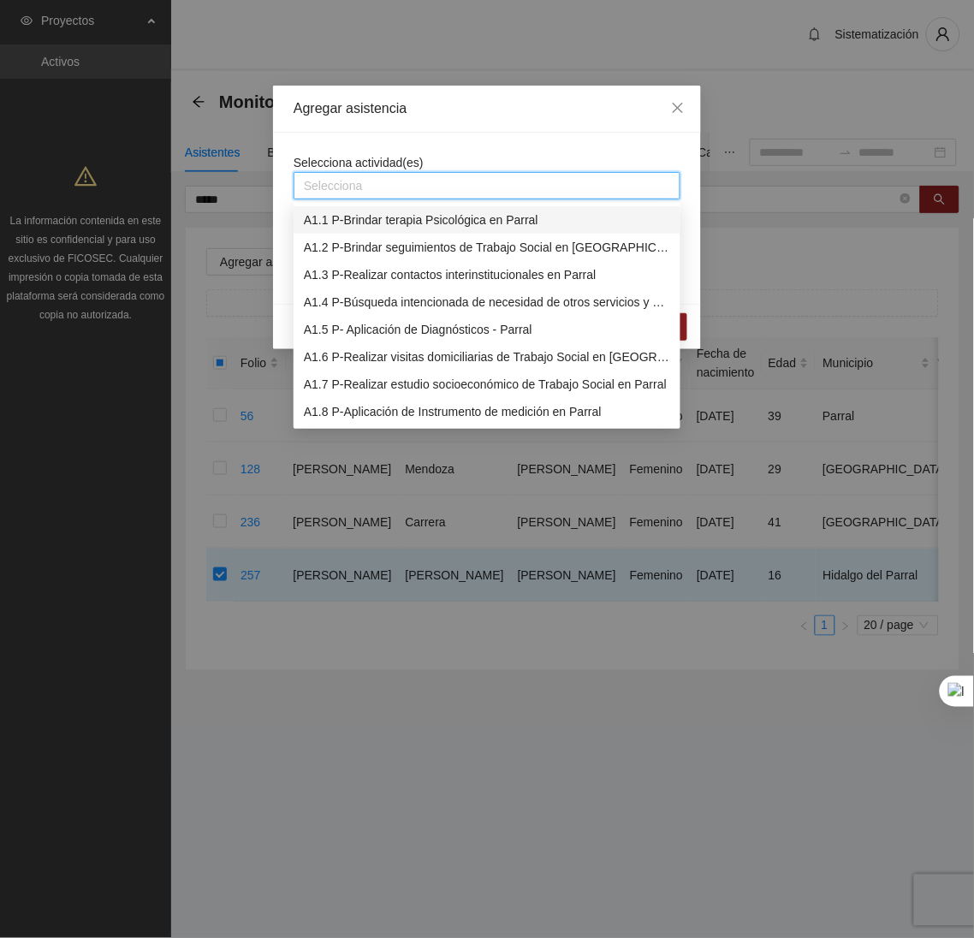
click at [399, 217] on div "A1.1 P-Brindar terapia Psicológica en Parral" at bounding box center [487, 219] width 366 height 19
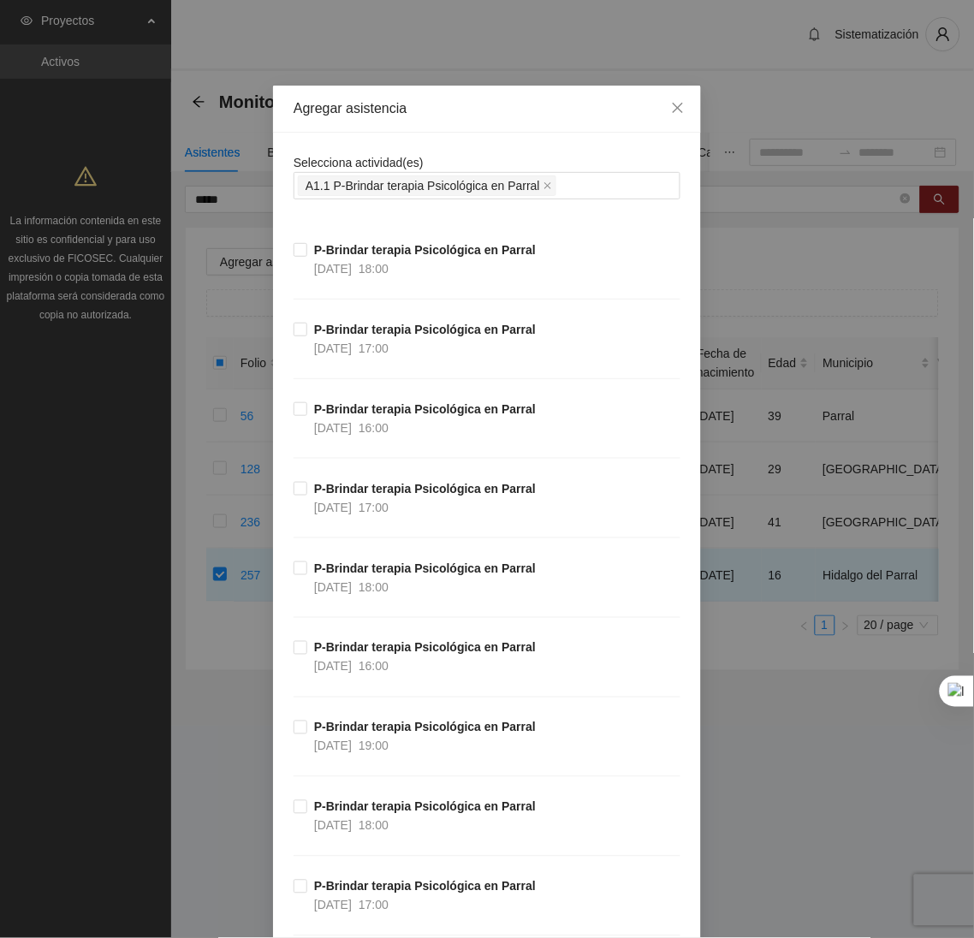
click at [488, 131] on div "Agregar asistencia" at bounding box center [487, 109] width 428 height 47
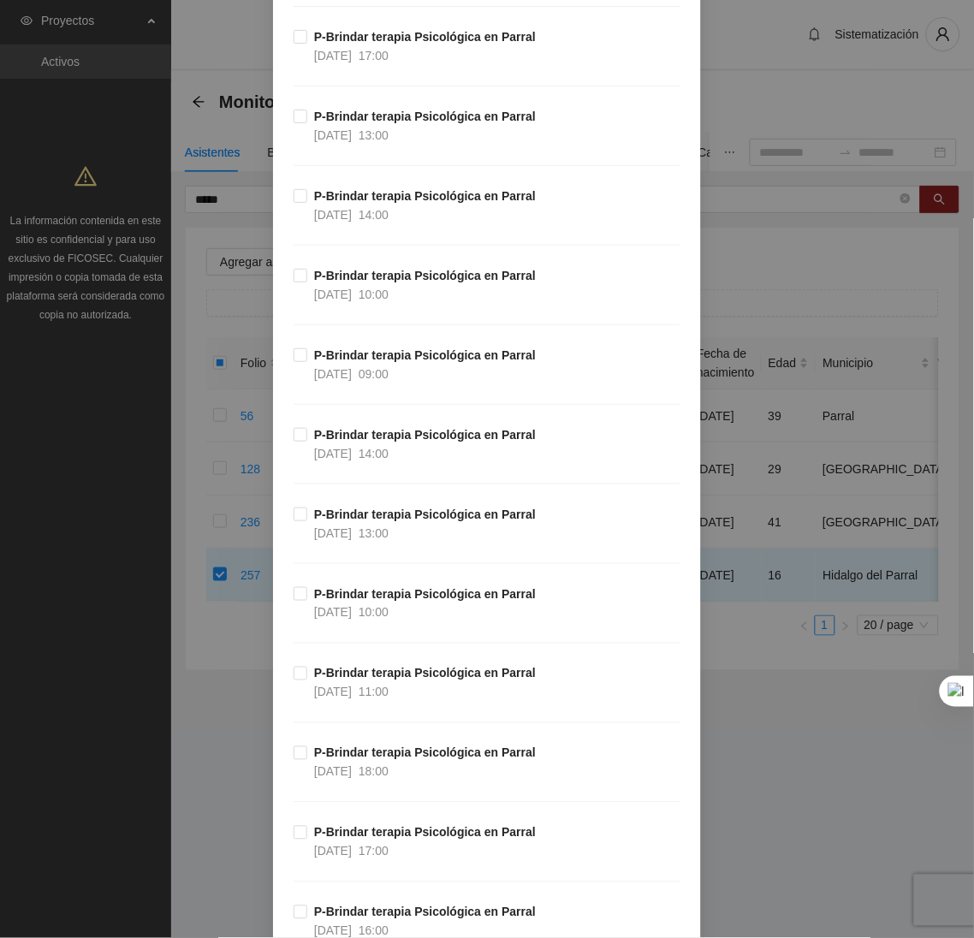
scroll to position [3041, 0]
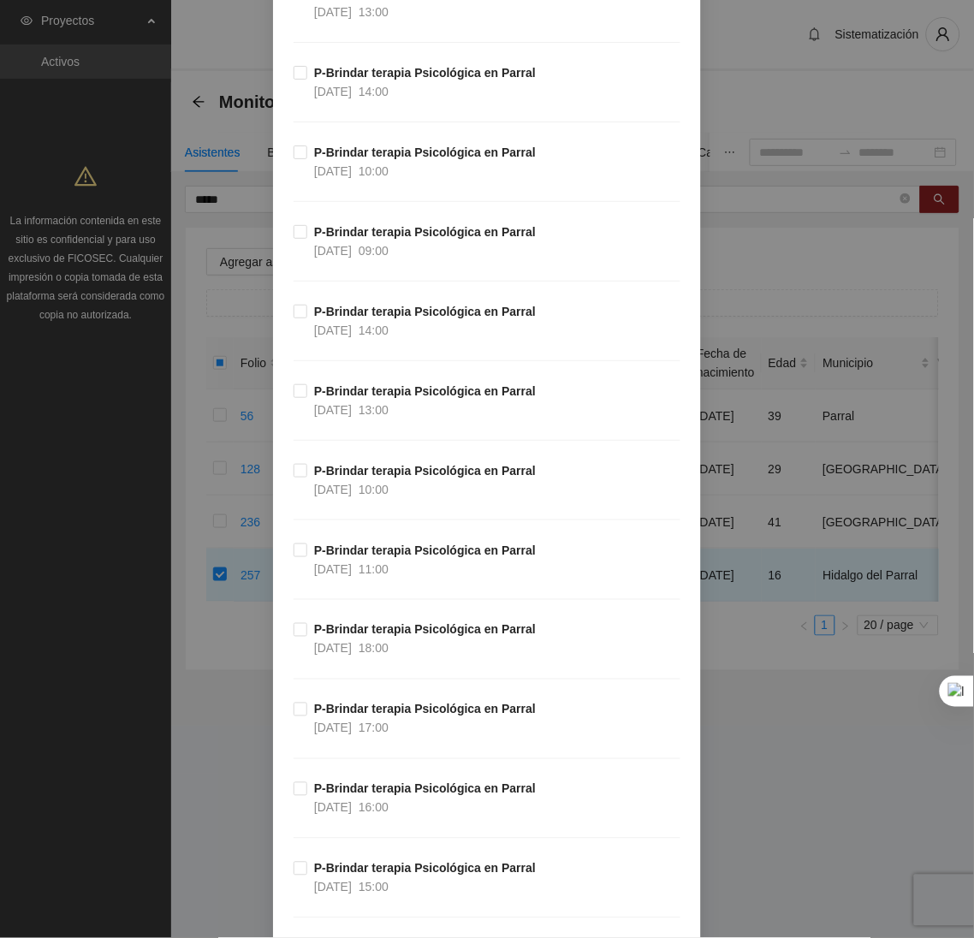
click at [392, 597] on div "P-Brindar terapia Psicológica en Parral [DATE] 11:00" at bounding box center [486, 581] width 387 height 80
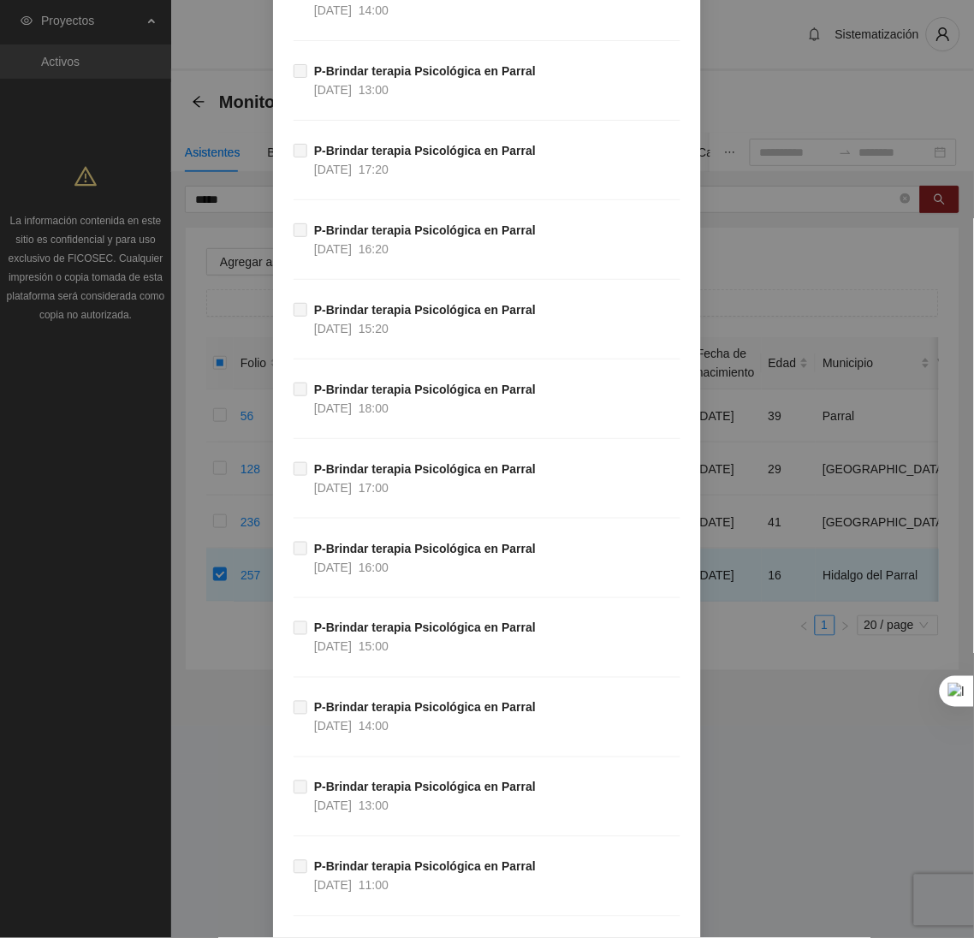
scroll to position [44714, 0]
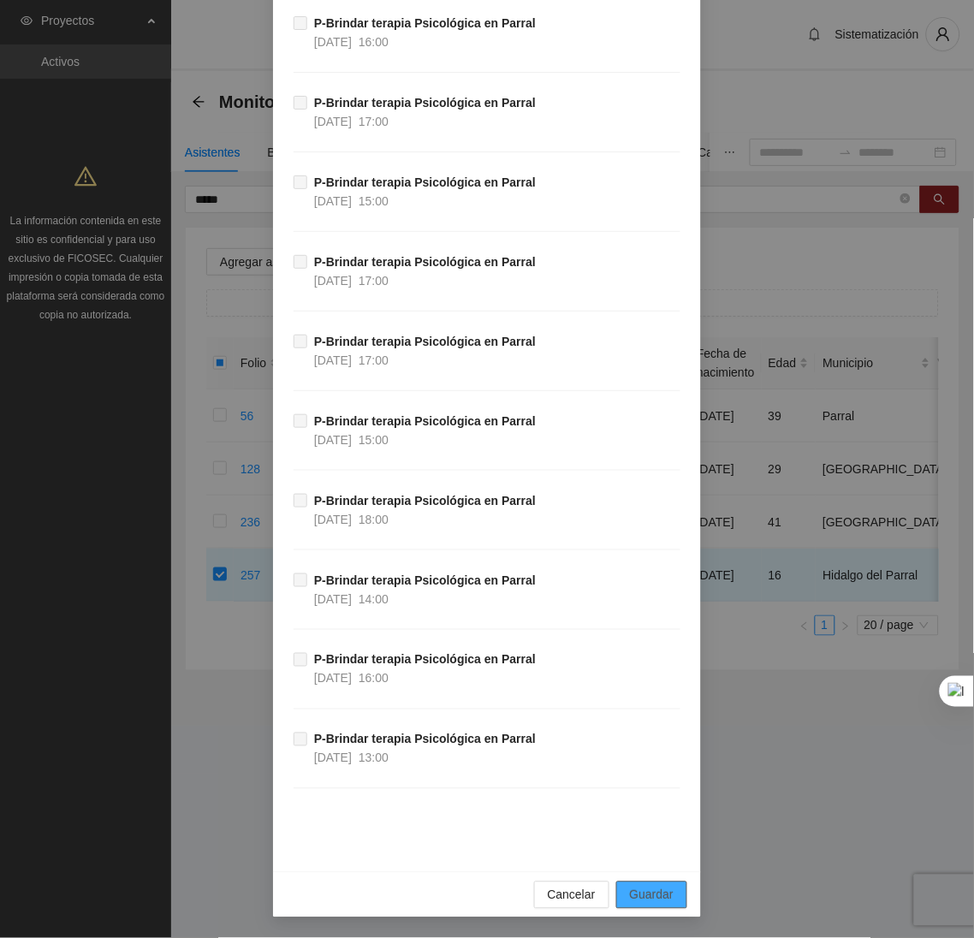
click at [630, 891] on span "Guardar" at bounding box center [652, 894] width 44 height 19
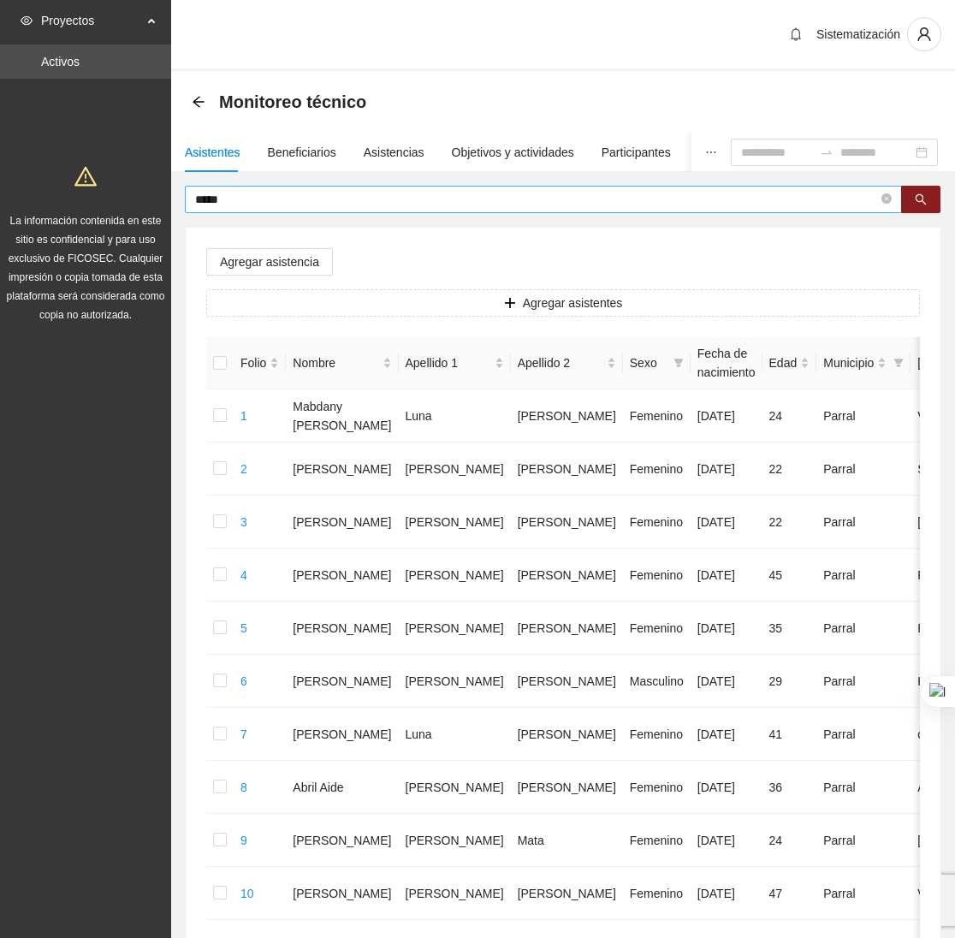
click at [265, 198] on input "*****" at bounding box center [536, 199] width 683 height 19
type input "*"
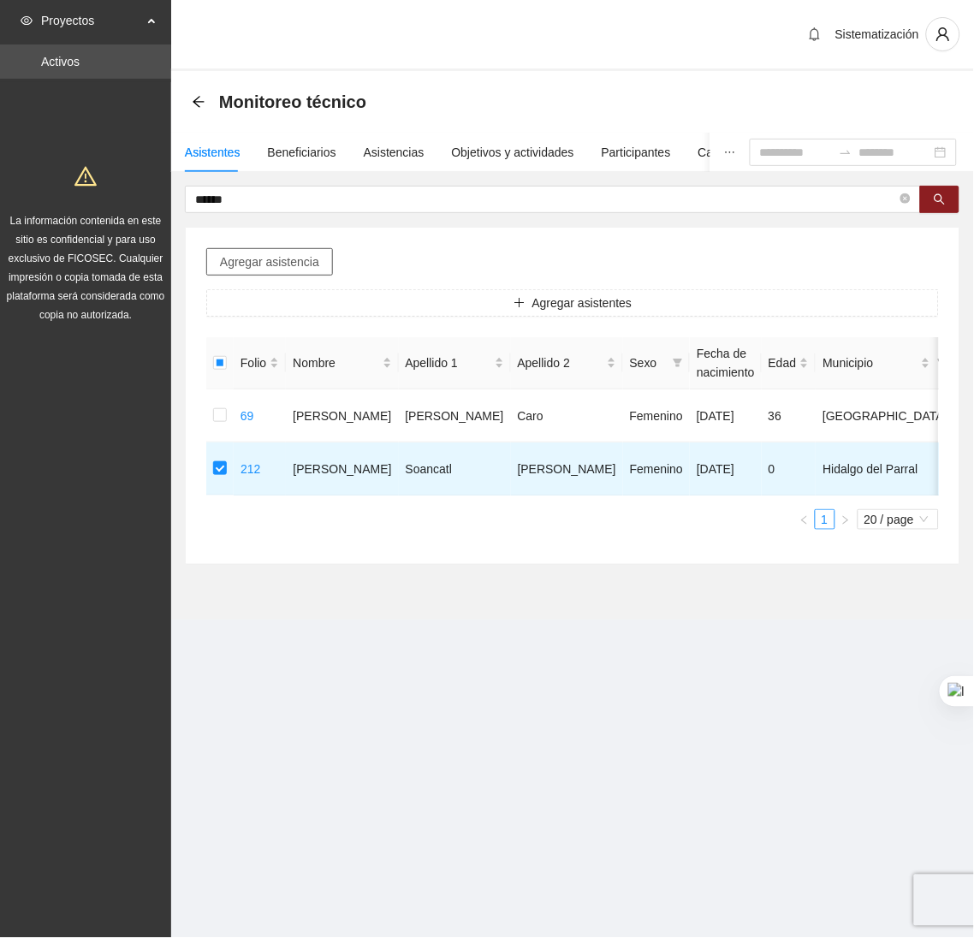
click at [251, 262] on span "Agregar asistencia" at bounding box center [269, 261] width 99 height 19
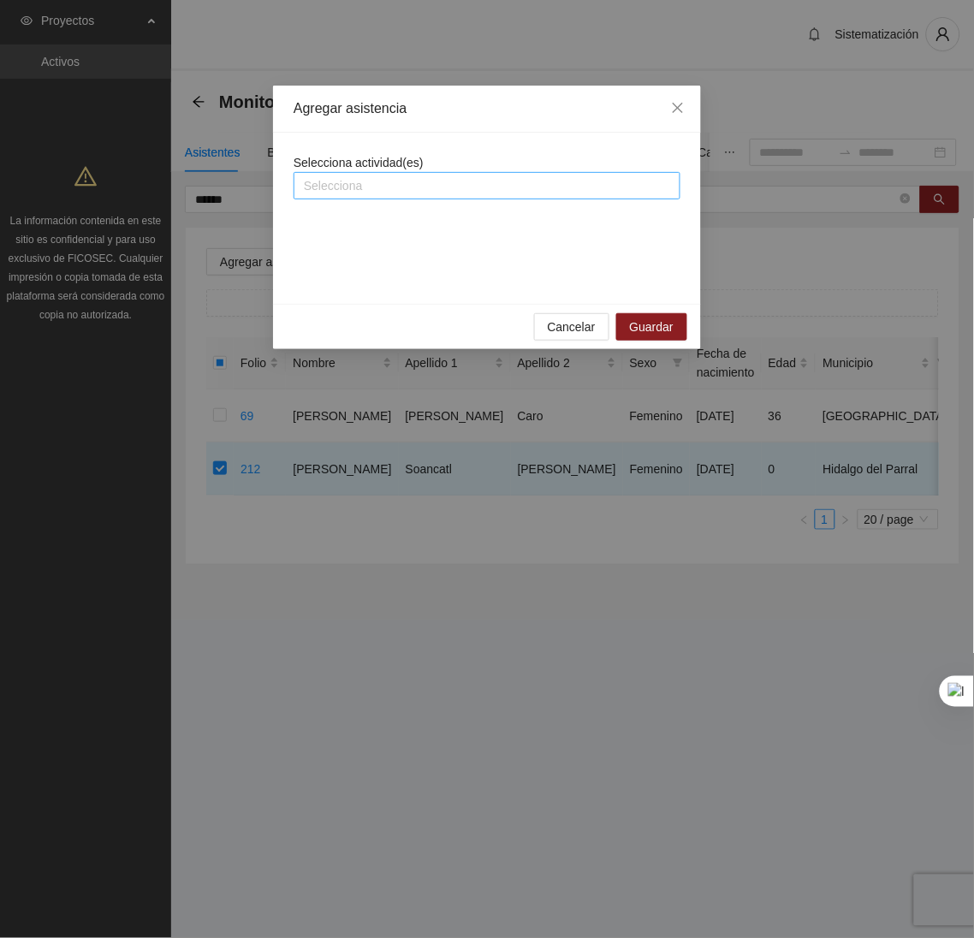
click at [341, 192] on div at bounding box center [487, 185] width 378 height 21
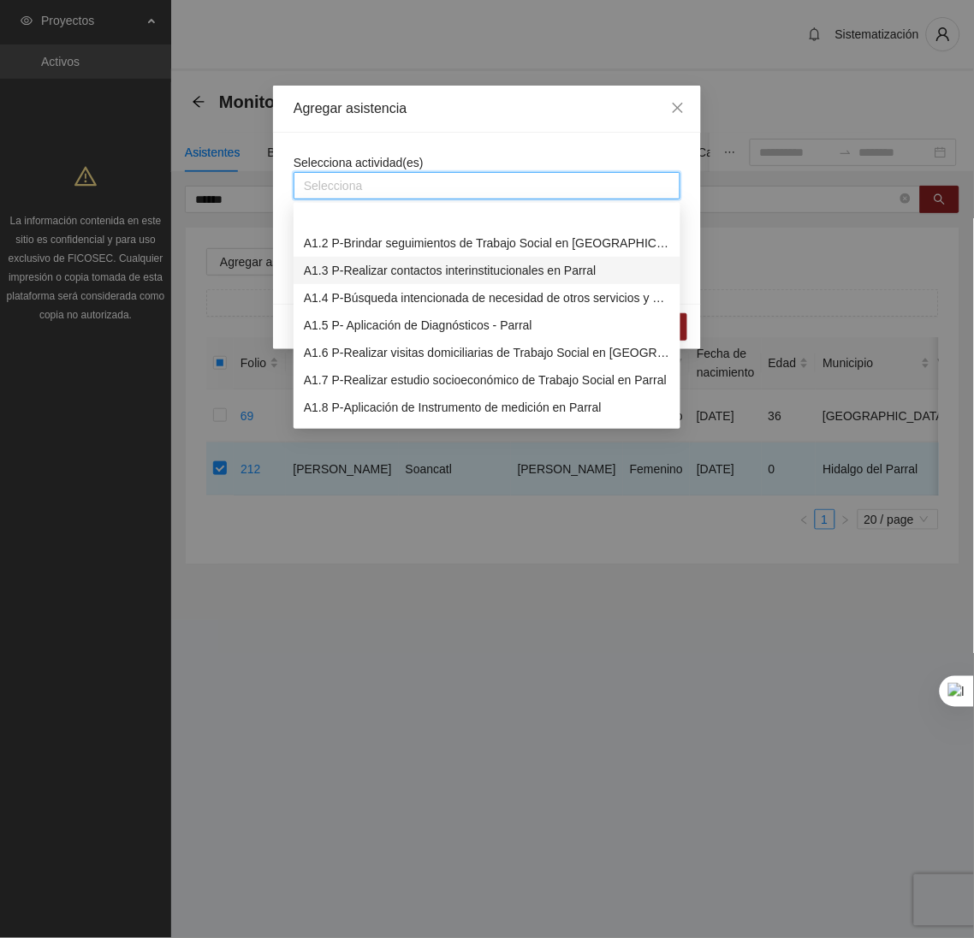
scroll to position [4, 0]
click at [331, 214] on div "A1.1 P-Brindar terapia Psicológica en Parral" at bounding box center [487, 215] width 366 height 19
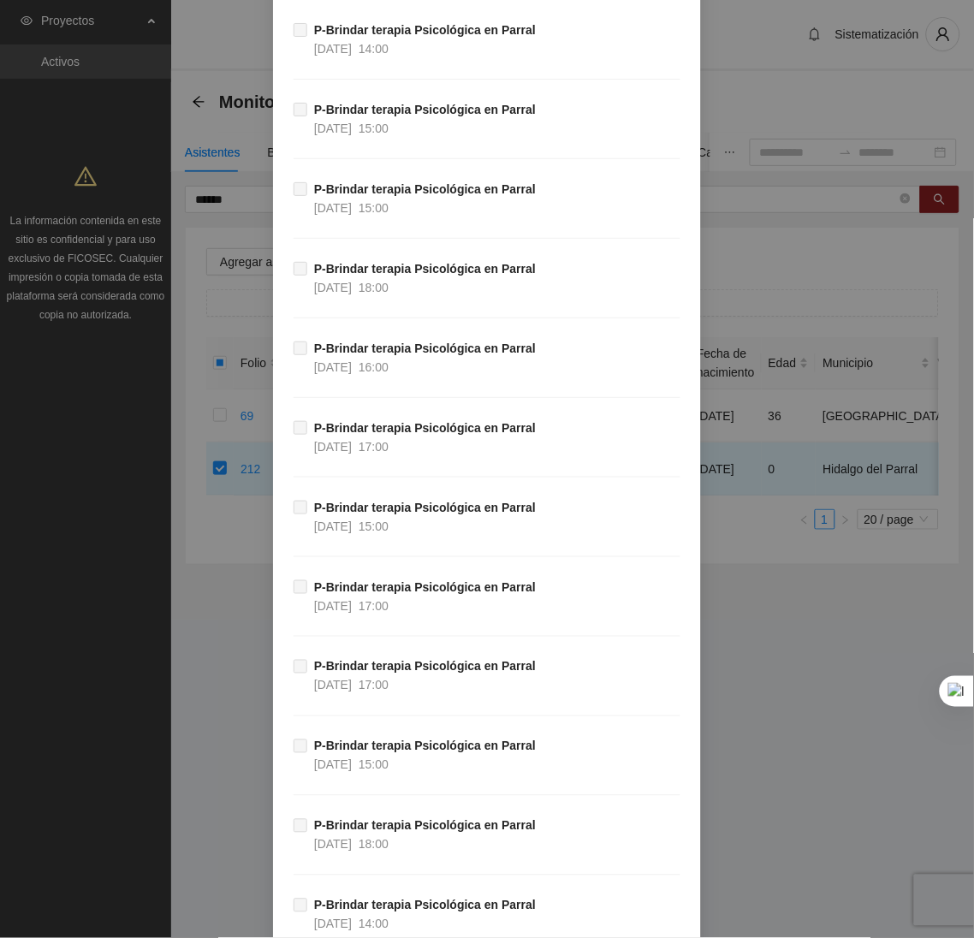
scroll to position [44714, 0]
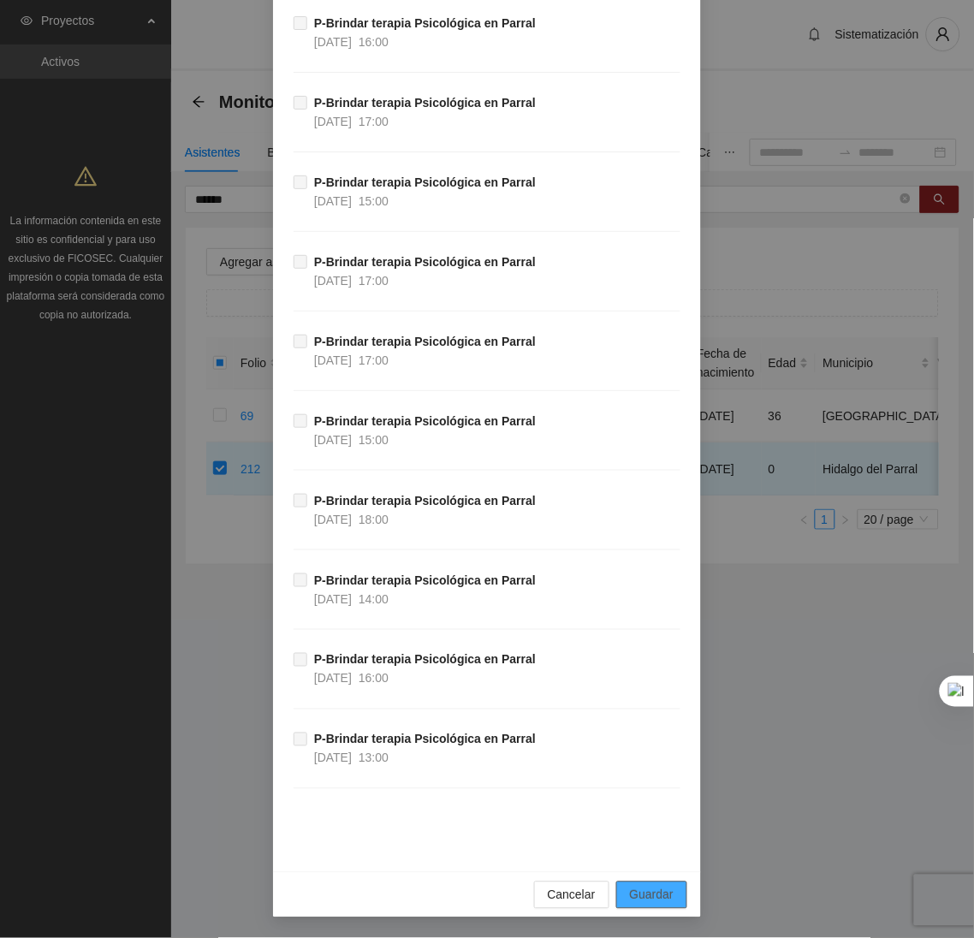
click at [640, 886] on span "Guardar" at bounding box center [652, 894] width 44 height 19
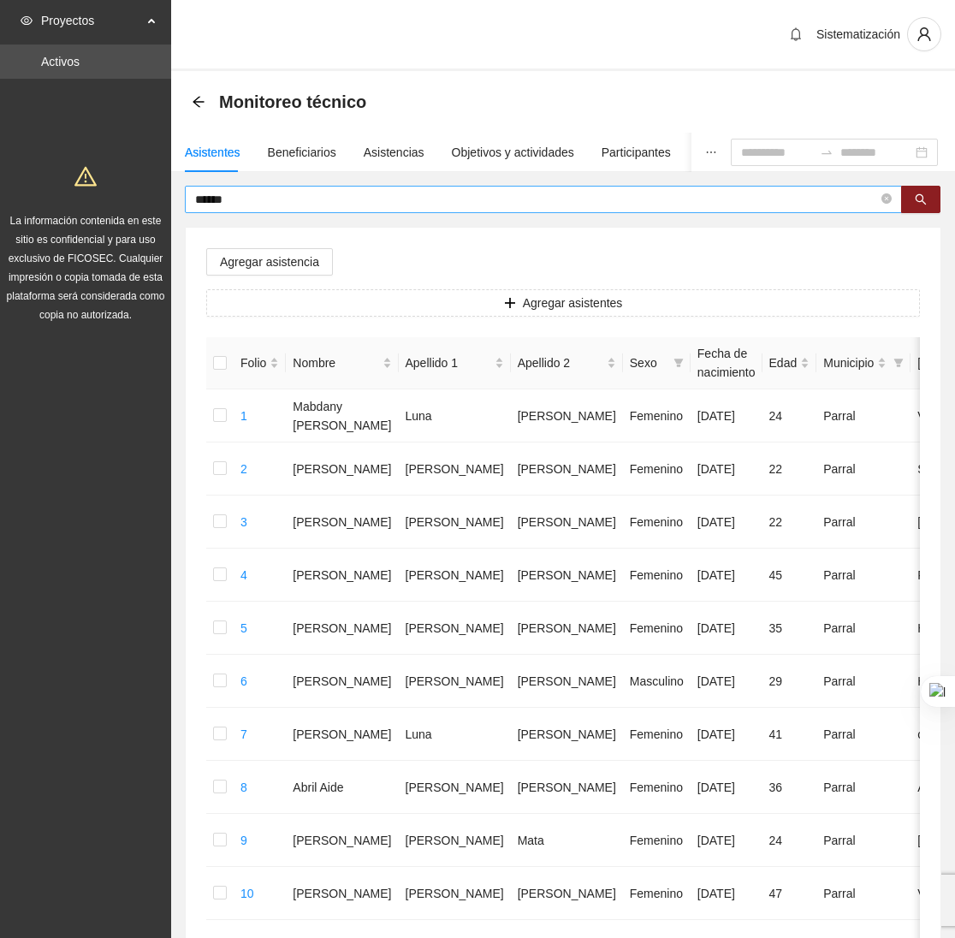
click at [260, 198] on input "******" at bounding box center [536, 199] width 683 height 19
type input "*"
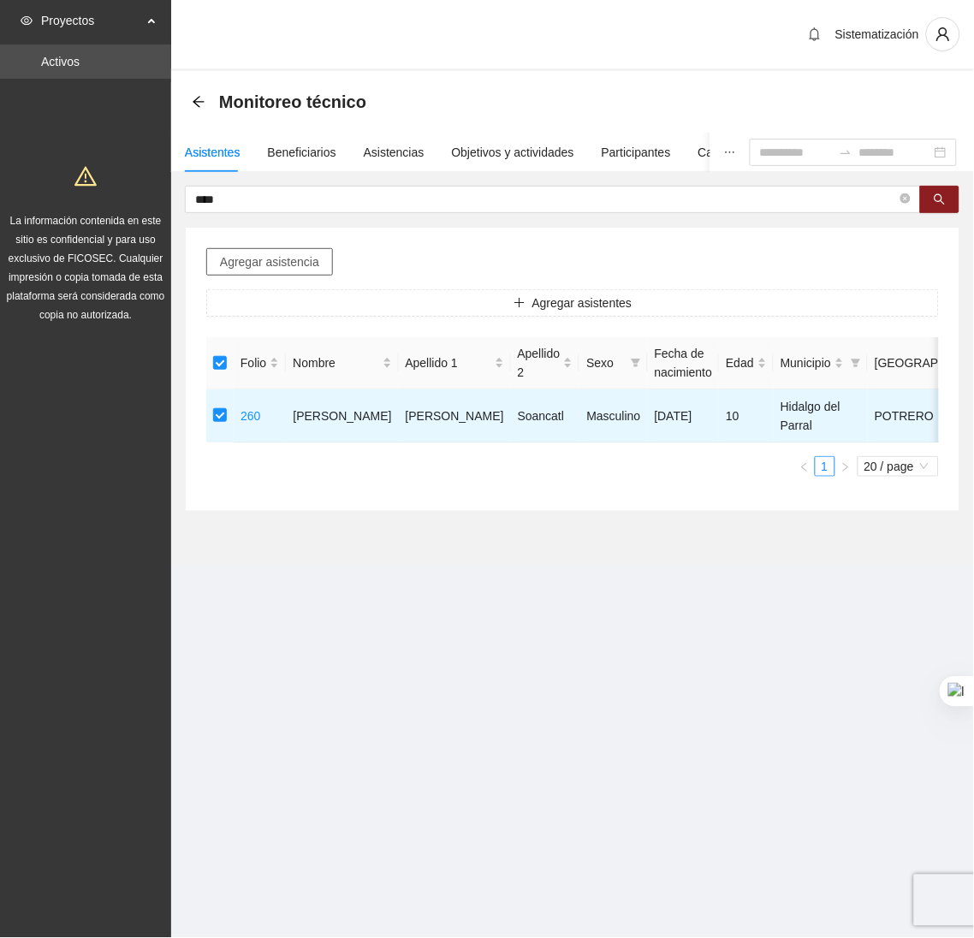
click at [280, 254] on span "Agregar asistencia" at bounding box center [269, 261] width 99 height 19
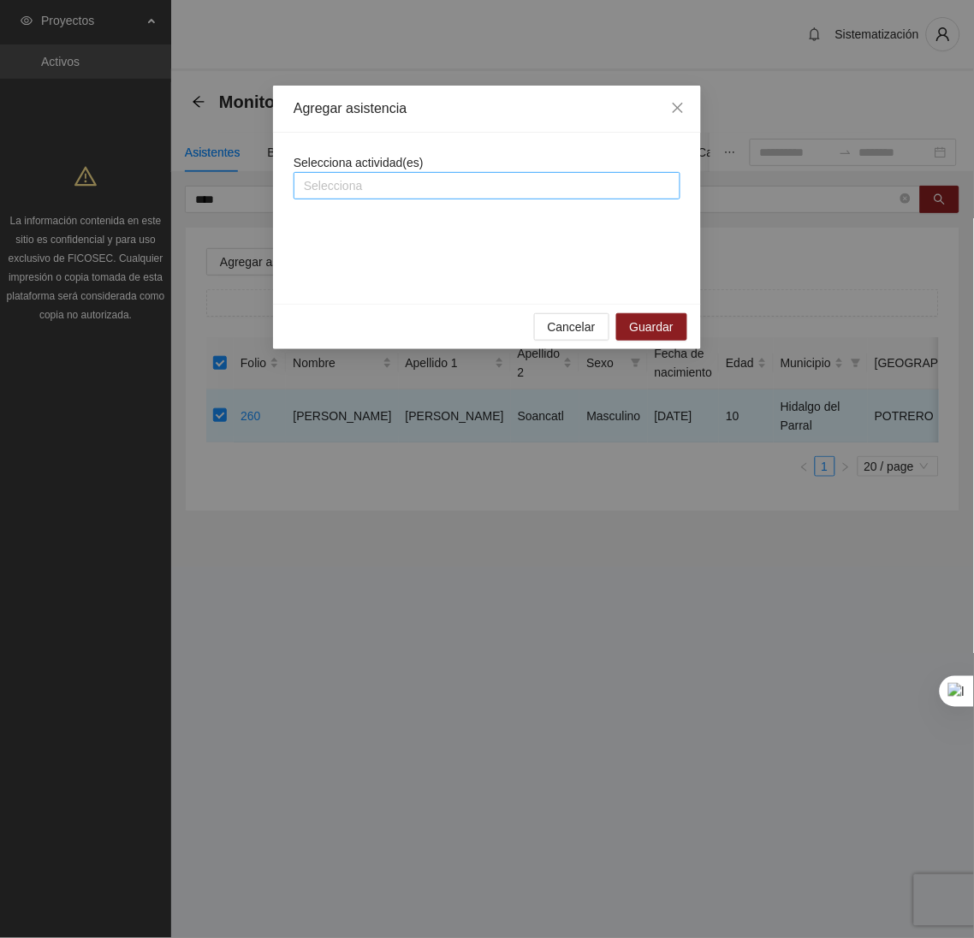
click at [346, 192] on div at bounding box center [487, 185] width 378 height 21
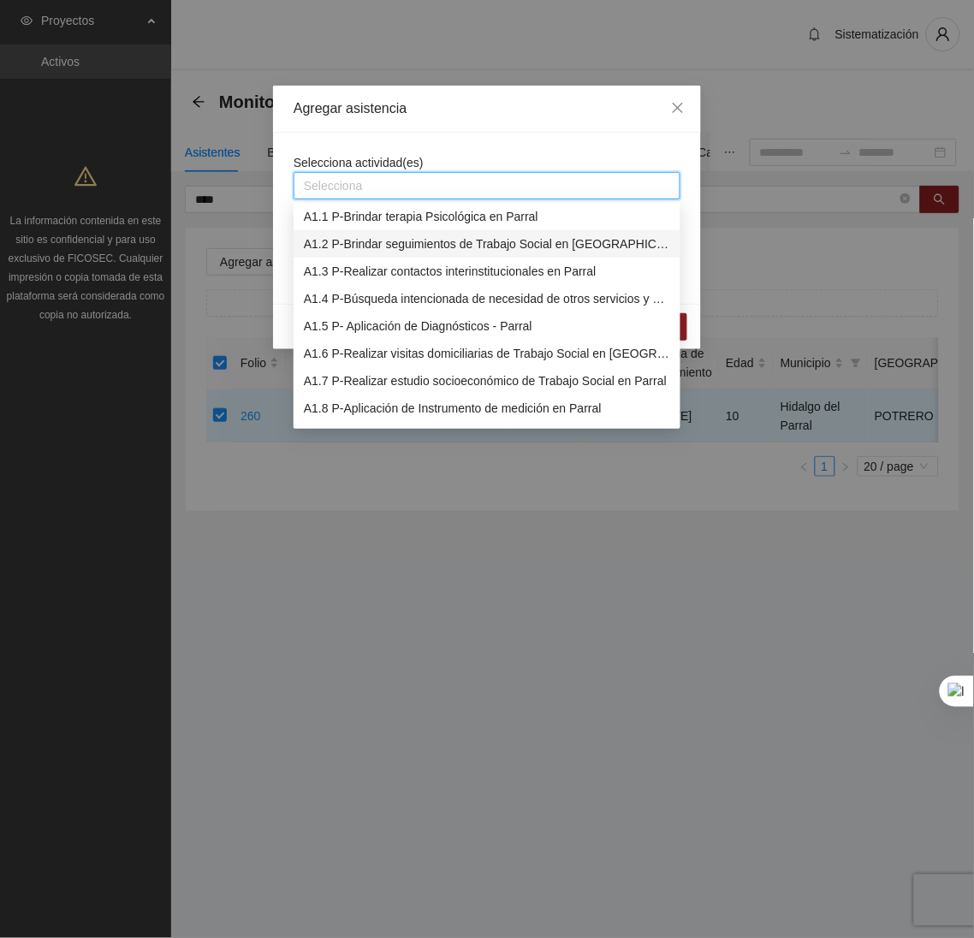
scroll to position [0, 0]
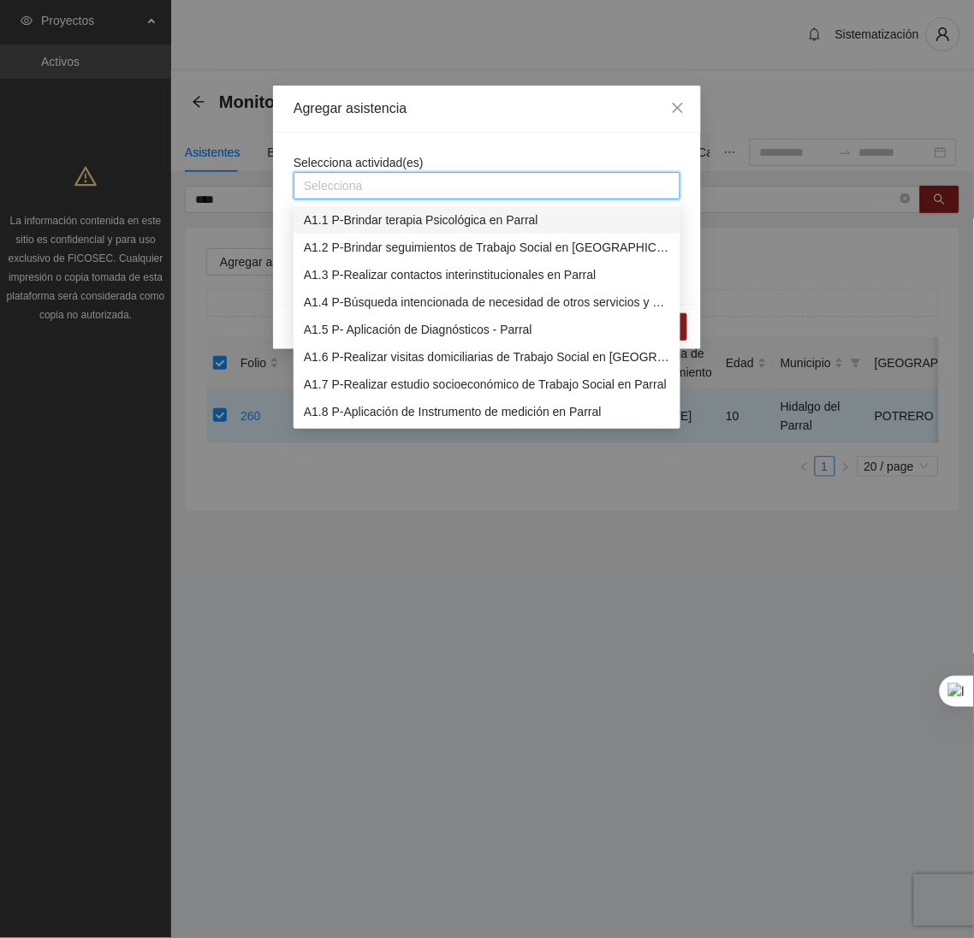
click at [350, 218] on div "A1.1 P-Brindar terapia Psicológica en Parral" at bounding box center [487, 219] width 366 height 19
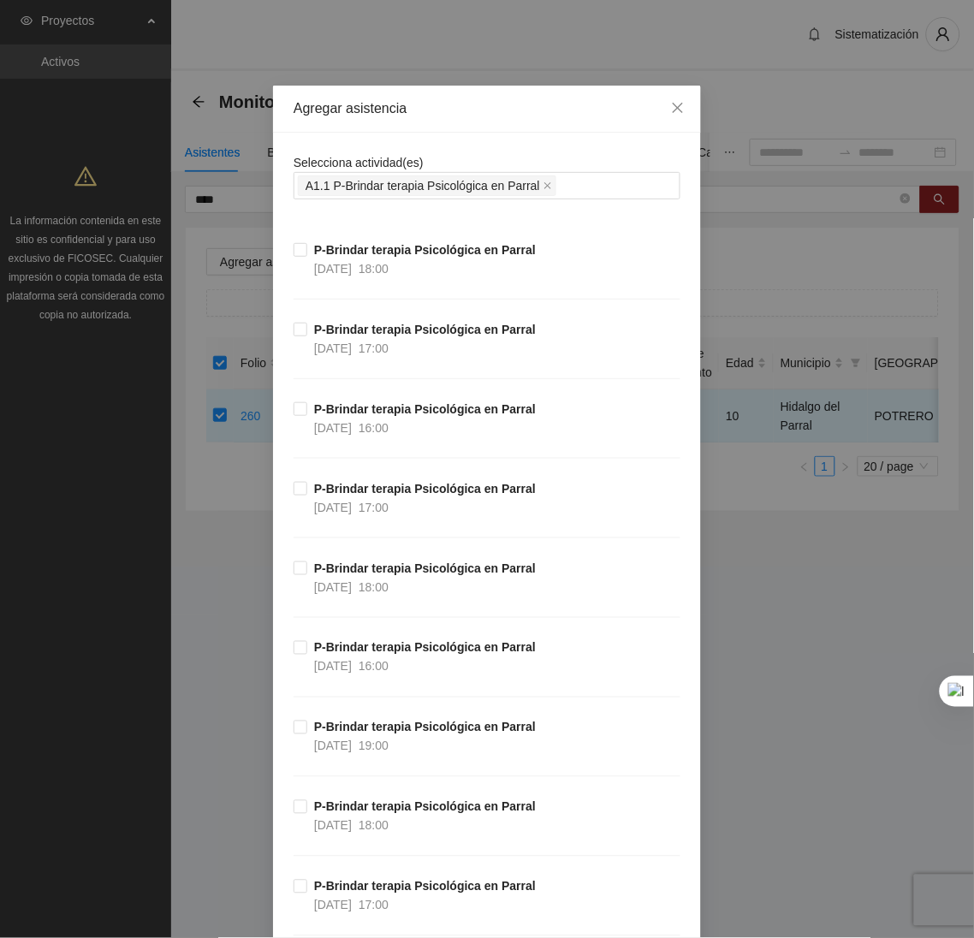
click at [477, 128] on div "Agregar asistencia" at bounding box center [487, 109] width 428 height 47
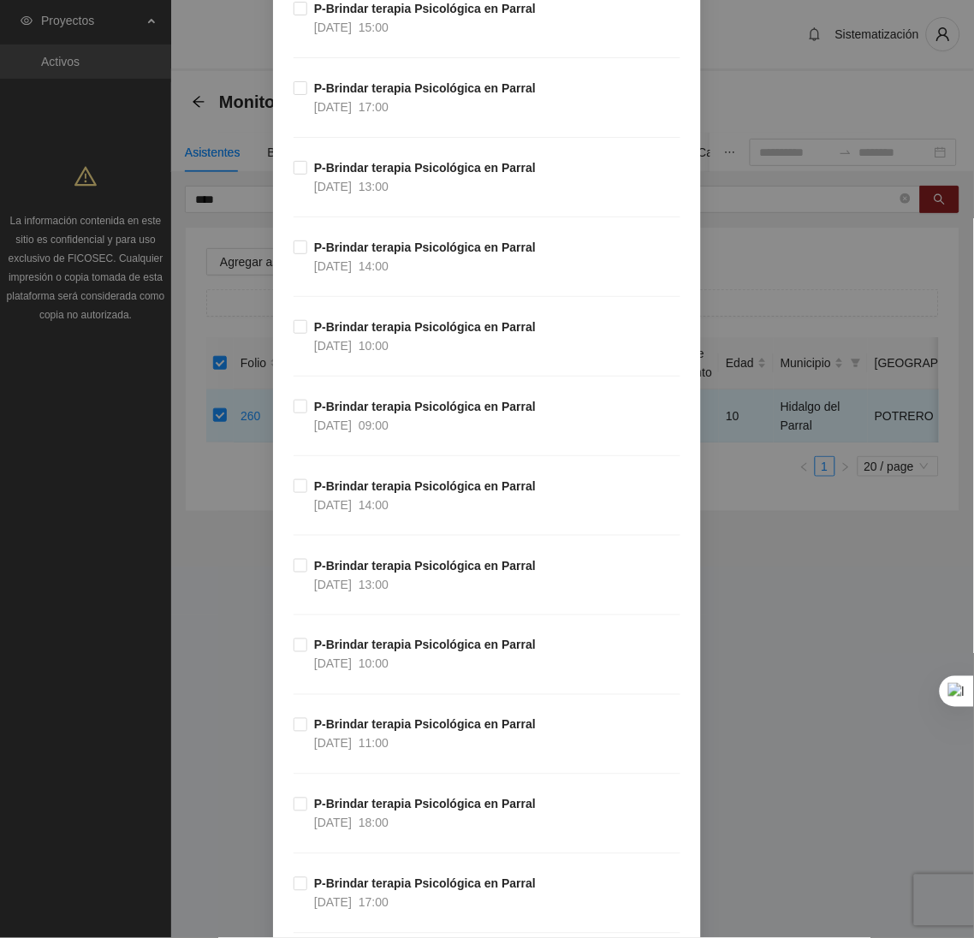
scroll to position [2868, 0]
click at [374, 527] on div "P-Brindar terapia Psicológica en Parral [DATE] 14:00" at bounding box center [486, 516] width 387 height 80
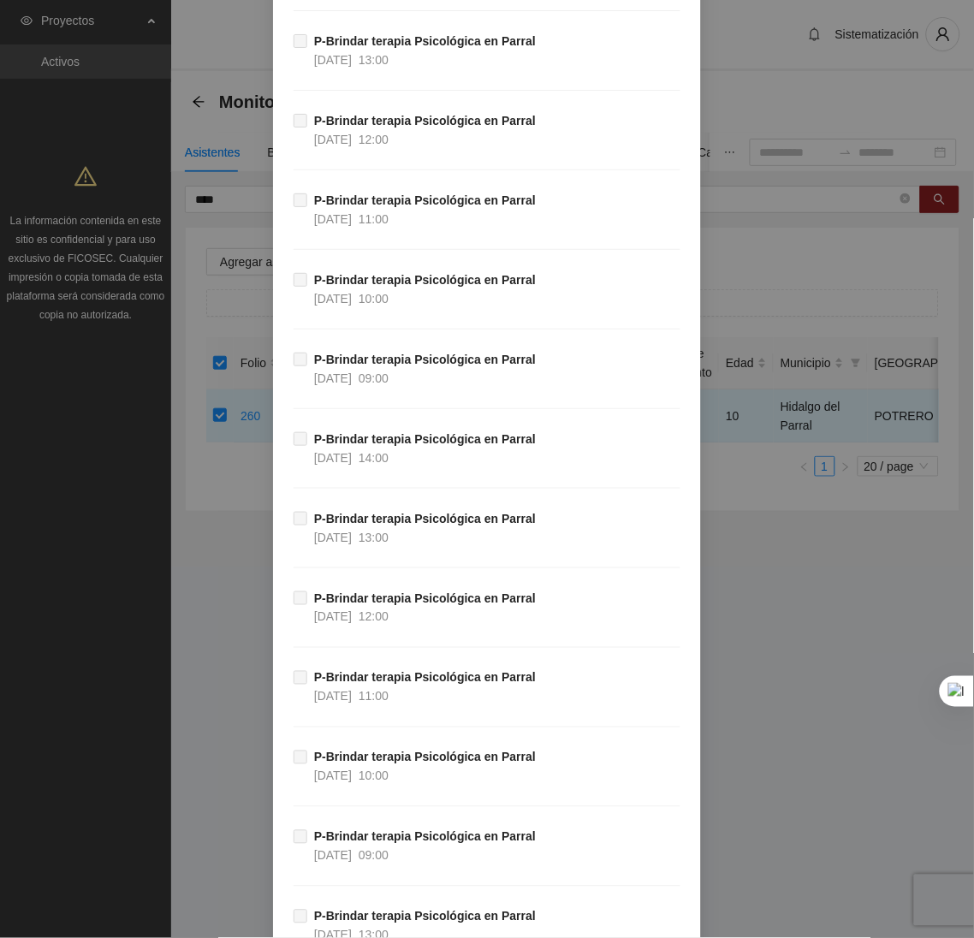
scroll to position [44714, 0]
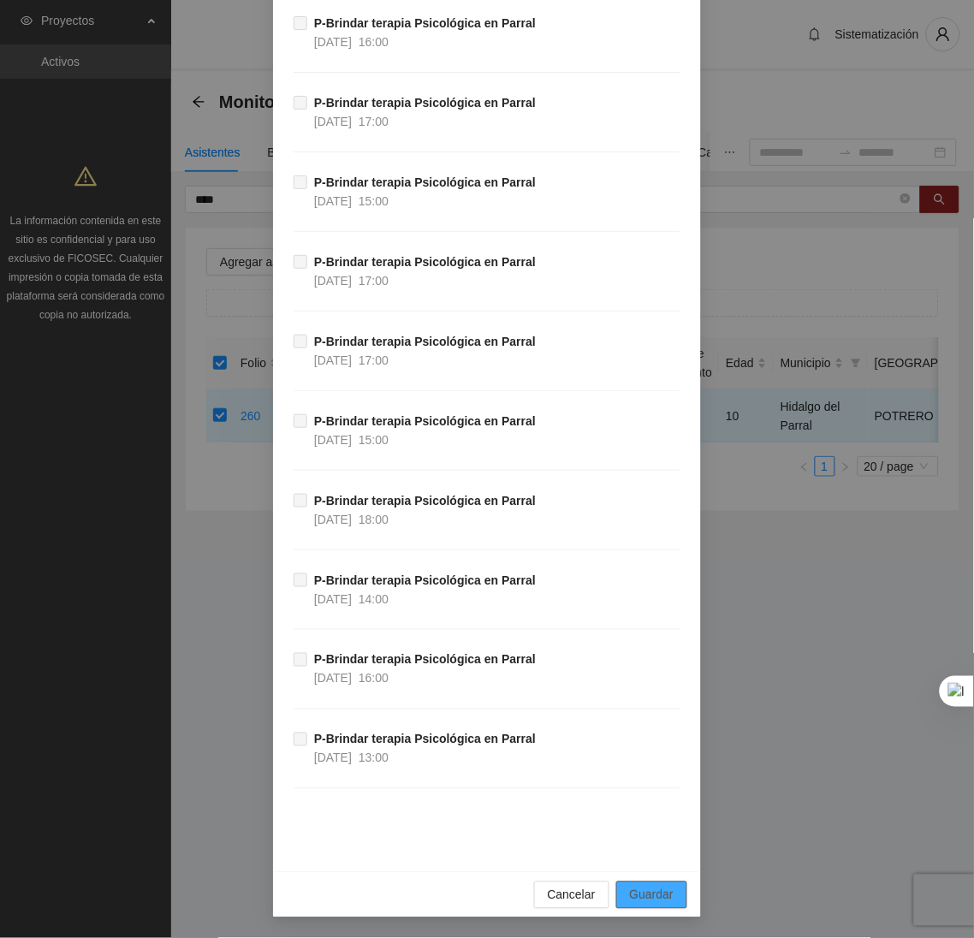
click at [660, 903] on span "Guardar" at bounding box center [652, 894] width 44 height 19
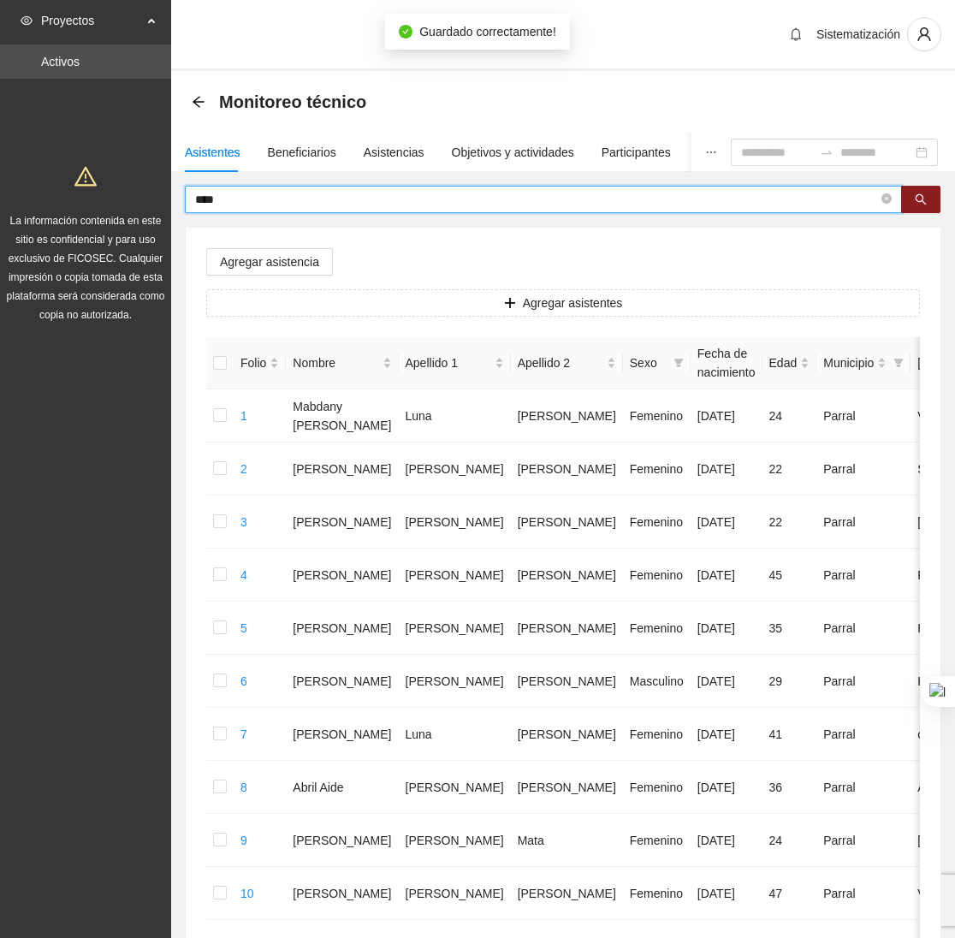
click at [286, 193] on input "****" at bounding box center [536, 199] width 683 height 19
type input "*"
type input "******"
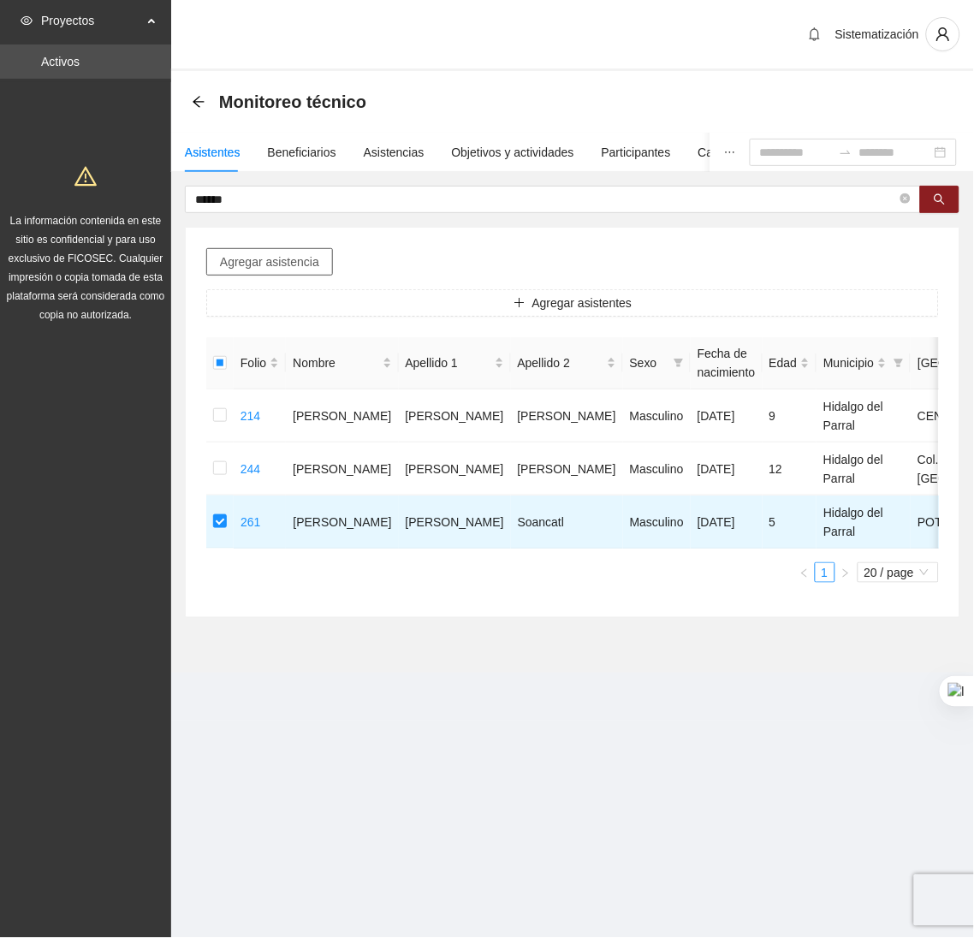
click at [255, 274] on button "Agregar asistencia" at bounding box center [269, 261] width 127 height 27
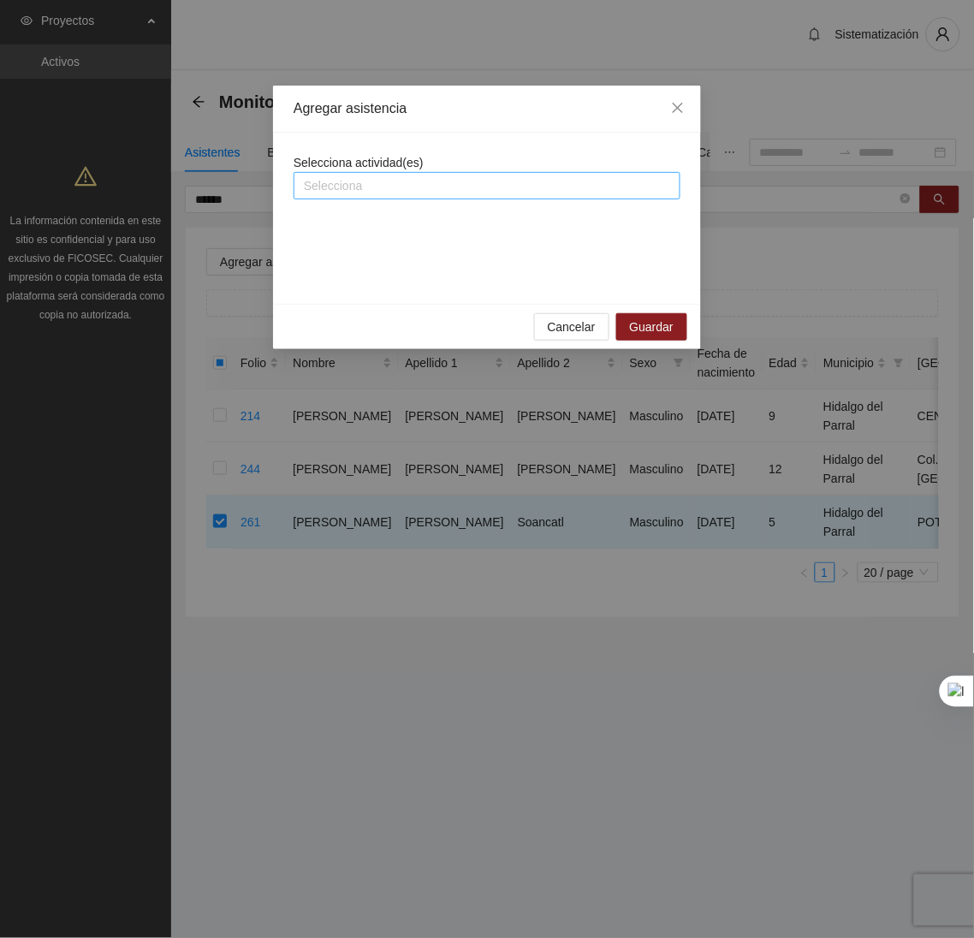
click at [352, 189] on div at bounding box center [487, 185] width 378 height 21
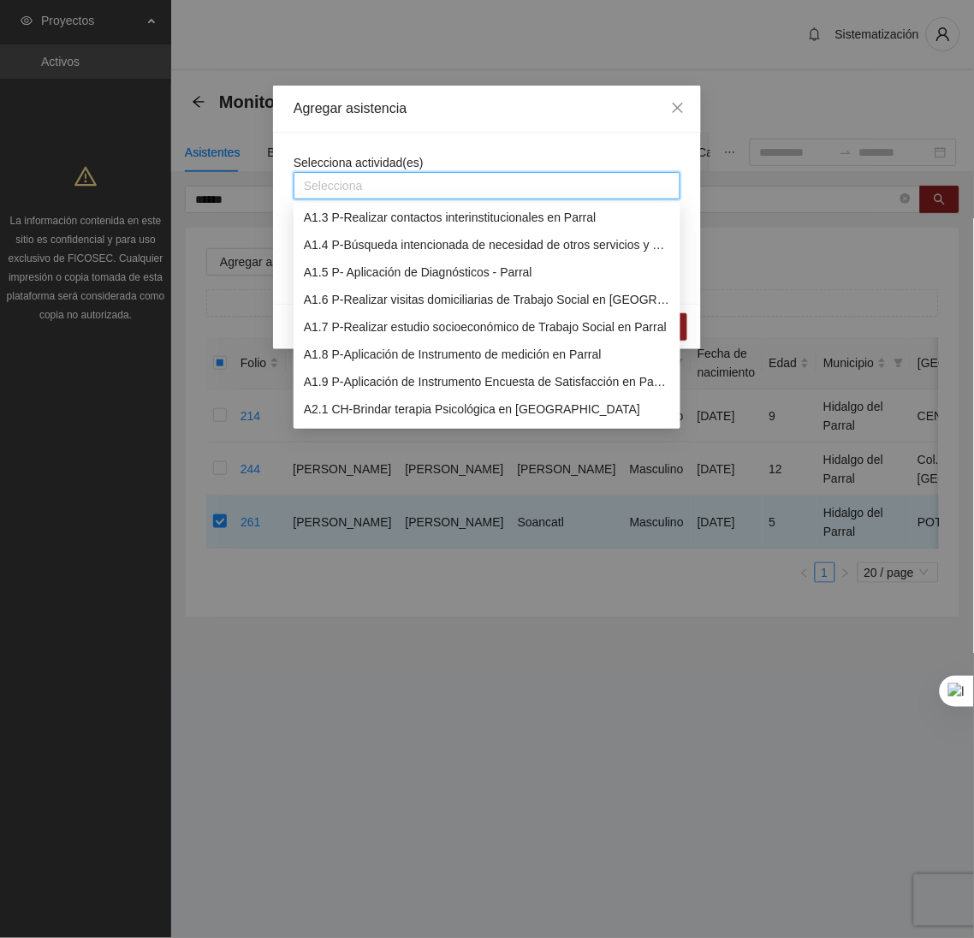
scroll to position [0, 0]
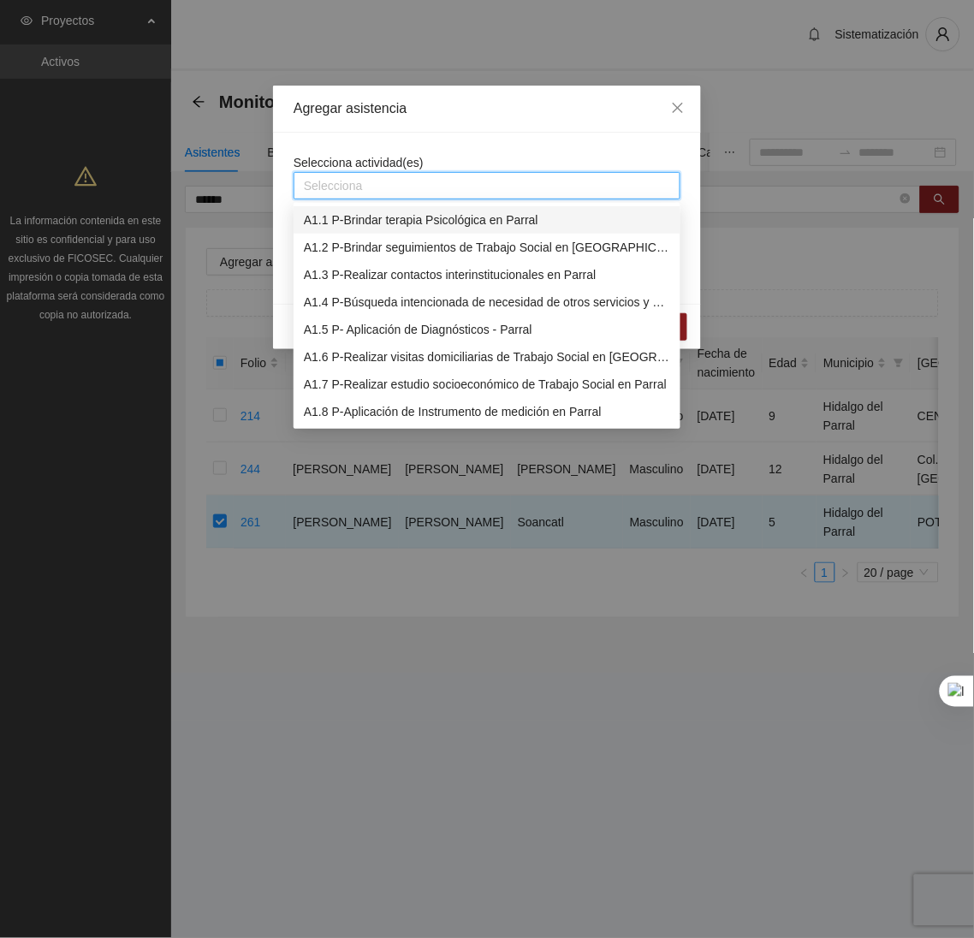
click at [352, 226] on div "A1.1 P-Brindar terapia Psicológica en Parral" at bounding box center [487, 219] width 366 height 19
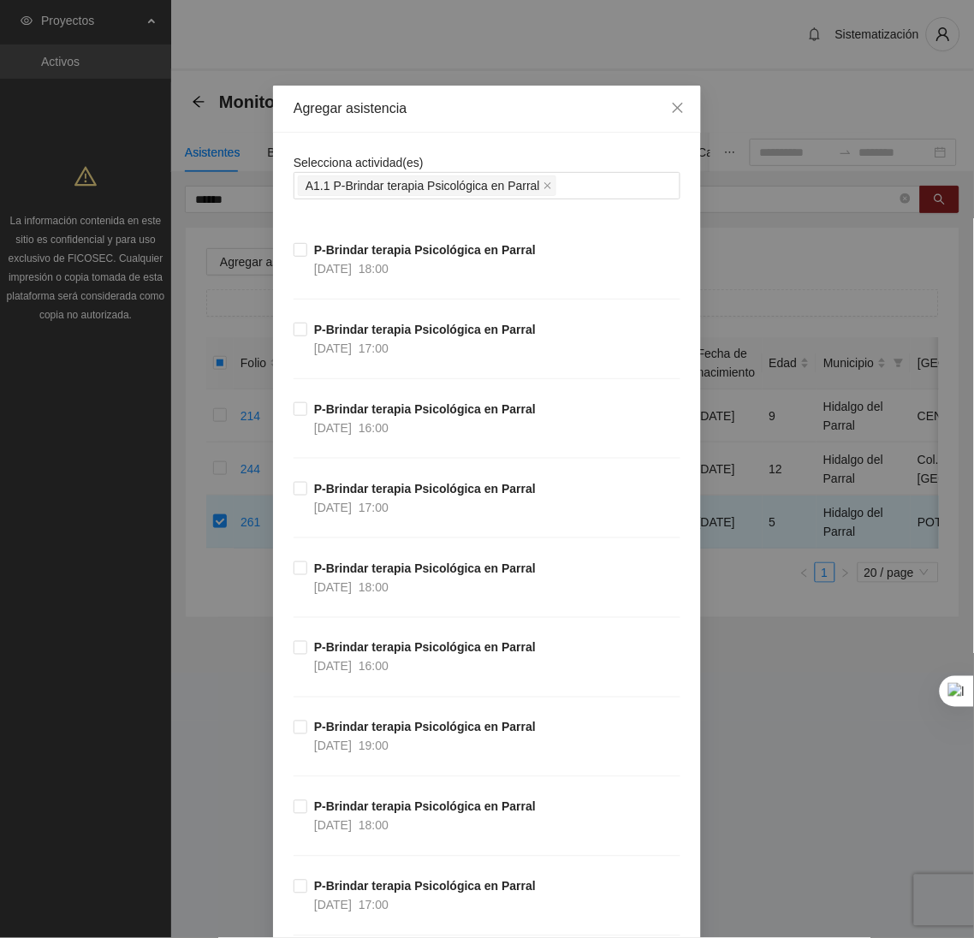
click at [492, 127] on div "Agregar asistencia" at bounding box center [487, 109] width 428 height 47
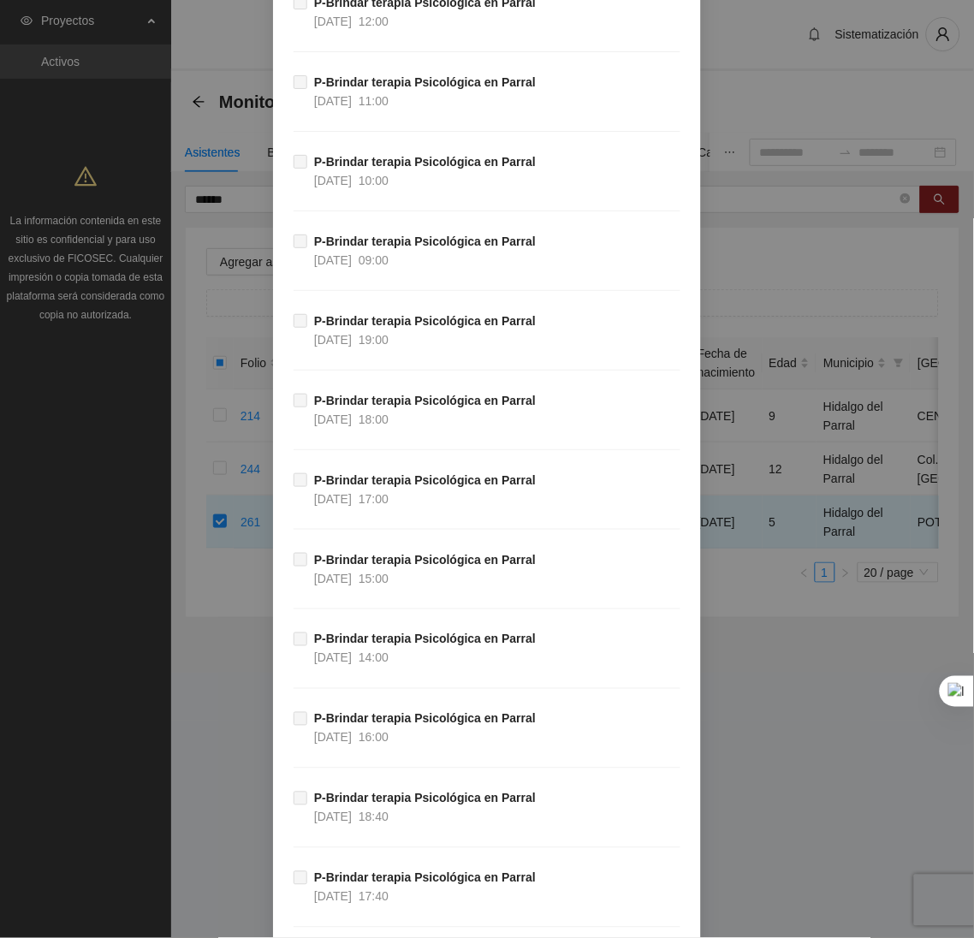
scroll to position [44714, 0]
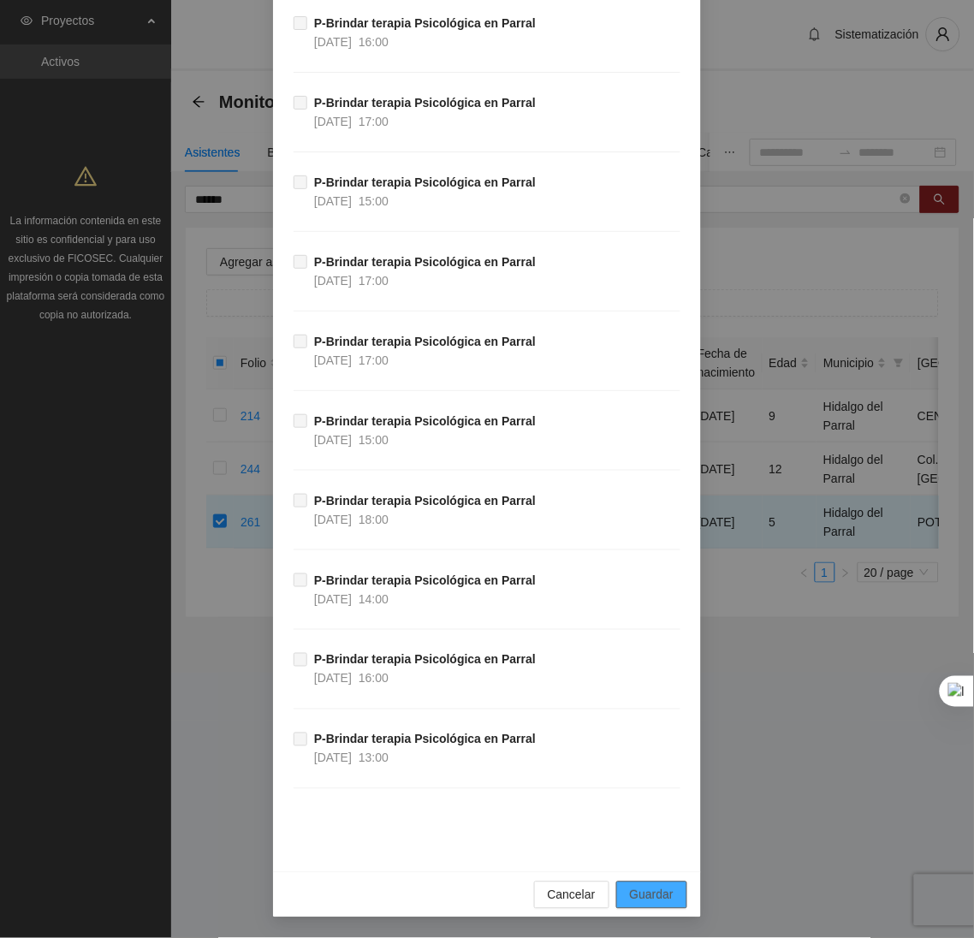
click at [639, 885] on button "Guardar" at bounding box center [651, 894] width 71 height 27
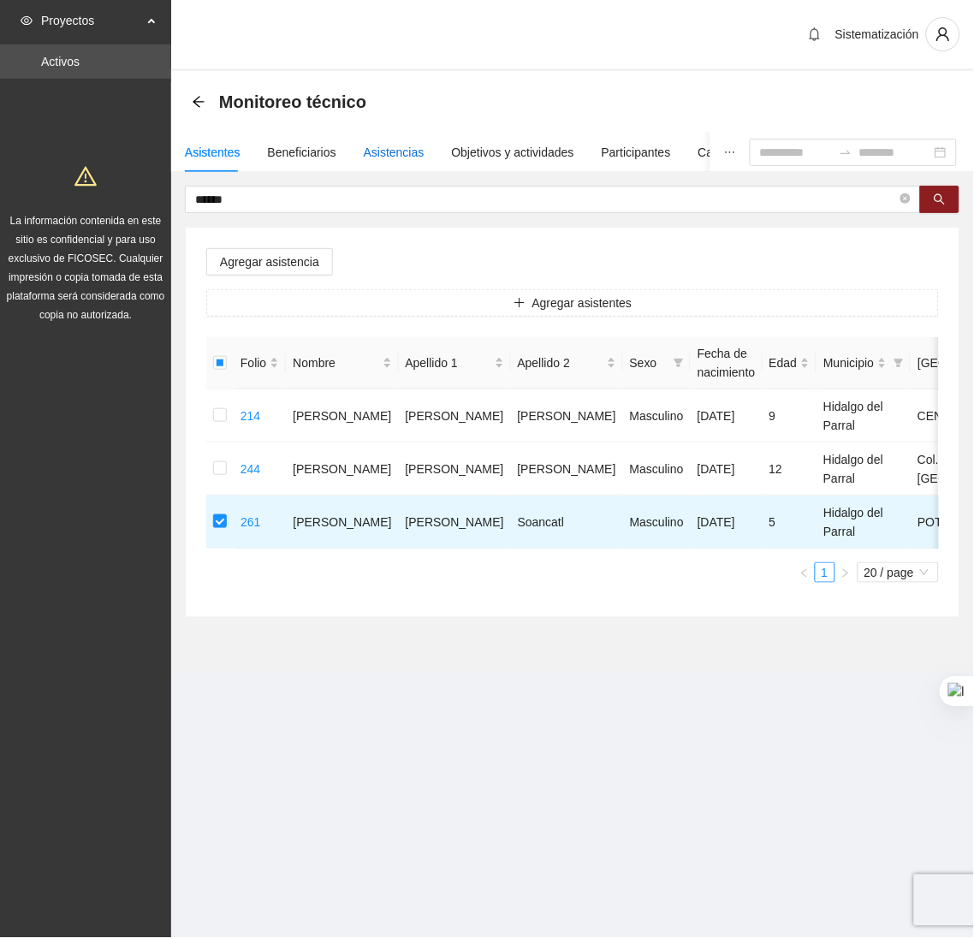
click at [372, 158] on div "Asistencias" at bounding box center [394, 152] width 61 height 19
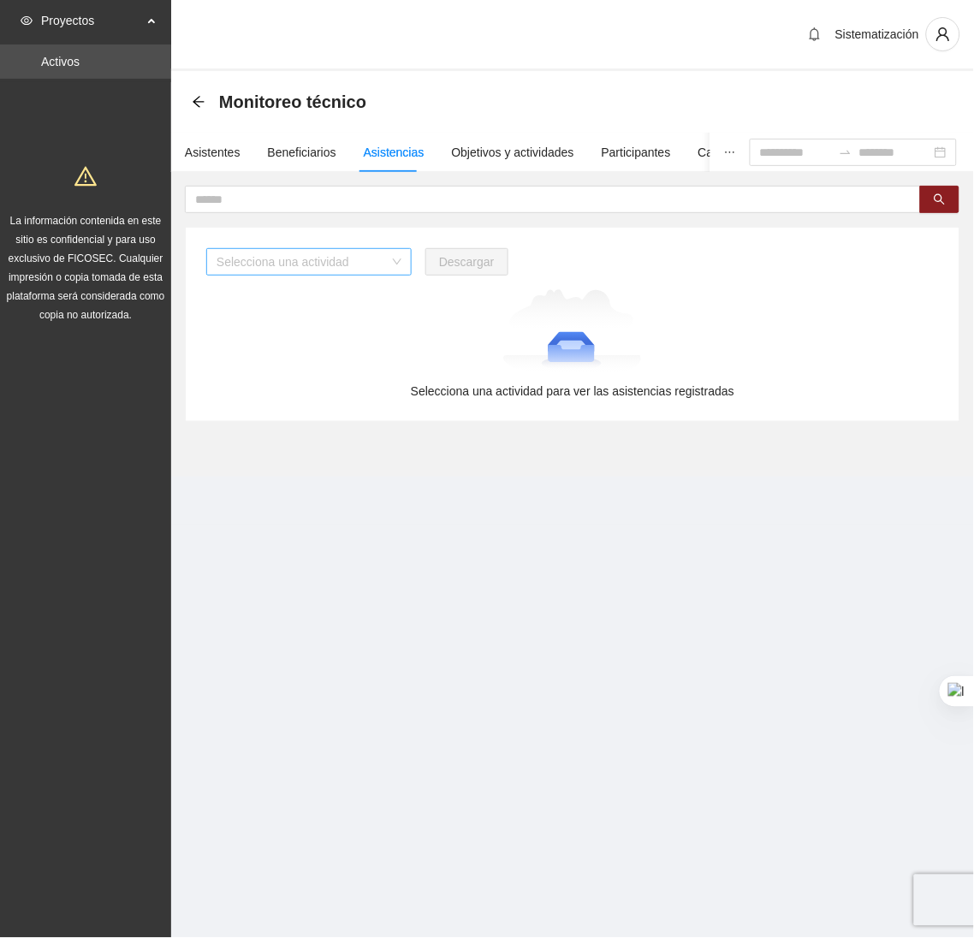
click at [316, 269] on input "search" at bounding box center [302, 262] width 173 height 26
